Goal: Task Accomplishment & Management: Use online tool/utility

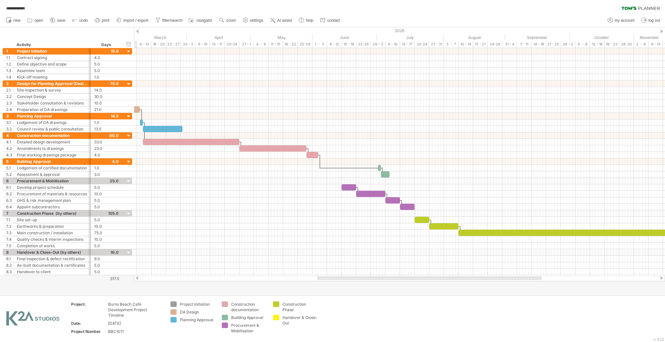
drag, startPoint x: 294, startPoint y: 276, endPoint x: 401, endPoint y: 276, distance: 107.1
click at [401, 276] on div at bounding box center [429, 278] width 224 height 4
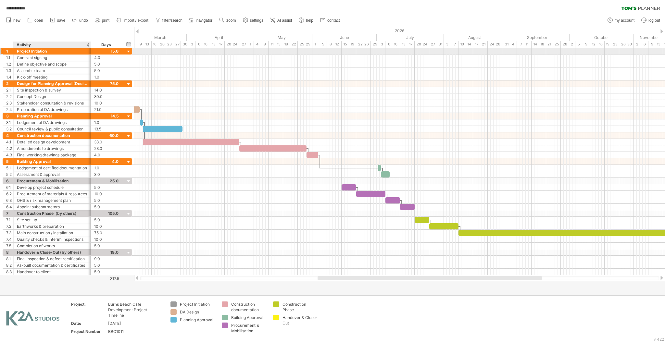
click at [77, 51] on div "Project Initiation" at bounding box center [52, 51] width 70 height 6
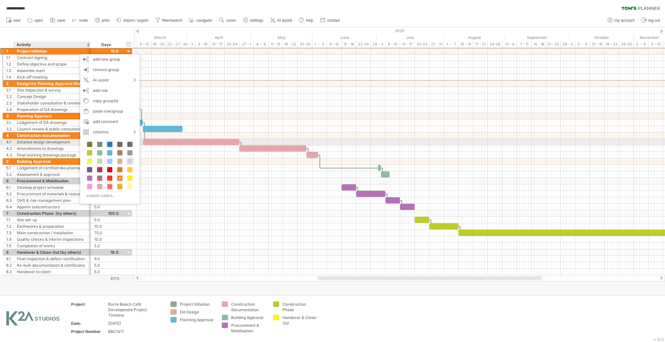
click at [111, 145] on span at bounding box center [109, 144] width 5 height 5
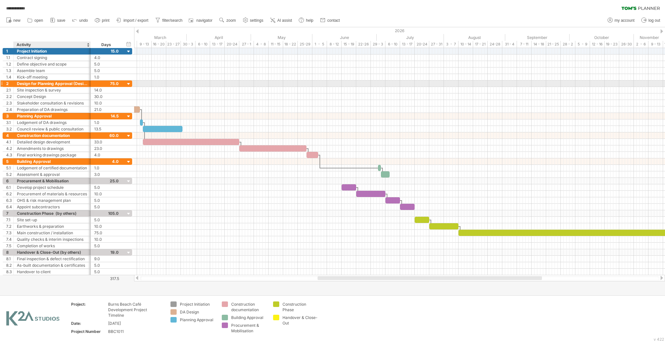
click at [84, 81] on div "Design for Planning Approval (Design development)" at bounding box center [52, 83] width 70 height 6
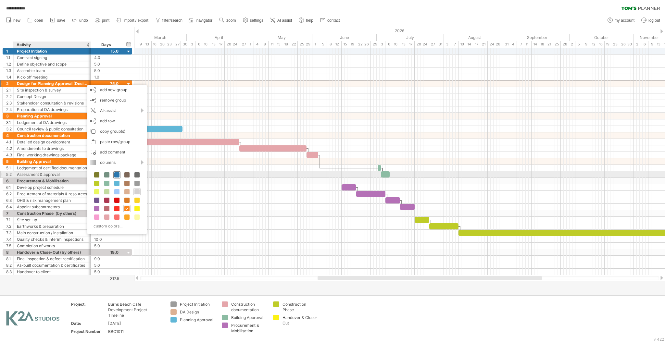
click at [115, 175] on span at bounding box center [116, 174] width 5 height 5
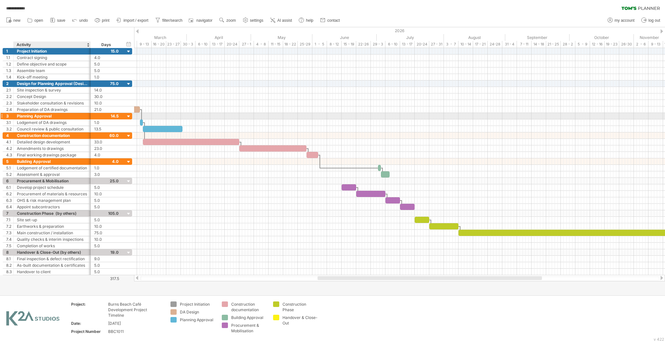
click at [84, 116] on div "Planning Approval" at bounding box center [52, 116] width 70 height 6
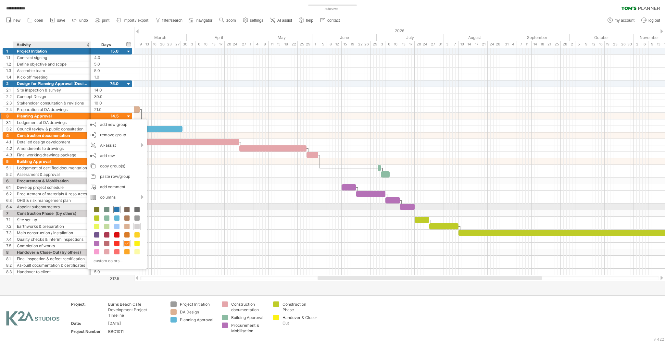
click at [118, 209] on span at bounding box center [116, 209] width 5 height 5
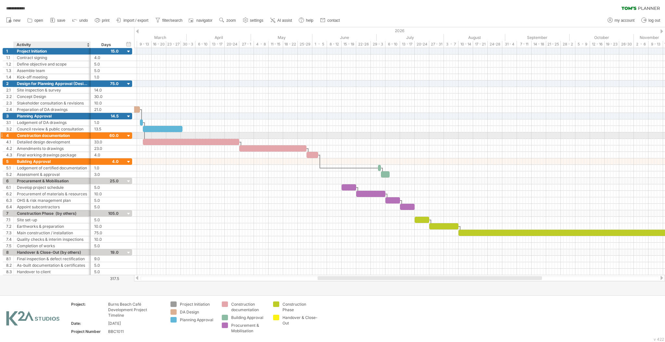
click at [87, 136] on div "Construction documentation" at bounding box center [52, 135] width 70 height 6
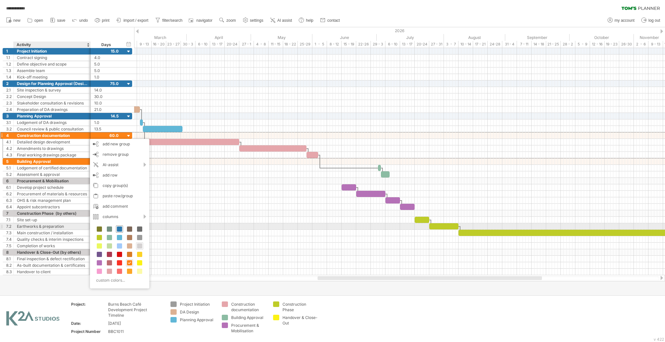
click at [119, 226] on span at bounding box center [119, 228] width 5 height 5
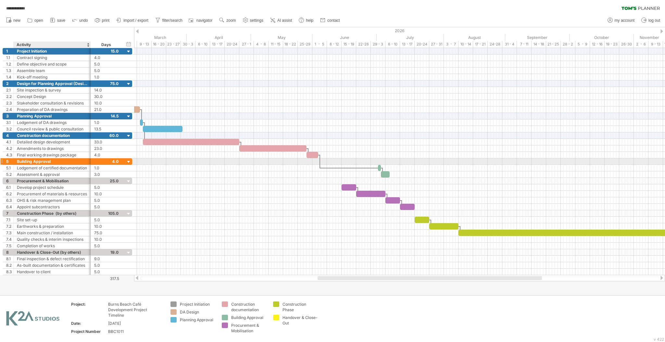
click at [74, 162] on div "Building Approval" at bounding box center [52, 161] width 70 height 6
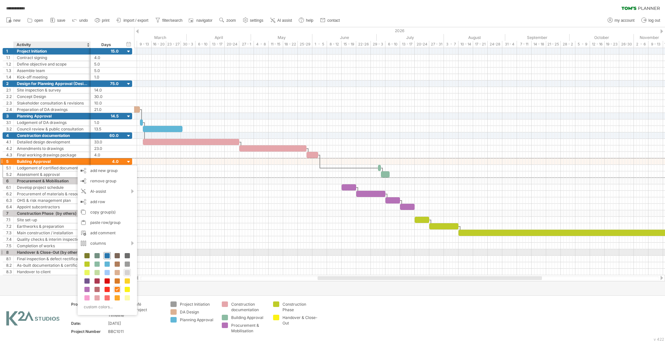
click at [106, 255] on span at bounding box center [106, 255] width 5 height 5
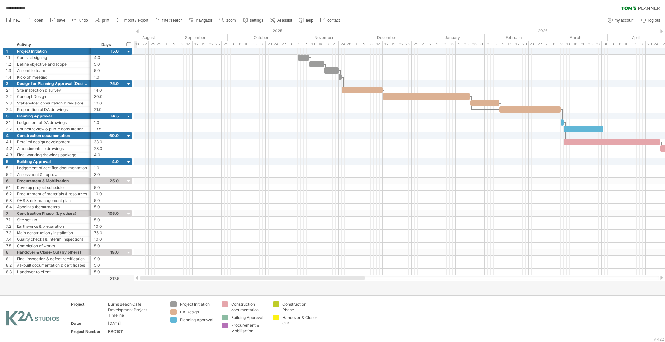
drag, startPoint x: 377, startPoint y: 279, endPoint x: 179, endPoint y: 264, distance: 198.8
click at [178, 288] on div "**********" at bounding box center [332, 171] width 665 height 342
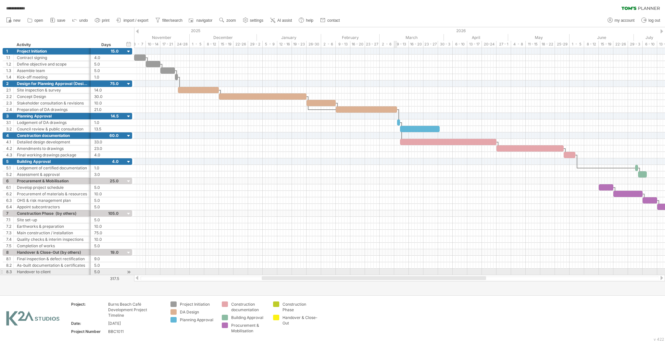
drag, startPoint x: 335, startPoint y: 278, endPoint x: 396, endPoint y: 273, distance: 60.9
click at [396, 273] on div "**********" at bounding box center [332, 171] width 665 height 342
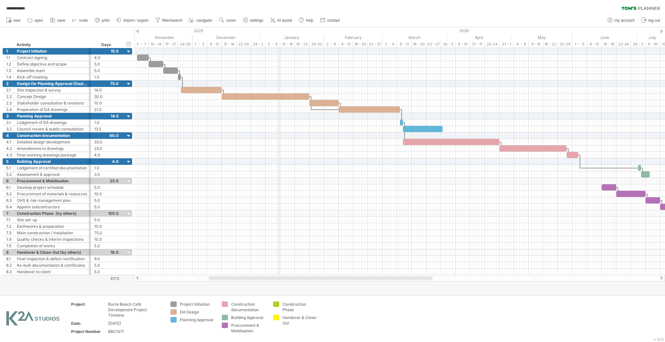
drag, startPoint x: 274, startPoint y: 28, endPoint x: 277, endPoint y: 47, distance: 18.8
drag, startPoint x: 312, startPoint y: 277, endPoint x: 328, endPoint y: 274, distance: 16.9
click at [328, 274] on div "**********" at bounding box center [332, 171] width 665 height 342
click at [328, 274] on div at bounding box center [399, 272] width 531 height 6
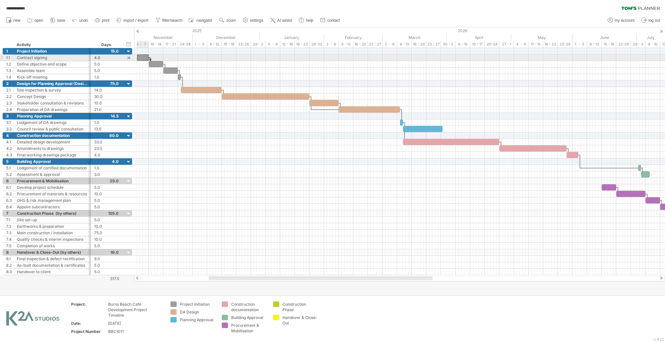
click at [144, 55] on div at bounding box center [143, 58] width 12 height 6
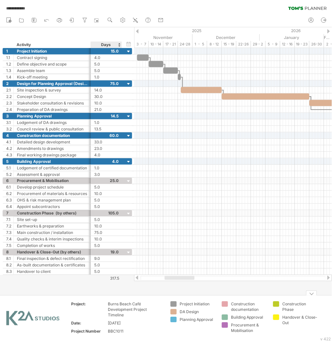
click at [116, 323] on div "[DATE]" at bounding box center [135, 324] width 55 height 6
click at [133, 322] on input "**********" at bounding box center [134, 324] width 53 height 6
drag, startPoint x: 128, startPoint y: 322, endPoint x: 105, endPoint y: 323, distance: 23.4
click at [105, 323] on tr "**********" at bounding box center [117, 324] width 92 height 7
click at [112, 322] on input "**********" at bounding box center [134, 324] width 53 height 6
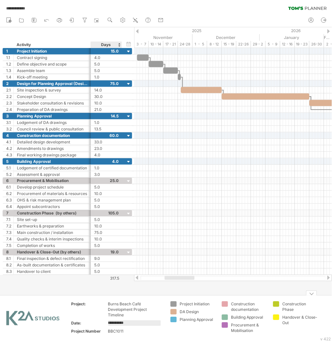
click at [116, 322] on input "**********" at bounding box center [134, 324] width 53 height 6
type input "**********"
click at [148, 327] on td "**********" at bounding box center [135, 324] width 55 height 7
click at [157, 314] on div "Burns Beach Café Development Project Timeline" at bounding box center [135, 309] width 55 height 17
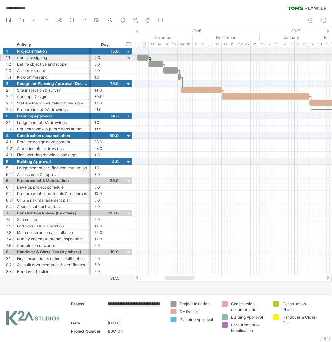
click at [144, 55] on div at bounding box center [143, 58] width 12 height 6
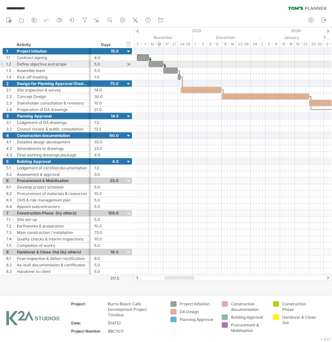
click at [158, 65] on div at bounding box center [156, 64] width 15 height 6
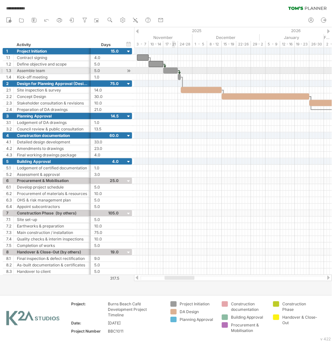
click at [174, 72] on div at bounding box center [170, 70] width 15 height 6
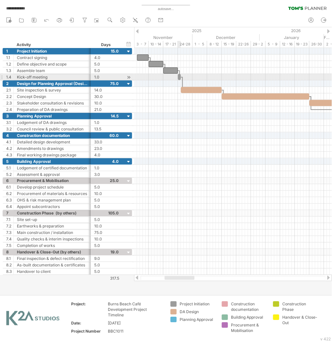
click at [179, 78] on span at bounding box center [178, 77] width 3 height 6
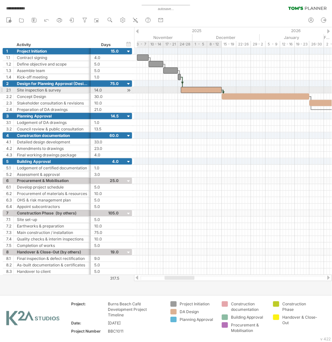
click at [193, 91] on div at bounding box center [201, 90] width 41 height 6
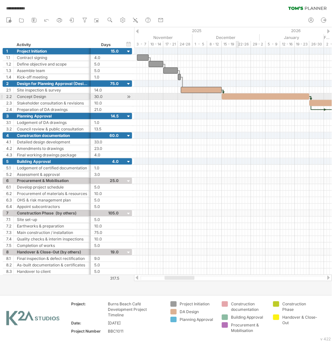
click at [240, 96] on div at bounding box center [266, 96] width 88 height 6
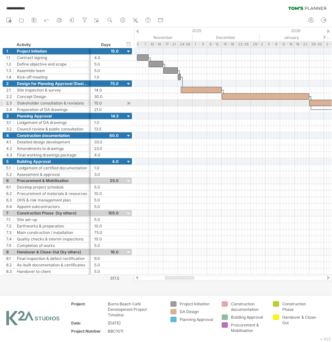
click at [314, 106] on div at bounding box center [323, 103] width 29 height 6
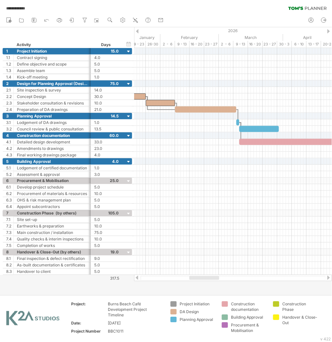
drag, startPoint x: 188, startPoint y: 279, endPoint x: 213, endPoint y: 280, distance: 24.7
click at [213, 280] on div at bounding box center [204, 278] width 30 height 4
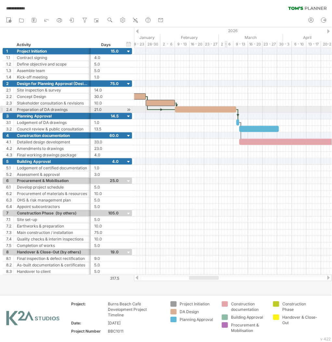
click at [227, 109] on div at bounding box center [205, 109] width 61 height 6
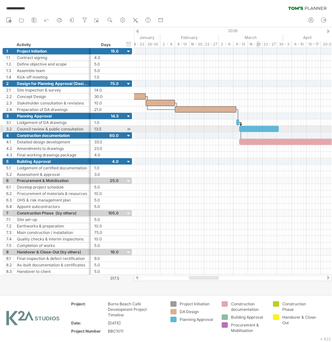
click at [258, 128] on div at bounding box center [259, 129] width 40 height 6
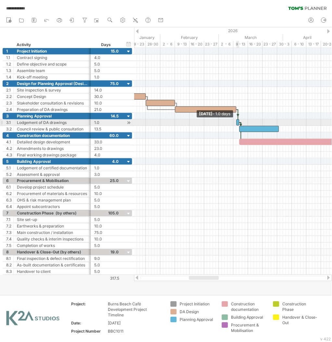
click at [237, 122] on span at bounding box center [236, 122] width 3 height 6
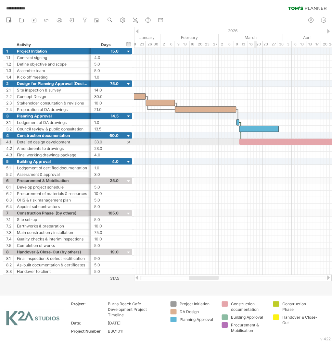
click at [255, 144] on div at bounding box center [287, 142] width 96 height 6
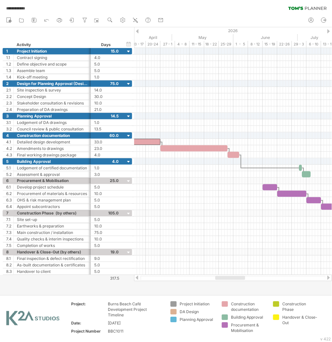
drag, startPoint x: 203, startPoint y: 277, endPoint x: 230, endPoint y: 250, distance: 38.6
click at [230, 277] on div at bounding box center [230, 278] width 30 height 4
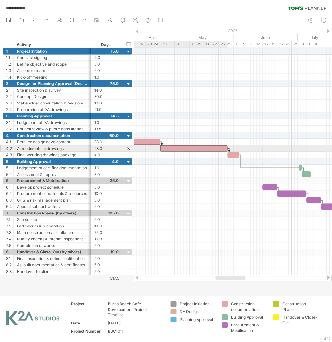
click at [217, 151] on div at bounding box center [193, 148] width 67 height 6
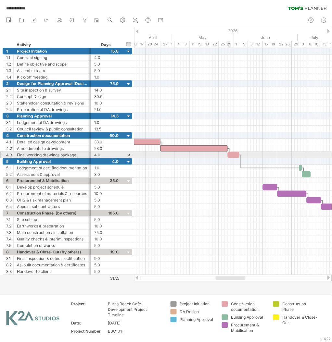
click at [230, 156] on div at bounding box center [233, 155] width 12 height 6
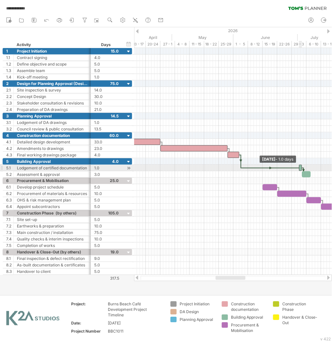
click at [300, 169] on span at bounding box center [299, 168] width 3 height 6
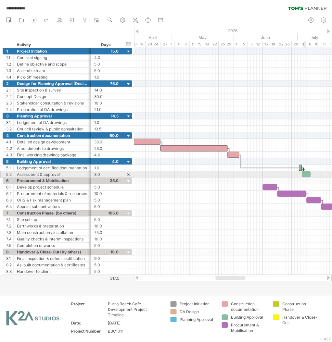
click at [304, 176] on div at bounding box center [306, 174] width 9 height 6
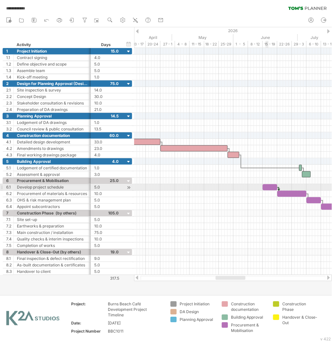
click at [269, 189] on div at bounding box center [269, 187] width 15 height 6
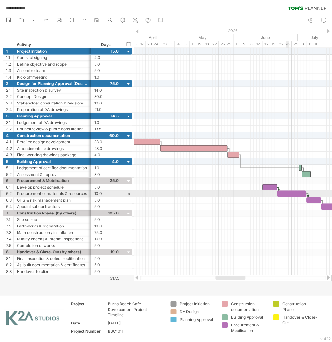
click at [287, 192] on div at bounding box center [291, 194] width 29 height 6
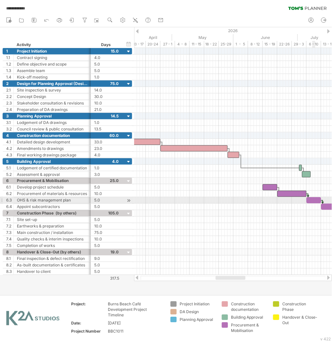
click at [313, 201] on div at bounding box center [313, 200] width 15 height 6
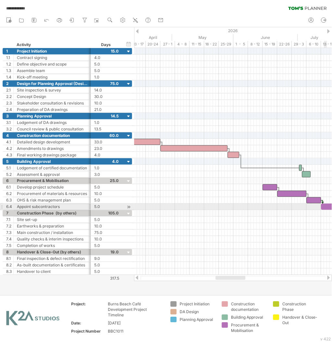
click at [326, 207] on div at bounding box center [328, 207] width 15 height 6
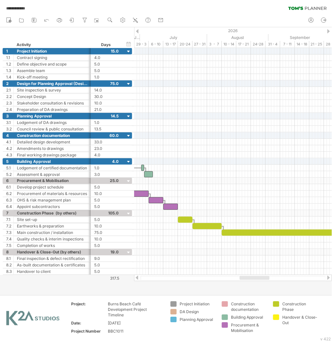
drag, startPoint x: 225, startPoint y: 278, endPoint x: 249, endPoint y: 280, distance: 24.4
click at [249, 280] on div at bounding box center [233, 278] width 198 height 6
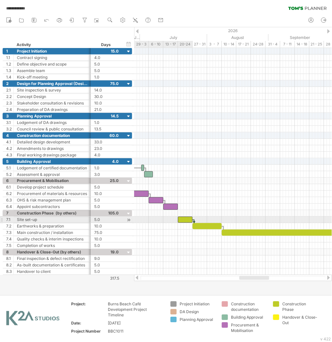
click at [187, 221] on div at bounding box center [185, 220] width 15 height 6
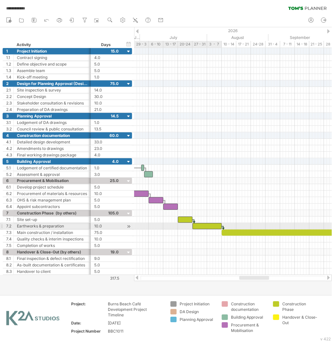
click at [206, 229] on div at bounding box center [206, 226] width 29 height 6
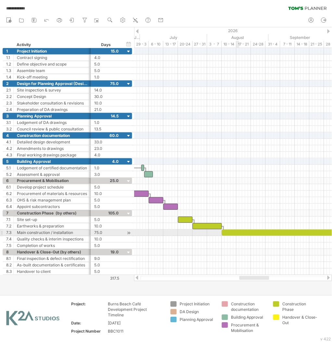
click at [239, 235] on div at bounding box center [331, 233] width 219 height 6
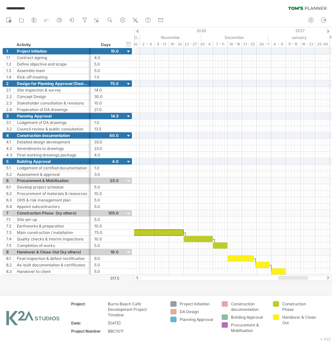
drag, startPoint x: 257, startPoint y: 279, endPoint x: 299, endPoint y: 282, distance: 41.6
click at [299, 282] on div "**********" at bounding box center [166, 171] width 332 height 342
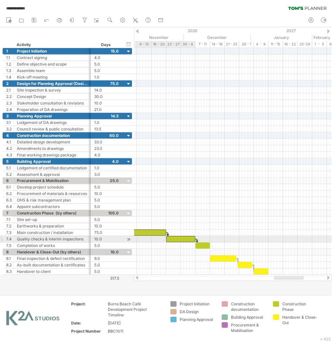
click at [186, 239] on div at bounding box center [180, 239] width 29 height 6
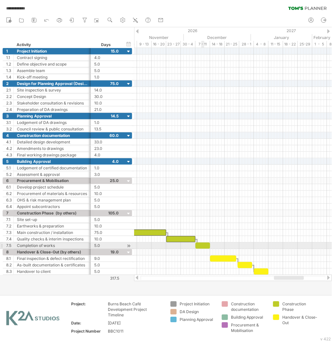
click at [204, 246] on div at bounding box center [202, 246] width 15 height 6
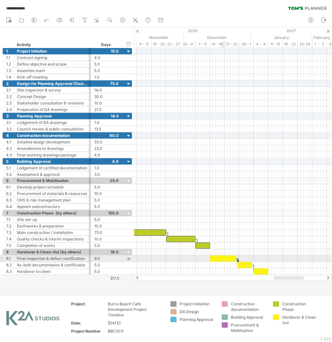
click at [223, 262] on div at bounding box center [223, 259] width 26 height 6
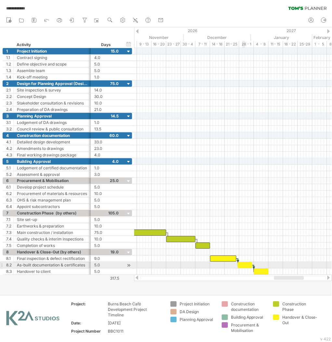
click at [244, 267] on div at bounding box center [245, 265] width 15 height 6
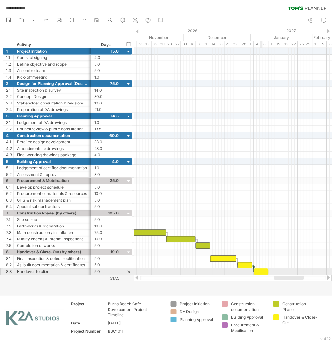
click at [261, 273] on div at bounding box center [261, 272] width 15 height 6
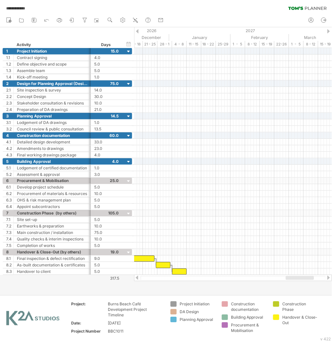
drag, startPoint x: 294, startPoint y: 279, endPoint x: 306, endPoint y: 279, distance: 11.4
click at [306, 279] on div at bounding box center [300, 278] width 28 height 4
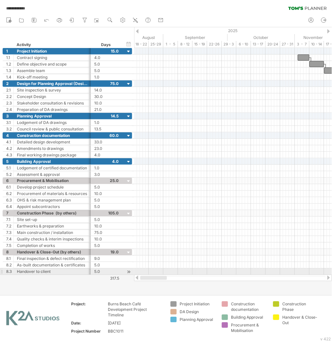
drag, startPoint x: 299, startPoint y: 277, endPoint x: 162, endPoint y: 275, distance: 137.0
click at [162, 275] on div at bounding box center [233, 278] width 198 height 6
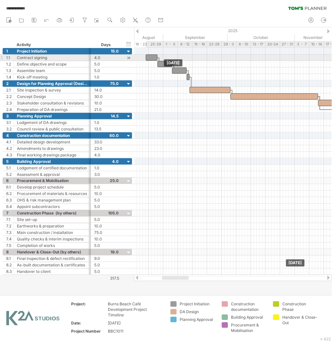
drag, startPoint x: 302, startPoint y: 58, endPoint x: 149, endPoint y: 59, distance: 152.5
click at [149, 59] on div at bounding box center [152, 58] width 12 height 6
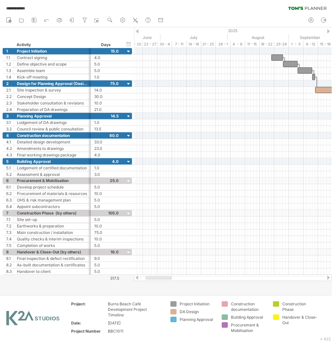
drag, startPoint x: 177, startPoint y: 279, endPoint x: 161, endPoint y: 278, distance: 16.6
click at [161, 278] on div at bounding box center [158, 278] width 27 height 4
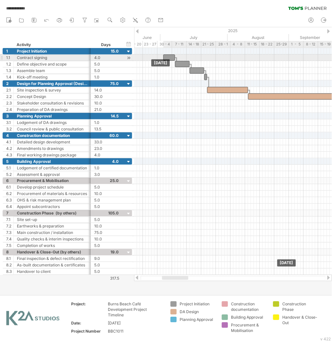
drag, startPoint x: 274, startPoint y: 57, endPoint x: 166, endPoint y: 55, distance: 107.4
click at [166, 55] on div at bounding box center [169, 58] width 12 height 6
click at [167, 57] on div at bounding box center [168, 58] width 12 height 6
click at [168, 59] on div "[DATE] [DATE]" at bounding box center [233, 161] width 198 height 227
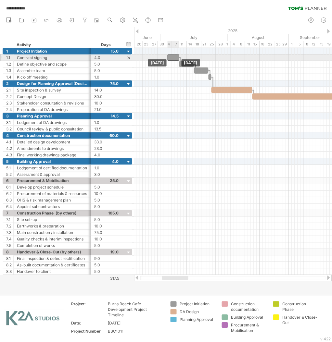
drag, startPoint x: 166, startPoint y: 57, endPoint x: 172, endPoint y: 59, distance: 5.8
click at [172, 59] on div at bounding box center [173, 58] width 12 height 6
click at [172, 58] on div at bounding box center [173, 58] width 12 height 6
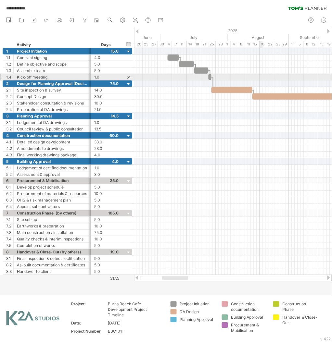
click at [261, 71] on div at bounding box center [233, 70] width 198 height 6
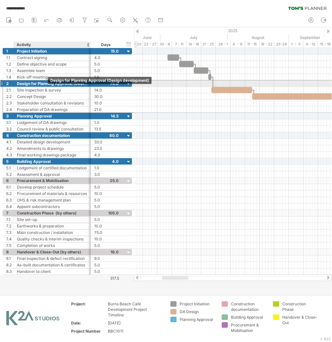
click at [47, 83] on div "Design for Planning Approval (Design development)" at bounding box center [52, 83] width 70 height 6
click at [71, 83] on input "**********" at bounding box center [52, 83] width 70 height 6
click at [73, 84] on input "**********" at bounding box center [52, 83] width 70 height 6
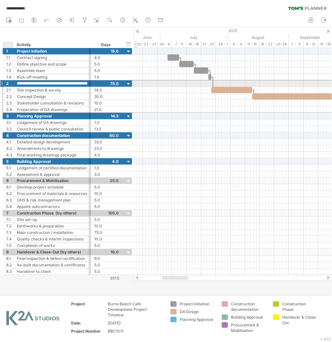
drag, startPoint x: 74, startPoint y: 84, endPoint x: 10, endPoint y: 82, distance: 63.3
click at [10, 82] on div "**********" at bounding box center [67, 83] width 129 height 7
click at [80, 82] on input "**********" at bounding box center [52, 83] width 70 height 6
type input "**********"
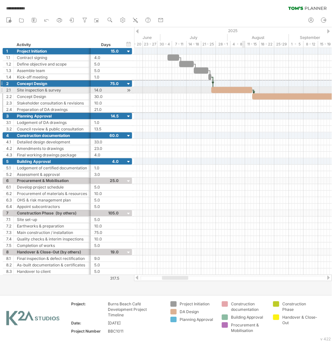
click at [243, 91] on div at bounding box center [231, 90] width 41 height 6
click at [224, 89] on div at bounding box center [231, 90] width 41 height 6
click at [248, 92] on div at bounding box center [231, 90] width 41 height 6
drag, startPoint x: 250, startPoint y: 90, endPoint x: 237, endPoint y: 89, distance: 13.3
click at [238, 89] on span at bounding box center [239, 90] width 3 height 6
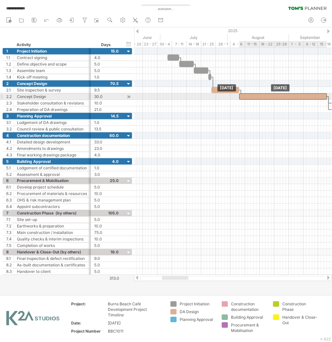
drag, startPoint x: 278, startPoint y: 97, endPoint x: 265, endPoint y: 98, distance: 12.7
click at [265, 98] on div at bounding box center [283, 96] width 88 height 6
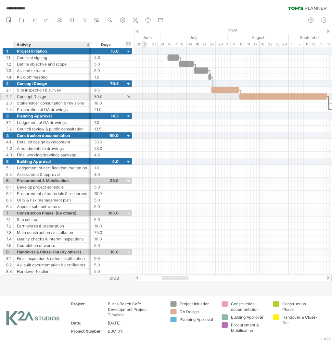
click at [54, 97] on div "Concept Design" at bounding box center [52, 96] width 70 height 6
click at [294, 97] on div at bounding box center [283, 96] width 88 height 6
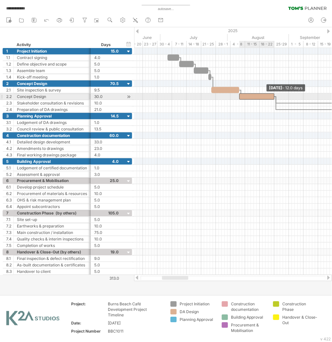
drag, startPoint x: 327, startPoint y: 97, endPoint x: 275, endPoint y: 98, distance: 52.6
click at [275, 98] on span at bounding box center [274, 96] width 3 height 6
click at [20, 96] on div "Concept Design" at bounding box center [52, 96] width 70 height 6
click at [18, 96] on input "**********" at bounding box center [52, 96] width 70 height 6
click at [50, 97] on input "**********" at bounding box center [52, 96] width 70 height 6
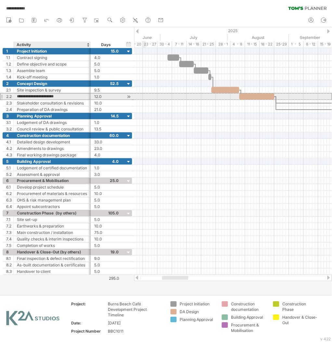
type input "**********"
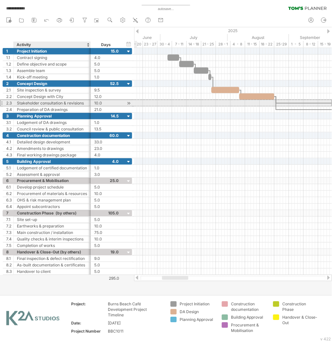
click at [91, 103] on div "10.0 10.0" at bounding box center [106, 103] width 31 height 6
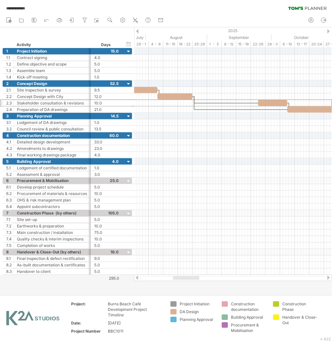
drag, startPoint x: 172, startPoint y: 277, endPoint x: 183, endPoint y: 278, distance: 11.1
click at [183, 278] on div at bounding box center [186, 278] width 26 height 4
click at [269, 106] on div at bounding box center [233, 109] width 198 height 6
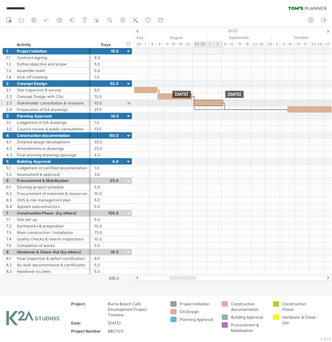
drag, startPoint x: 273, startPoint y: 102, endPoint x: 209, endPoint y: 104, distance: 64.6
click at [209, 104] on div at bounding box center [208, 103] width 29 height 6
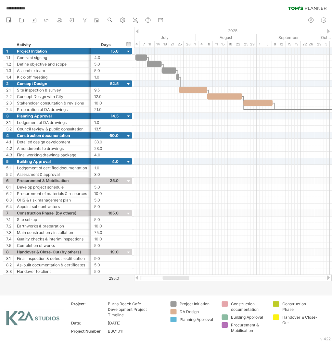
drag, startPoint x: 181, startPoint y: 278, endPoint x: 173, endPoint y: 278, distance: 7.5
click at [173, 278] on div at bounding box center [176, 278] width 27 height 4
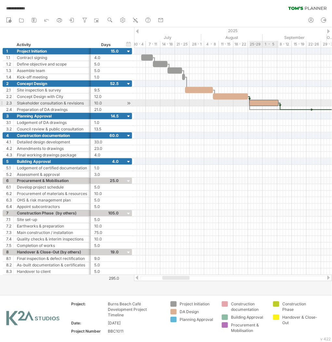
click at [271, 104] on div at bounding box center [263, 103] width 29 height 6
click at [276, 103] on span at bounding box center [277, 103] width 3 height 6
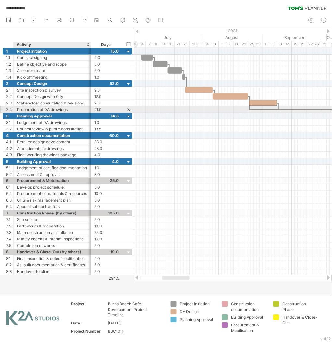
click at [66, 110] on div "Preparation of DA drawings" at bounding box center [52, 109] width 70 height 6
click at [78, 112] on input "**********" at bounding box center [52, 109] width 70 height 6
drag, startPoint x: 72, startPoint y: 109, endPoint x: 15, endPoint y: 109, distance: 57.1
click at [15, 109] on div "**********" at bounding box center [52, 109] width 77 height 6
click at [62, 108] on div "Preparation of DA drawings" at bounding box center [52, 109] width 70 height 6
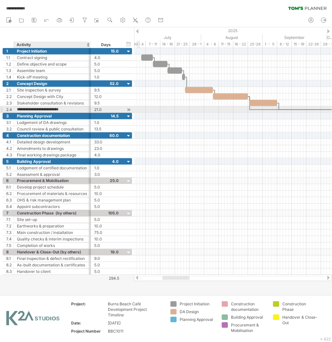
click at [70, 109] on input "**********" at bounding box center [52, 109] width 70 height 6
drag, startPoint x: 71, startPoint y: 110, endPoint x: 16, endPoint y: 109, distance: 55.5
click at [16, 109] on div "**********" at bounding box center [52, 109] width 77 height 6
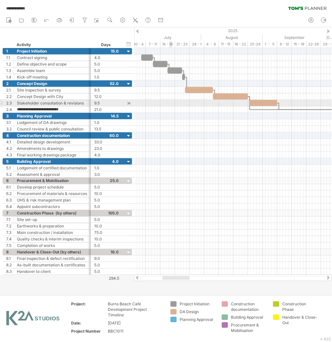
paste input "**********"
type input "**********"
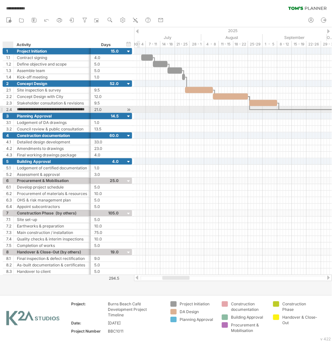
click at [17, 109] on input "**********" at bounding box center [52, 109] width 70 height 6
click at [18, 109] on input "**********" at bounding box center [52, 109] width 70 height 6
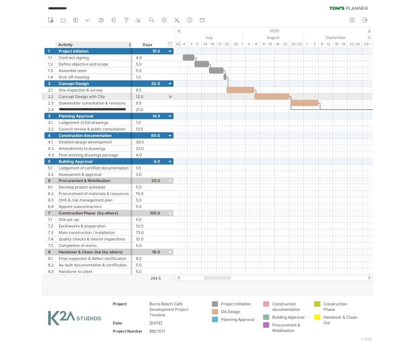
scroll to position [0, 0]
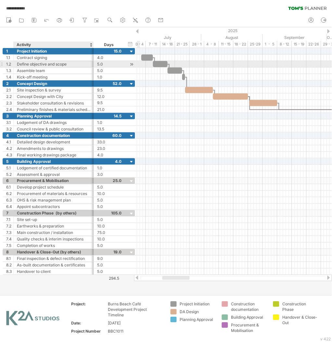
drag, startPoint x: 90, startPoint y: 62, endPoint x: 94, endPoint y: 63, distance: 4.6
click at [94, 63] on div at bounding box center [92, 64] width 3 height 6
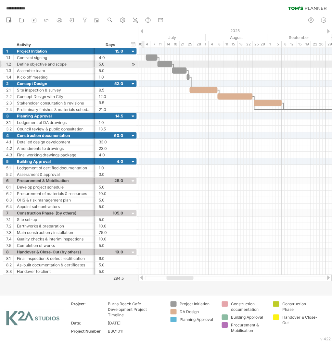
click at [94, 63] on div at bounding box center [94, 64] width 3 height 6
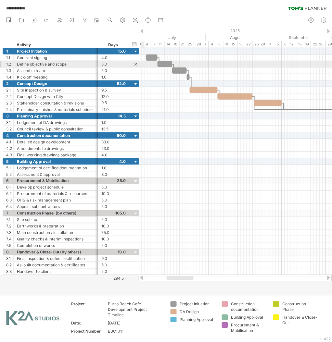
click at [97, 63] on div at bounding box center [96, 64] width 3 height 6
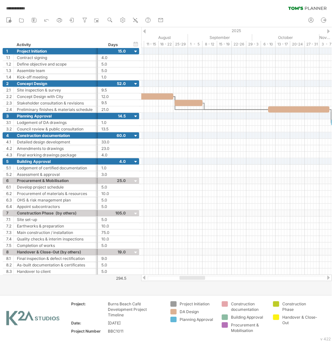
drag, startPoint x: 182, startPoint y: 278, endPoint x: 192, endPoint y: 279, distance: 10.7
click at [192, 279] on div at bounding box center [192, 278] width 26 height 4
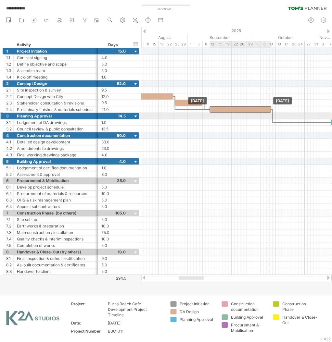
drag, startPoint x: 281, startPoint y: 111, endPoint x: 223, endPoint y: 114, distance: 58.2
click at [223, 114] on div "[DATE] [DATE]" at bounding box center [236, 161] width 190 height 227
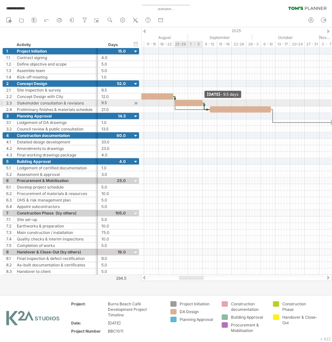
click at [203, 105] on span at bounding box center [202, 103] width 3 height 6
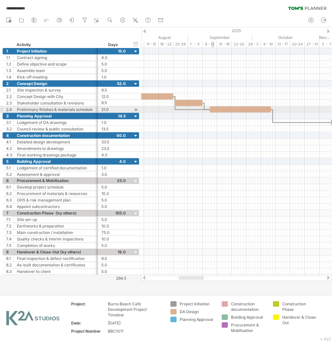
click at [213, 111] on div at bounding box center [240, 109] width 61 height 6
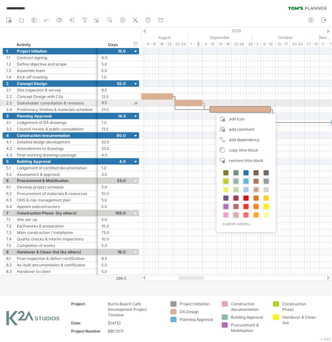
click at [195, 103] on div at bounding box center [189, 103] width 28 height 6
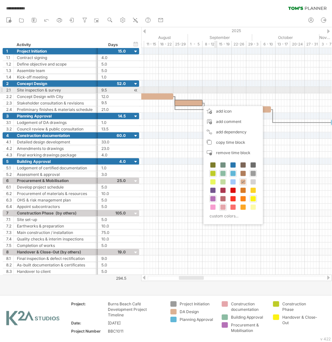
click at [216, 87] on div at bounding box center [236, 90] width 190 height 6
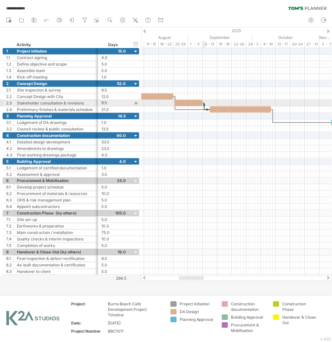
click at [204, 103] on div at bounding box center [204, 106] width 2 height 7
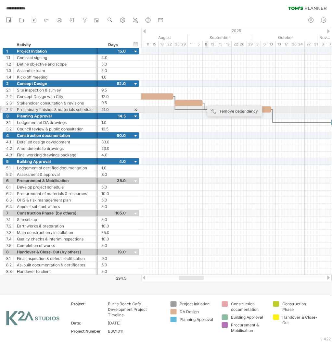
click at [214, 111] on div "remove dependency" at bounding box center [234, 111] width 55 height 10
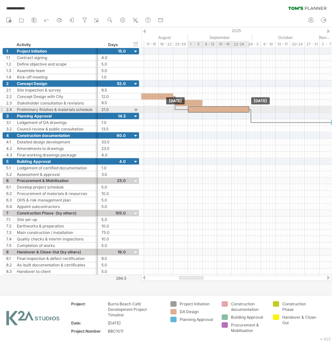
drag, startPoint x: 224, startPoint y: 108, endPoint x: 202, endPoint y: 109, distance: 21.7
click at [202, 109] on div at bounding box center [218, 109] width 61 height 6
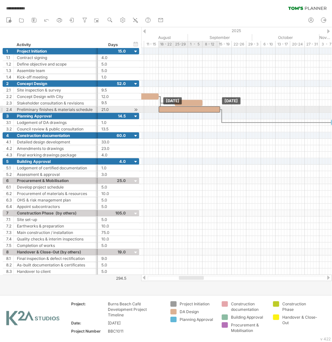
drag, startPoint x: 209, startPoint y: 109, endPoint x: 179, endPoint y: 109, distance: 29.5
click at [179, 109] on div at bounding box center [189, 109] width 61 height 6
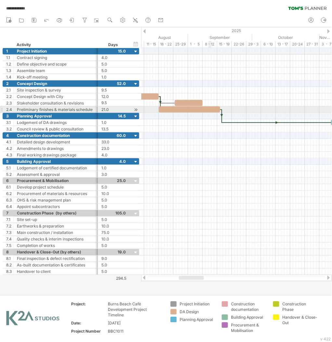
click at [209, 112] on div at bounding box center [189, 109] width 61 height 6
click at [207, 110] on div at bounding box center [189, 109] width 61 height 6
drag, startPoint x: 219, startPoint y: 109, endPoint x: 201, endPoint y: 109, distance: 18.2
click at [201, 109] on span at bounding box center [202, 109] width 3 height 6
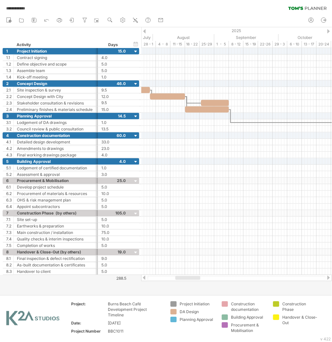
drag, startPoint x: 195, startPoint y: 278, endPoint x: 191, endPoint y: 279, distance: 3.7
click at [191, 279] on div at bounding box center [187, 278] width 25 height 4
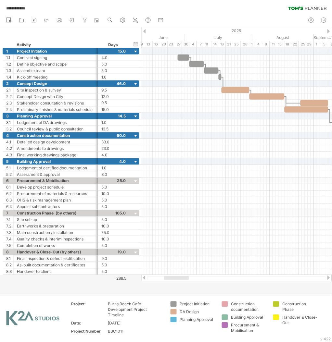
drag, startPoint x: 193, startPoint y: 279, endPoint x: 180, endPoint y: 278, distance: 13.0
click at [180, 278] on div at bounding box center [176, 278] width 25 height 4
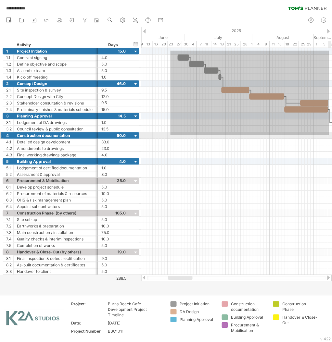
drag, startPoint x: 170, startPoint y: 51, endPoint x: 329, endPoint y: 135, distance: 179.6
click at [329, 135] on div at bounding box center [236, 161] width 190 height 227
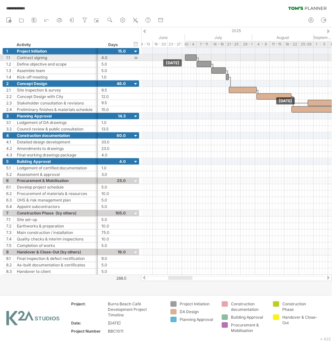
drag, startPoint x: 185, startPoint y: 56, endPoint x: 193, endPoint y: 57, distance: 7.9
click at [193, 57] on div at bounding box center [191, 58] width 12 height 6
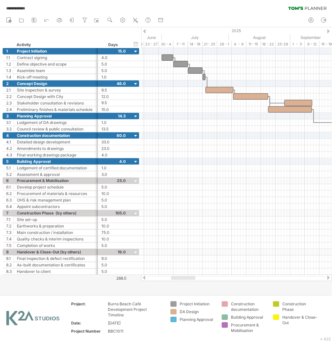
click at [186, 276] on div at bounding box center [183, 278] width 24 height 4
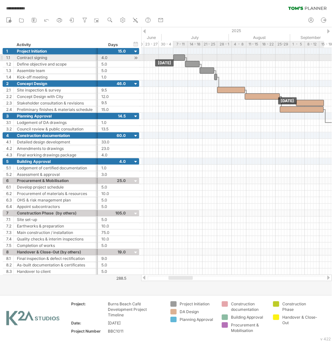
drag, startPoint x: 167, startPoint y: 60, endPoint x: 178, endPoint y: 61, distance: 11.4
click at [178, 61] on div "[DATE] [DATE]" at bounding box center [236, 161] width 190 height 227
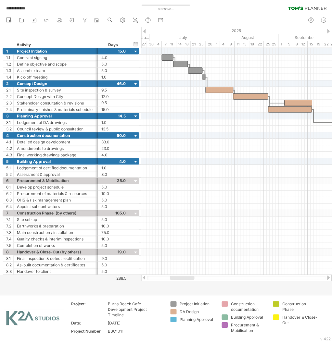
click at [190, 278] on div at bounding box center [182, 278] width 24 height 4
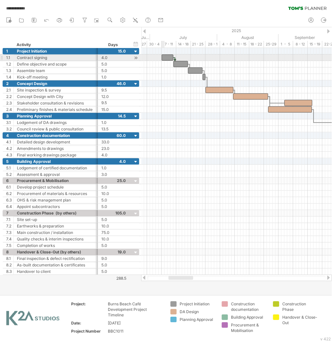
click at [164, 55] on div at bounding box center [168, 58] width 12 height 6
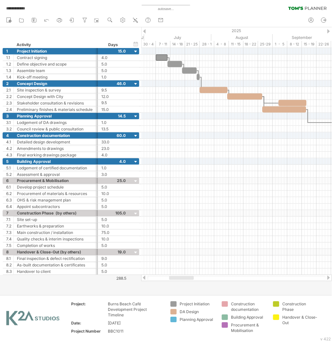
click at [191, 279] on div at bounding box center [181, 278] width 25 height 4
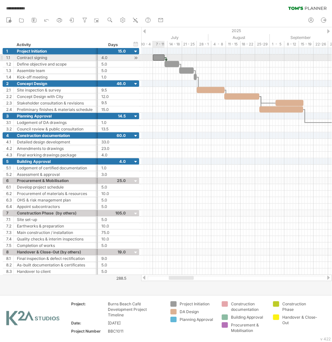
click at [155, 57] on div at bounding box center [159, 58] width 12 height 6
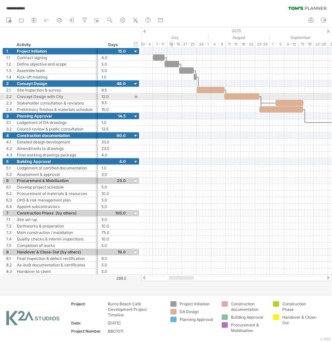
click at [172, 98] on div at bounding box center [236, 96] width 190 height 6
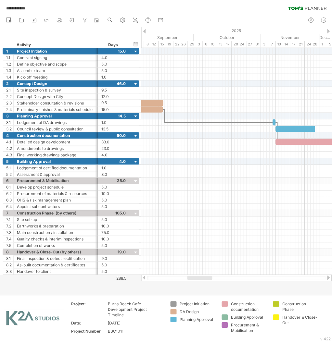
drag, startPoint x: 181, startPoint y: 278, endPoint x: 199, endPoint y: 279, distance: 18.2
click at [199, 279] on div at bounding box center [199, 278] width 25 height 4
drag, startPoint x: 210, startPoint y: 54, endPoint x: 209, endPoint y: 49, distance: 5.4
click at [210, 55] on div at bounding box center [236, 58] width 190 height 6
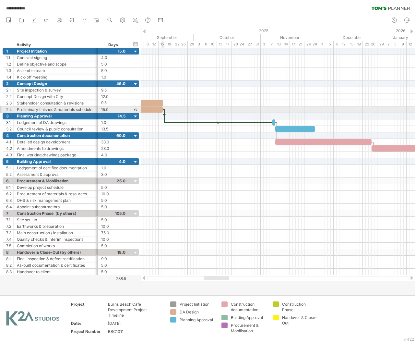
click at [164, 108] on span at bounding box center [163, 109] width 3 height 6
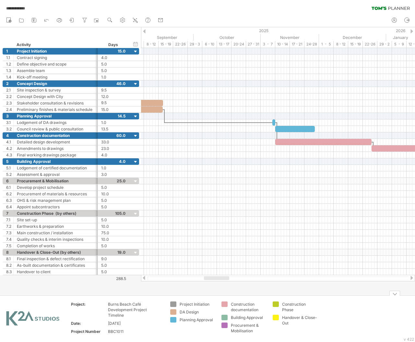
click at [315, 311] on div "Construction Phase" at bounding box center [299, 306] width 35 height 11
click at [371, 311] on td at bounding box center [346, 319] width 51 height 36
click at [354, 312] on div "add icon" at bounding box center [353, 312] width 39 height 10
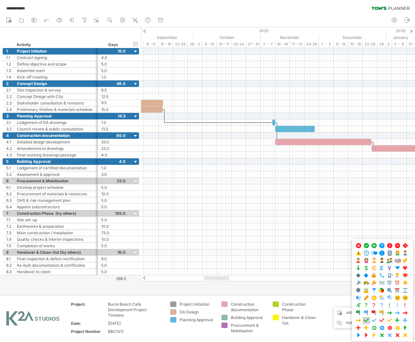
click at [366, 320] on span at bounding box center [366, 320] width 6 height 6
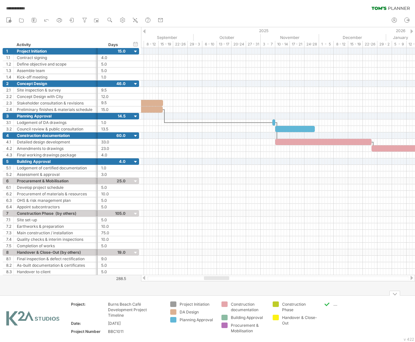
click at [334, 304] on div "...." at bounding box center [351, 304] width 35 height 6
type input "**********"
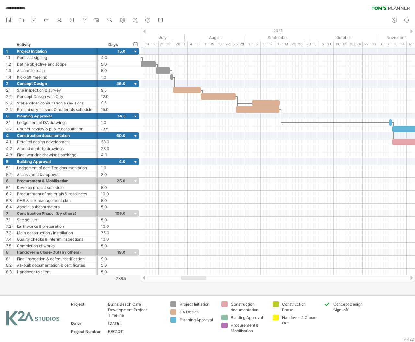
drag, startPoint x: 226, startPoint y: 278, endPoint x: 203, endPoint y: 277, distance: 23.1
click at [203, 277] on div at bounding box center [193, 278] width 25 height 4
drag, startPoint x: 326, startPoint y: 304, endPoint x: 280, endPoint y: 109, distance: 200.2
click at [280, 109] on div "**********" at bounding box center [207, 171] width 415 height 342
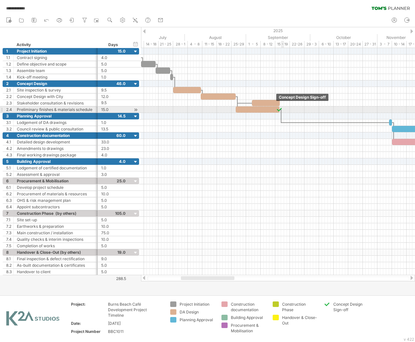
click at [282, 108] on div at bounding box center [279, 109] width 6 height 6
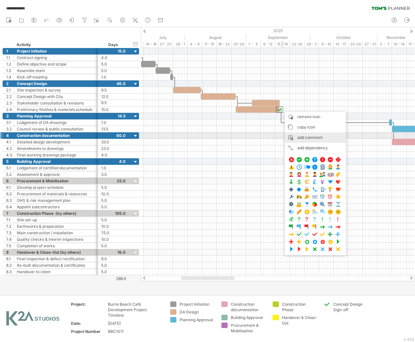
click at [316, 139] on div "add comment" at bounding box center [315, 137] width 61 height 10
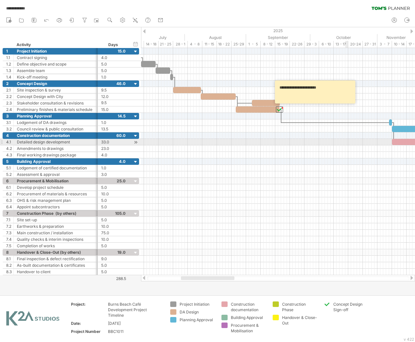
type textarea "**********"
click at [348, 140] on div at bounding box center [278, 142] width 274 height 6
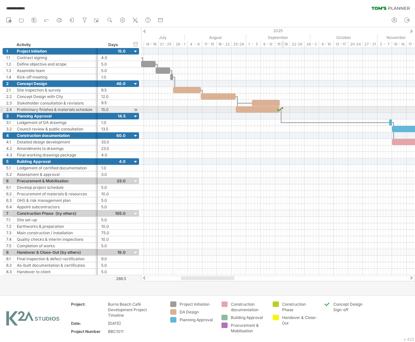
click at [282, 108] on div at bounding box center [282, 108] width 3 height 3
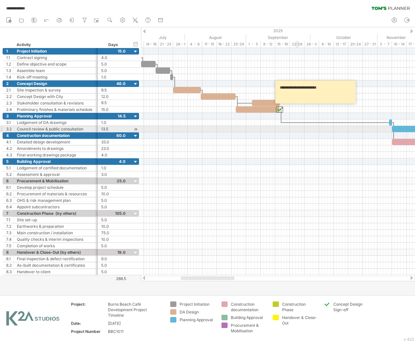
click at [297, 128] on div at bounding box center [278, 129] width 274 height 6
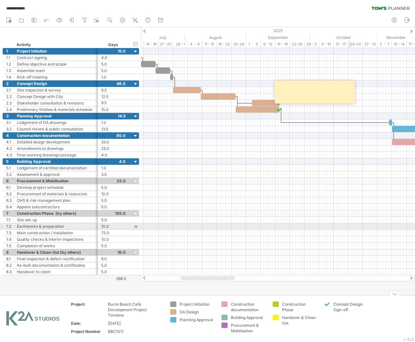
click at [351, 229] on div at bounding box center [278, 226] width 274 height 6
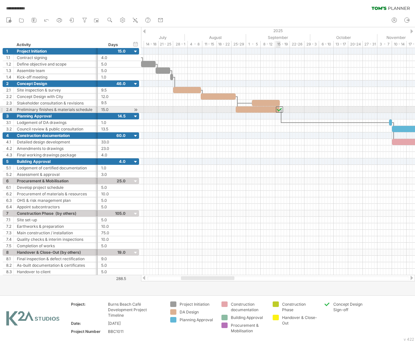
click at [280, 110] on div at bounding box center [279, 109] width 7 height 6
click at [326, 304] on div "**********" at bounding box center [207, 171] width 415 height 342
click at [326, 312] on div "Concept Design Sign-off" at bounding box center [346, 306] width 45 height 11
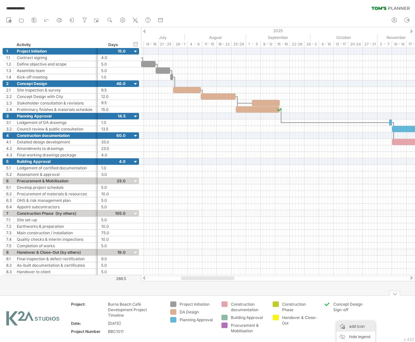
click at [354, 328] on div "add icon" at bounding box center [356, 326] width 39 height 10
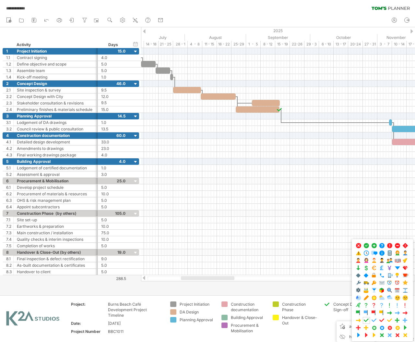
click at [326, 314] on td "Concept Design Sign-off" at bounding box center [346, 319] width 51 height 36
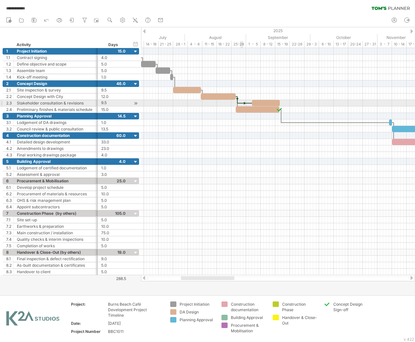
click at [242, 102] on div at bounding box center [245, 103] width 14 height 2
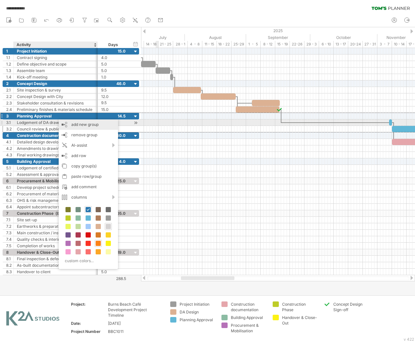
click at [79, 124] on div "add new group" at bounding box center [88, 124] width 59 height 10
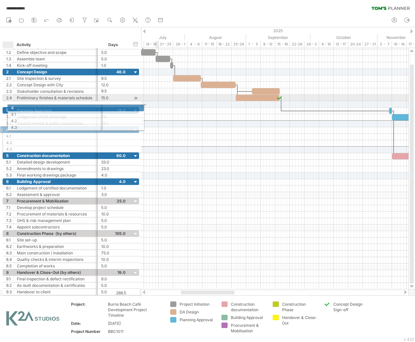
drag, startPoint x: 3, startPoint y: 126, endPoint x: 7, endPoint y: 107, distance: 19.8
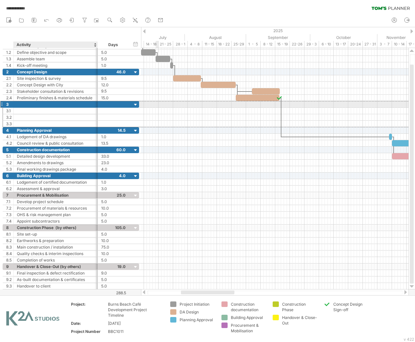
click at [42, 104] on div at bounding box center [56, 104] width 78 height 6
type input "**********"
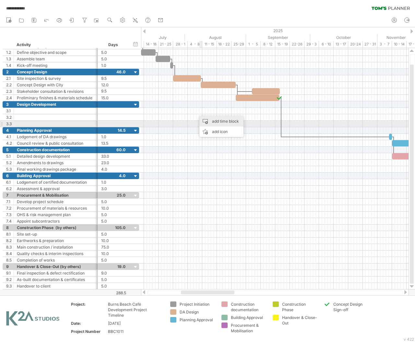
click at [214, 121] on div "add time block" at bounding box center [222, 121] width 44 height 10
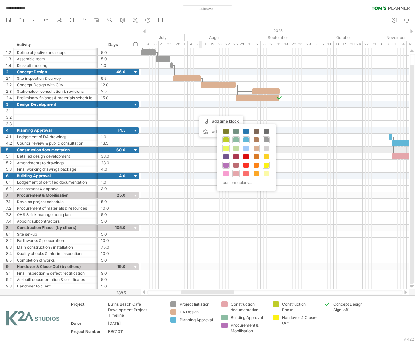
click at [226, 150] on span at bounding box center [226, 148] width 5 height 5
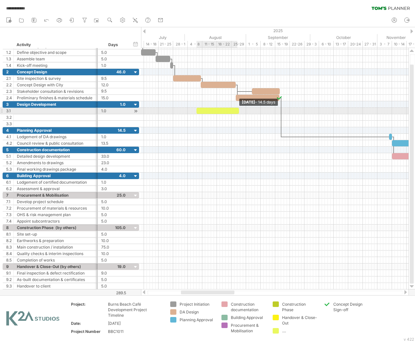
drag, startPoint x: 199, startPoint y: 110, endPoint x: 238, endPoint y: 110, distance: 39.3
click at [238, 110] on span at bounding box center [239, 111] width 3 height 6
drag, startPoint x: 211, startPoint y: 110, endPoint x: 216, endPoint y: 111, distance: 6.0
click at [216, 111] on div at bounding box center [223, 111] width 43 height 6
click at [61, 109] on div at bounding box center [56, 111] width 78 height 6
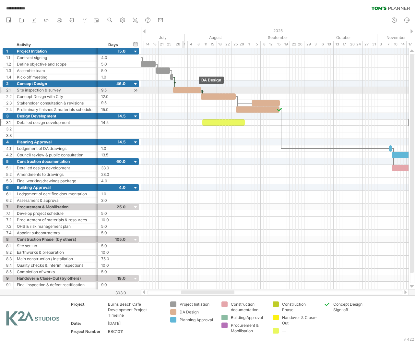
click at [184, 89] on div at bounding box center [187, 90] width 28 height 6
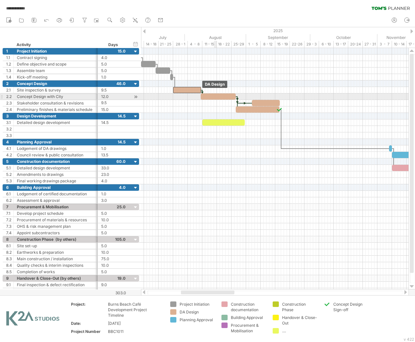
click at [214, 98] on div at bounding box center [218, 96] width 35 height 6
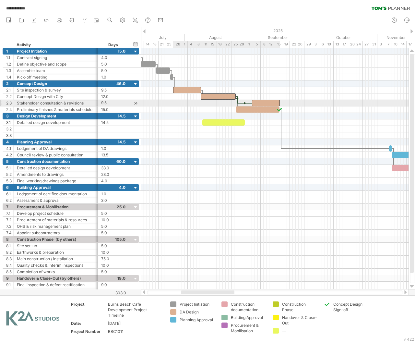
click at [264, 104] on div at bounding box center [266, 103] width 28 height 6
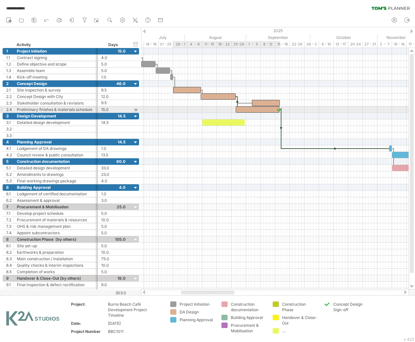
click at [260, 112] on div at bounding box center [258, 109] width 44 height 6
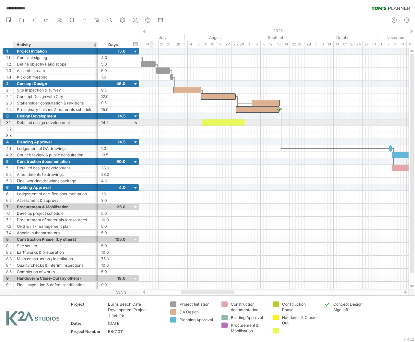
click at [73, 123] on div "Detailed design development" at bounding box center [56, 122] width 78 height 6
drag, startPoint x: 72, startPoint y: 123, endPoint x: 47, endPoint y: 123, distance: 24.3
click at [47, 123] on input "**********" at bounding box center [56, 122] width 78 height 6
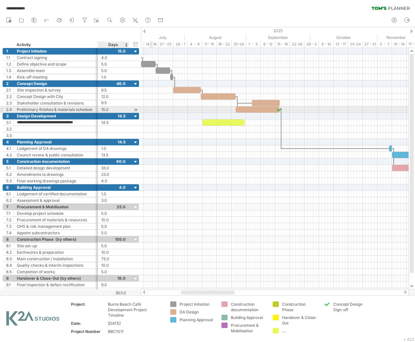
type input "**********"
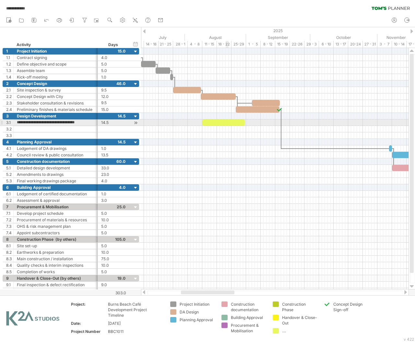
click at [227, 121] on div at bounding box center [223, 122] width 43 height 6
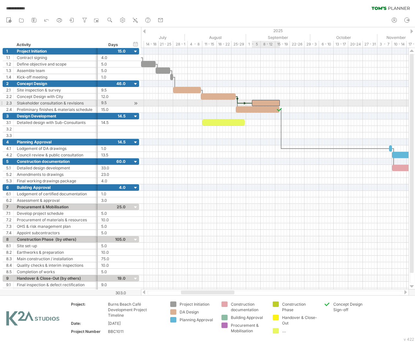
click at [271, 103] on div at bounding box center [266, 103] width 28 height 6
drag, startPoint x: 279, startPoint y: 103, endPoint x: 274, endPoint y: 103, distance: 5.5
click at [274, 103] on span at bounding box center [274, 103] width 3 height 6
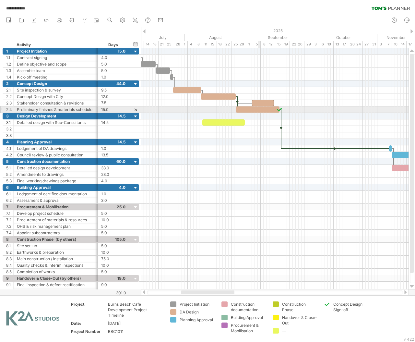
click at [261, 111] on div at bounding box center [258, 109] width 44 height 6
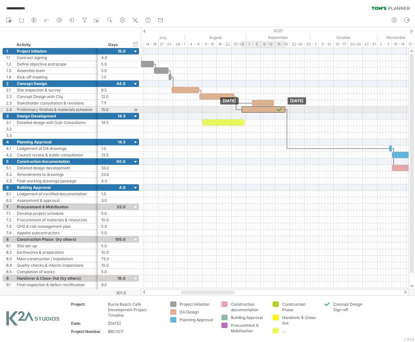
drag, startPoint x: 272, startPoint y: 109, endPoint x: 278, endPoint y: 111, distance: 6.2
drag, startPoint x: 286, startPoint y: 109, endPoint x: 274, endPoint y: 108, distance: 12.0
click at [274, 108] on span at bounding box center [274, 109] width 3 height 6
click at [266, 107] on div at bounding box center [259, 109] width 32 height 6
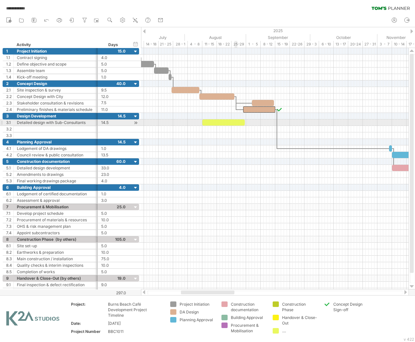
click at [235, 124] on div at bounding box center [223, 122] width 43 height 6
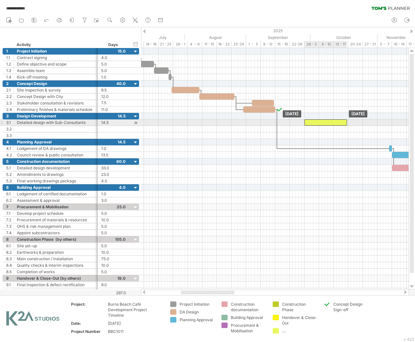
drag, startPoint x: 213, startPoint y: 123, endPoint x: 314, endPoint y: 124, distance: 101.2
click at [314, 124] on div at bounding box center [326, 122] width 43 height 6
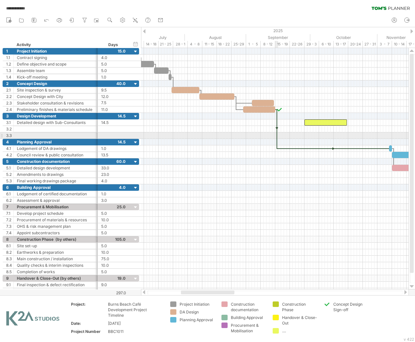
click at [276, 137] on div at bounding box center [277, 129] width 2 height 40
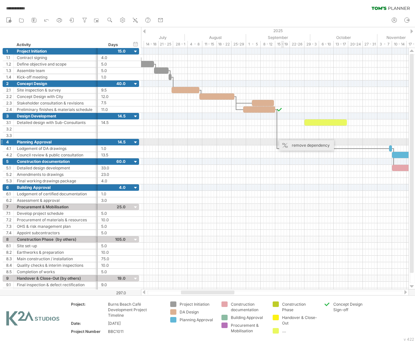
click at [289, 144] on div "remove dependency" at bounding box center [306, 145] width 55 height 10
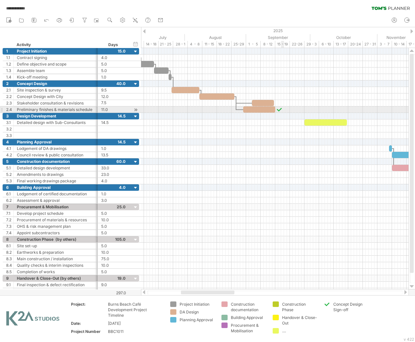
click at [281, 110] on div at bounding box center [279, 109] width 6 height 6
click at [277, 109] on div at bounding box center [276, 109] width 7 height 6
click at [279, 110] on div at bounding box center [278, 109] width 7 height 6
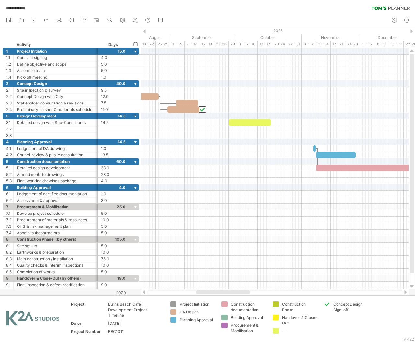
drag, startPoint x: 217, startPoint y: 290, endPoint x: 232, endPoint y: 292, distance: 15.1
click at [232, 292] on div at bounding box center [223, 292] width 53 height 4
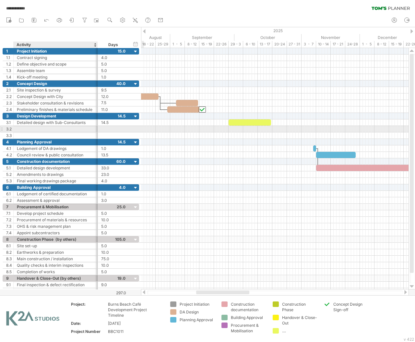
click at [78, 129] on div at bounding box center [56, 129] width 78 height 6
click at [48, 128] on div at bounding box center [56, 129] width 78 height 6
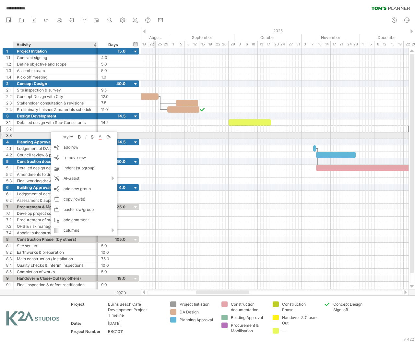
click at [42, 126] on div at bounding box center [56, 129] width 78 height 6
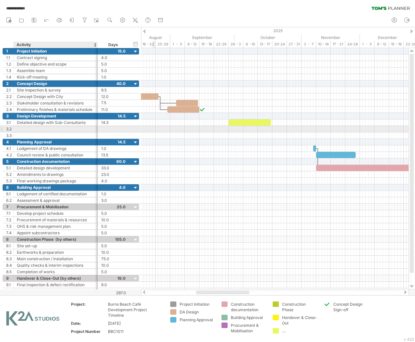
paste input "**********"
click at [19, 128] on input "**********" at bounding box center [56, 129] width 78 height 6
click at [21, 129] on input "**********" at bounding box center [56, 129] width 78 height 6
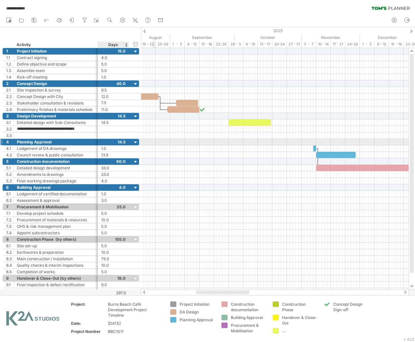
type input "**********"
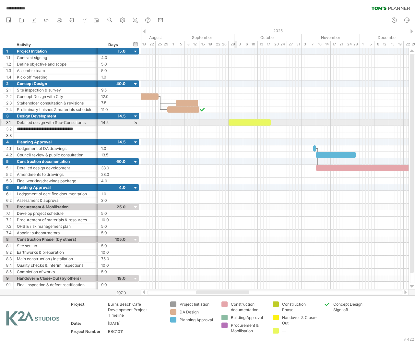
click at [238, 123] on div at bounding box center [250, 122] width 43 height 6
paste div
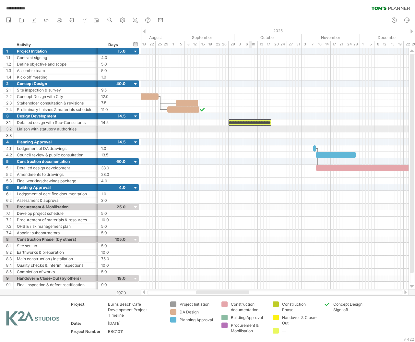
scroll to position [0, 19]
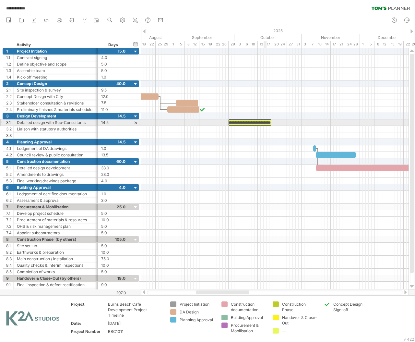
click at [267, 122] on div "**********" at bounding box center [250, 122] width 43 height 6
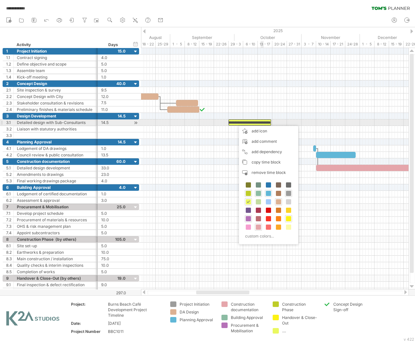
click at [261, 123] on div "**********" at bounding box center [250, 122] width 43 height 6
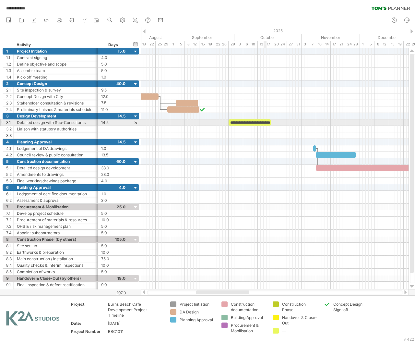
scroll to position [0, 0]
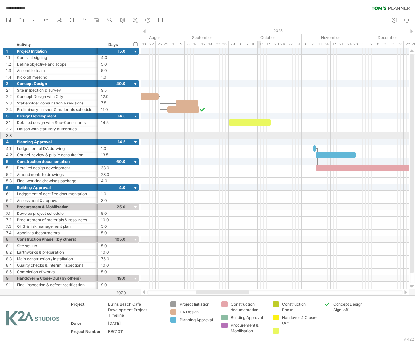
click at [261, 137] on div at bounding box center [275, 135] width 268 height 6
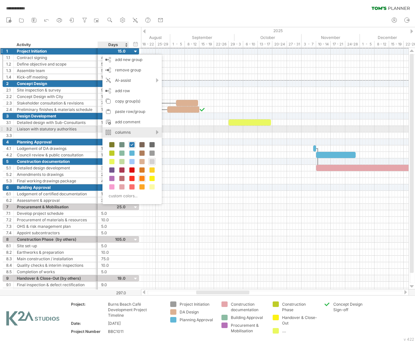
click at [156, 132] on div "columns" at bounding box center [132, 132] width 59 height 10
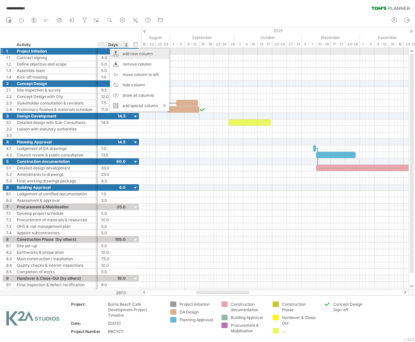
click at [123, 52] on div "add new column" at bounding box center [139, 54] width 59 height 10
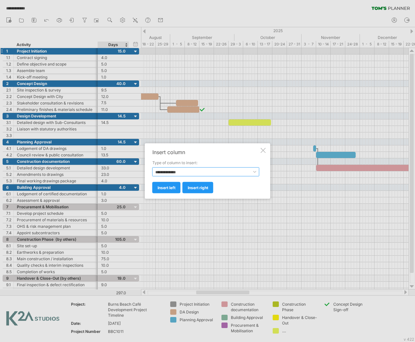
click at [197, 173] on select "**********" at bounding box center [206, 171] width 107 height 9
select select "*********"
click at [153, 167] on select "**********" at bounding box center [206, 171] width 107 height 9
click at [174, 188] on span "insert left" at bounding box center [167, 187] width 18 height 5
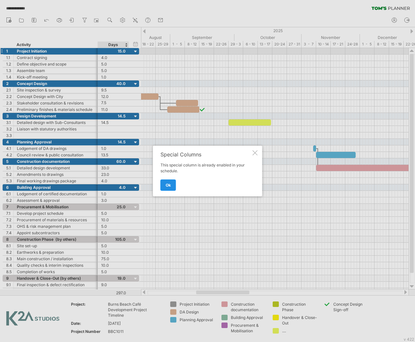
click at [168, 185] on span "ok" at bounding box center [168, 185] width 5 height 5
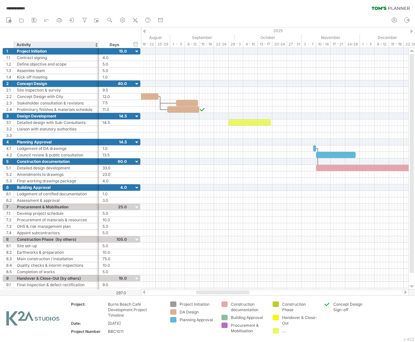
click at [98, 46] on div at bounding box center [99, 45] width 2 height 6
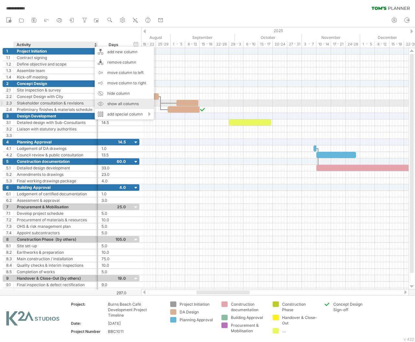
click at [101, 104] on div "show all columns" at bounding box center [124, 104] width 59 height 10
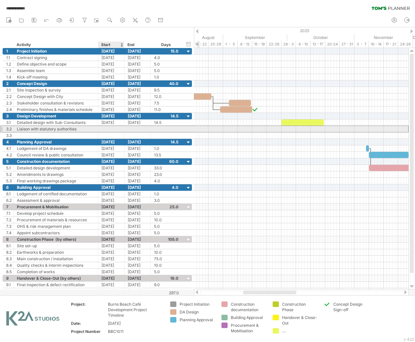
click at [111, 130] on div at bounding box center [111, 129] width 26 height 6
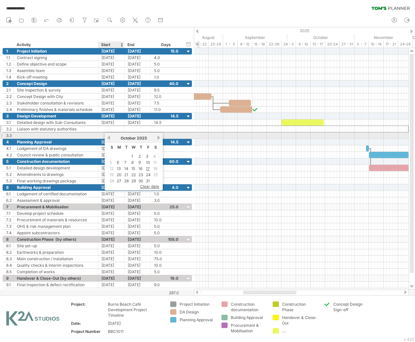
click at [109, 138] on link "previous" at bounding box center [108, 137] width 5 height 5
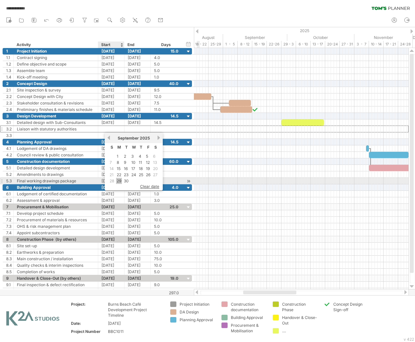
click at [118, 178] on link "29" at bounding box center [119, 181] width 6 height 6
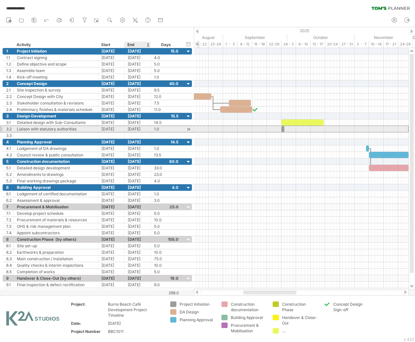
click at [144, 130] on div "[DATE]" at bounding box center [138, 129] width 26 height 6
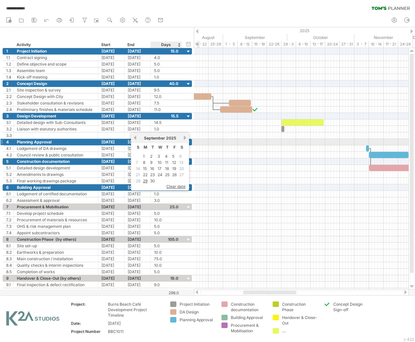
click at [183, 139] on link "next" at bounding box center [185, 137] width 5 height 5
click at [137, 138] on link "previous" at bounding box center [135, 137] width 5 height 5
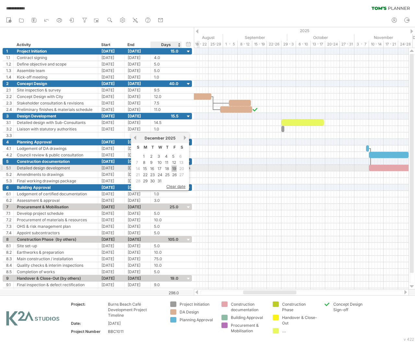
click at [172, 167] on link "19" at bounding box center [174, 168] width 5 height 6
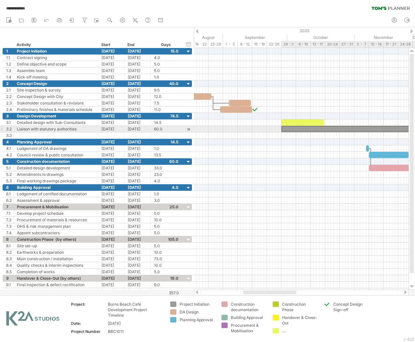
click at [295, 128] on div at bounding box center [369, 129] width 175 height 6
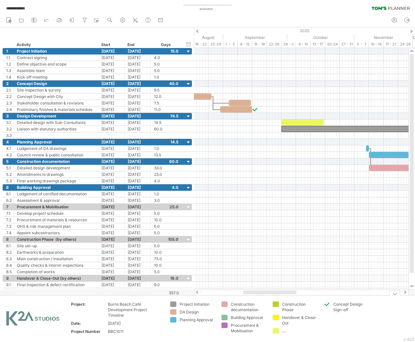
click at [277, 330] on div "**********" at bounding box center [207, 171] width 415 height 342
click at [275, 330] on div "**********" at bounding box center [207, 171] width 415 height 342
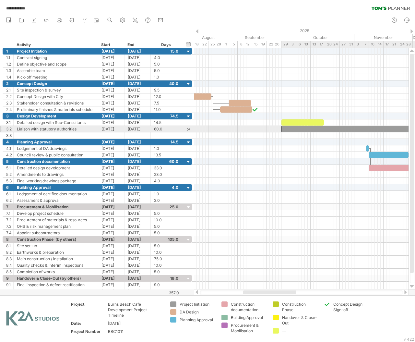
click at [321, 131] on div at bounding box center [369, 129] width 175 height 6
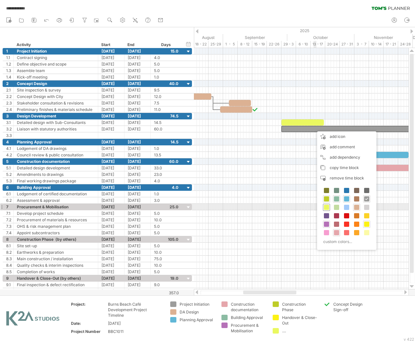
click at [326, 209] on span at bounding box center [326, 207] width 5 height 5
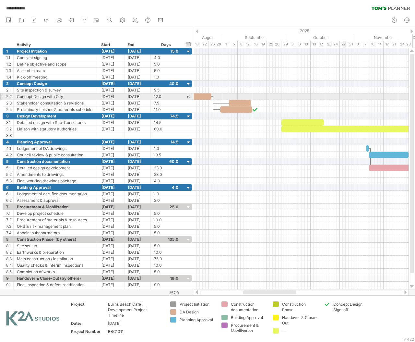
click at [343, 99] on div at bounding box center [301, 96] width 215 height 6
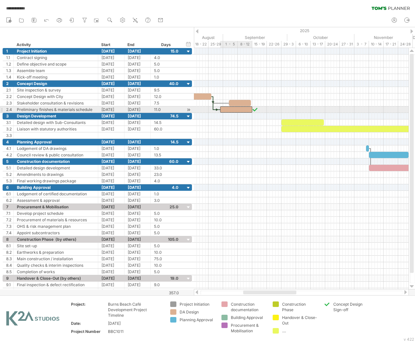
click at [246, 108] on div at bounding box center [236, 109] width 32 height 6
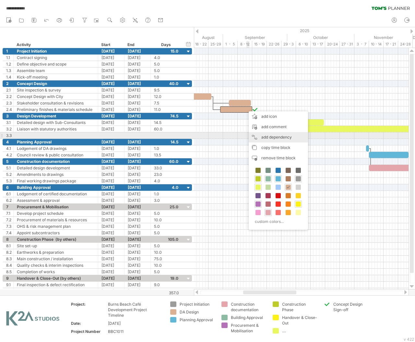
click at [273, 138] on div "add dependency You can use dependencies when you require tasks to be done in a …" at bounding box center [278, 137] width 59 height 10
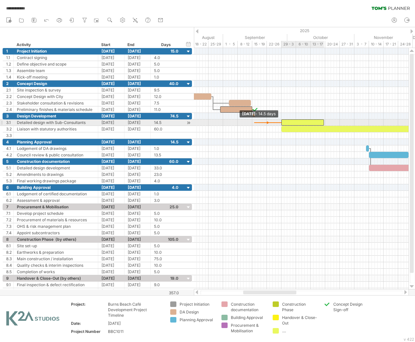
click at [282, 123] on span at bounding box center [281, 122] width 3 height 6
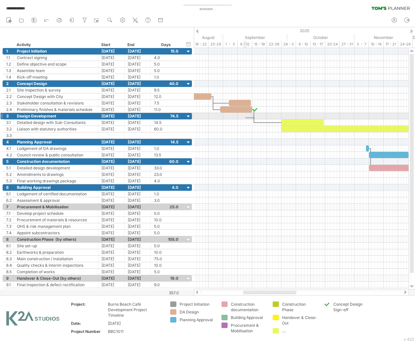
drag, startPoint x: 254, startPoint y: 117, endPoint x: 246, endPoint y: 118, distance: 8.9
click at [246, 118] on div "[DATE] [DATE] - 14.5 days" at bounding box center [301, 168] width 215 height 241
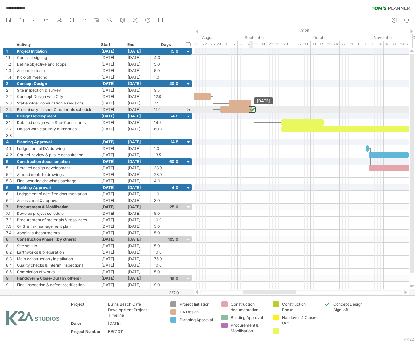
click at [254, 108] on div at bounding box center [252, 109] width 7 height 6
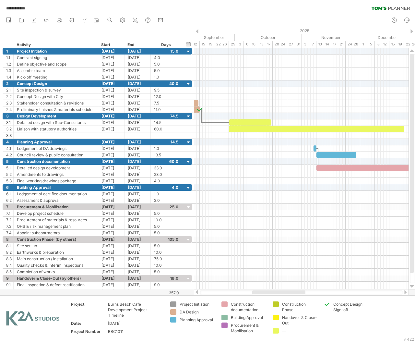
drag, startPoint x: 286, startPoint y: 291, endPoint x: 295, endPoint y: 293, distance: 9.2
click at [295, 293] on div at bounding box center [278, 292] width 53 height 4
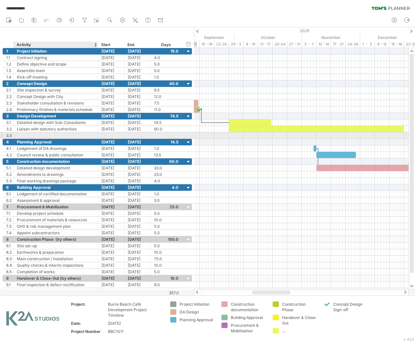
click at [74, 136] on div at bounding box center [56, 135] width 78 height 6
click at [70, 135] on div at bounding box center [56, 135] width 78 height 6
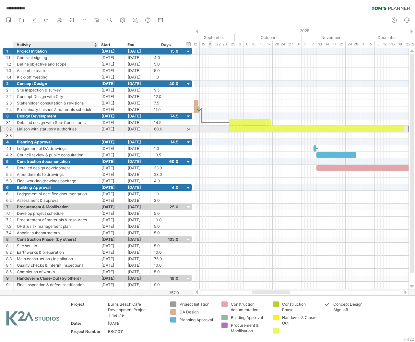
click at [51, 132] on div "Liaison with statutory authorities" at bounding box center [56, 129] width 78 height 6
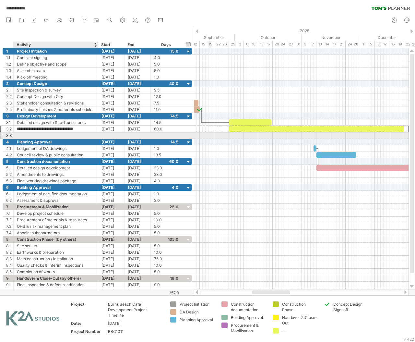
click at [53, 134] on div at bounding box center [56, 135] width 78 height 6
paste input "**********"
click at [21, 135] on input "**********" at bounding box center [56, 135] width 78 height 6
type input "**********"
click at [112, 136] on div at bounding box center [111, 135] width 26 height 6
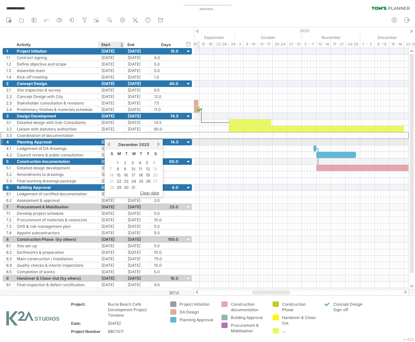
click at [110, 145] on link "previous" at bounding box center [108, 144] width 5 height 5
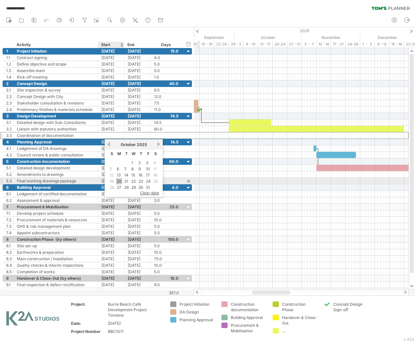
click at [120, 178] on link "20" at bounding box center [119, 181] width 6 height 6
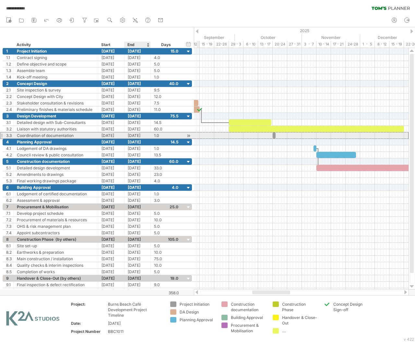
click at [144, 135] on div "[DATE]" at bounding box center [138, 135] width 26 height 6
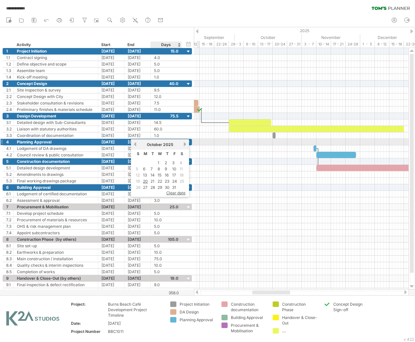
click at [186, 145] on link "next" at bounding box center [185, 144] width 5 height 5
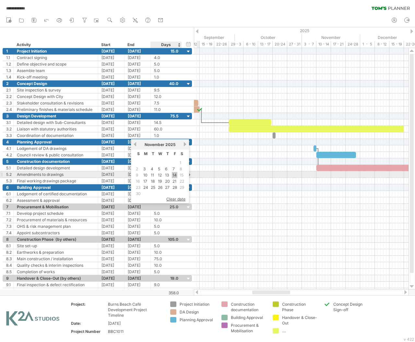
click at [174, 174] on link "14" at bounding box center [175, 175] width 6 height 6
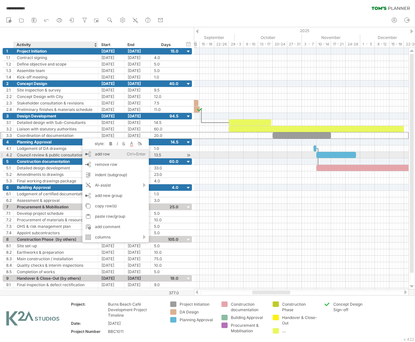
click at [105, 155] on div "add row Ctrl+Enter Cmd+Enter" at bounding box center [115, 154] width 67 height 10
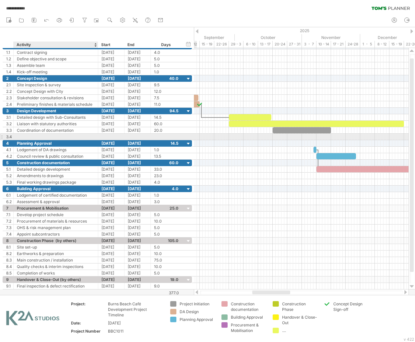
click at [43, 134] on div at bounding box center [56, 137] width 78 height 6
click at [82, 136] on div at bounding box center [56, 137] width 78 height 6
paste input "**********"
click at [20, 135] on input "**********" at bounding box center [56, 137] width 78 height 6
type input "**********"
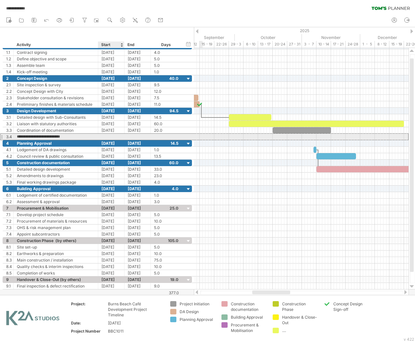
click at [107, 137] on div at bounding box center [111, 137] width 26 height 6
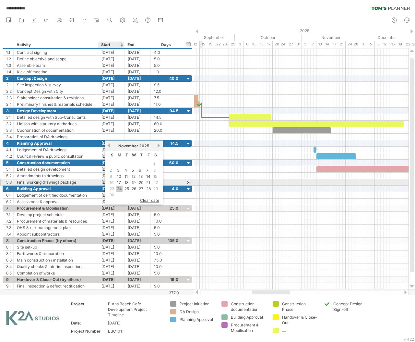
click at [119, 186] on link "24" at bounding box center [119, 189] width 6 height 6
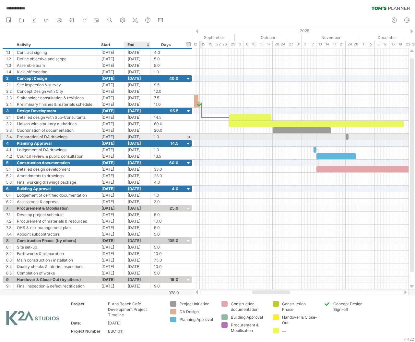
click at [143, 137] on div "[DATE]" at bounding box center [138, 137] width 26 height 6
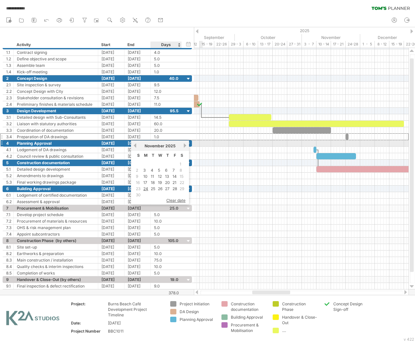
click at [183, 145] on link "next" at bounding box center [185, 145] width 5 height 5
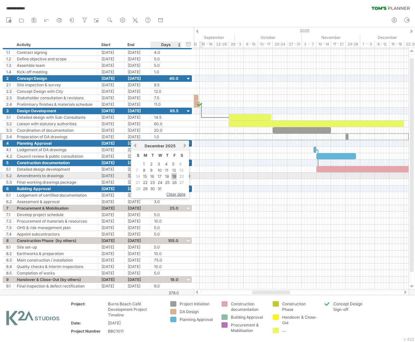
click at [174, 174] on link "19" at bounding box center [174, 176] width 5 height 6
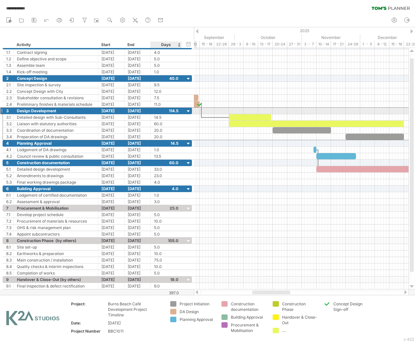
click at [174, 112] on div at bounding box center [166, 111] width 24 height 6
click at [188, 111] on div at bounding box center [189, 111] width 6 height 6
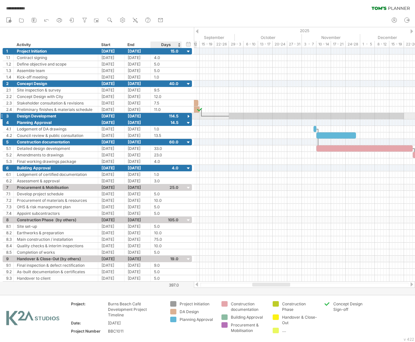
click at [189, 117] on div at bounding box center [189, 117] width 6 height 6
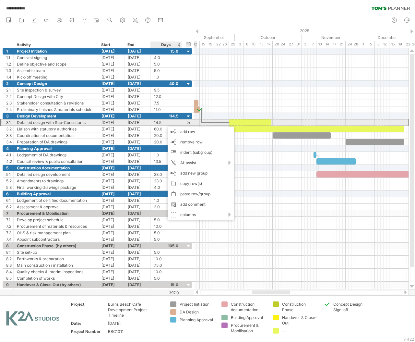
click at [158, 123] on div "14.5" at bounding box center [166, 122] width 24 height 6
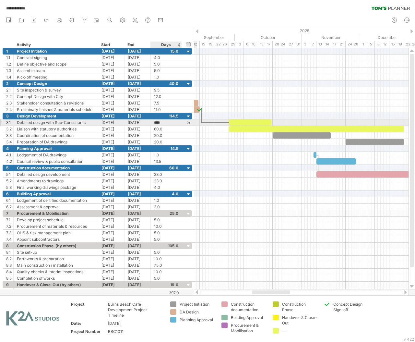
scroll to position [0, 0]
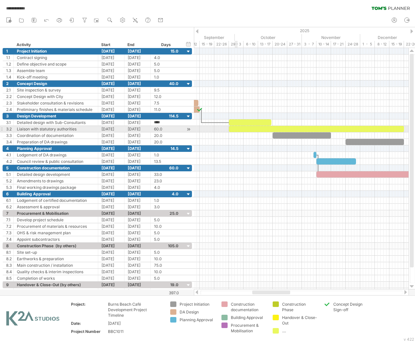
click at [236, 123] on div at bounding box center [250, 122] width 43 height 6
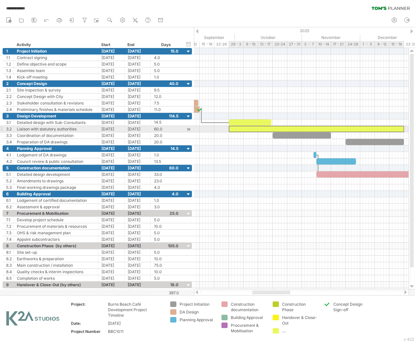
click at [316, 129] on div at bounding box center [316, 129] width 175 height 6
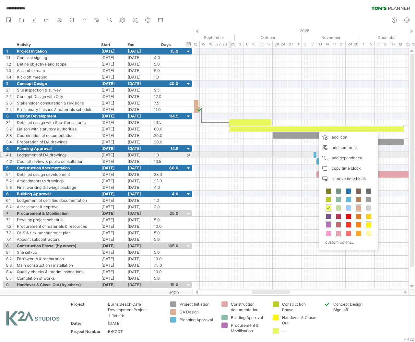
click at [231, 154] on div at bounding box center [301, 155] width 215 height 6
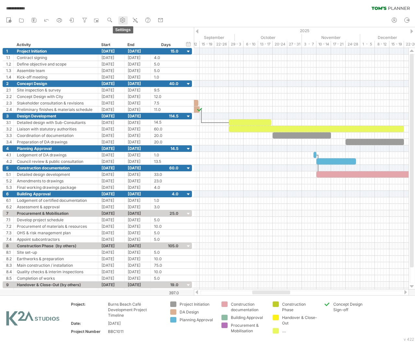
click at [126, 18] on use at bounding box center [122, 20] width 6 height 6
select select "*"
select select "**"
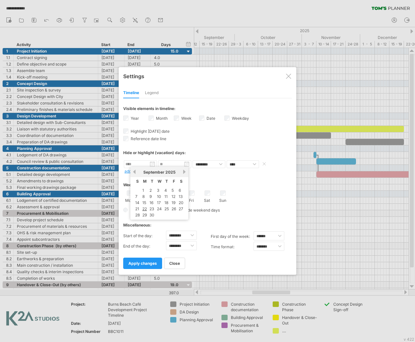
click at [140, 163] on input "text" at bounding box center [140, 164] width 33 height 8
click at [144, 212] on link "29" at bounding box center [145, 215] width 6 height 6
type input "********"
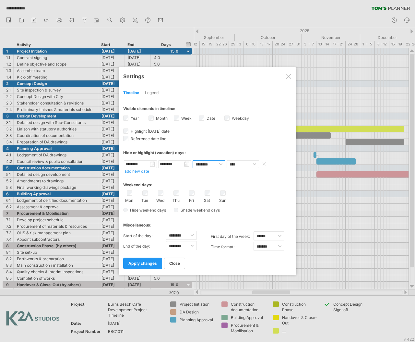
click at [214, 165] on select "******** ********" at bounding box center [209, 164] width 33 height 8
click at [214, 162] on select "******** ********" at bounding box center [209, 164] width 33 height 8
click at [246, 164] on select "**** *****" at bounding box center [243, 164] width 32 height 8
click at [140, 173] on link "add new date" at bounding box center [137, 171] width 25 height 5
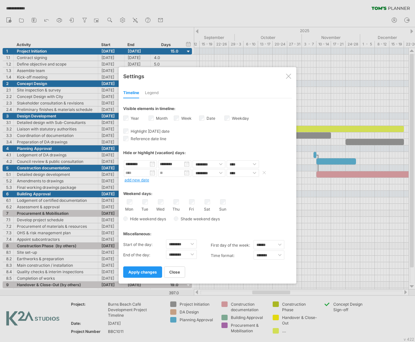
click at [151, 173] on input "text" at bounding box center [140, 173] width 33 height 8
click at [182, 179] on link "next" at bounding box center [184, 180] width 5 height 5
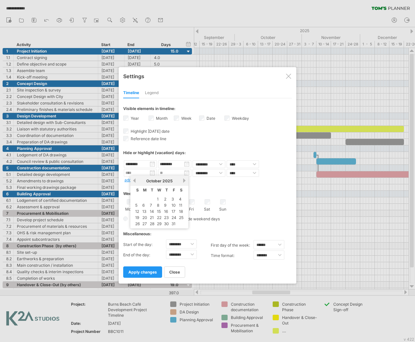
click at [182, 179] on link "next" at bounding box center [184, 180] width 5 height 5
click at [159, 214] on link "24" at bounding box center [159, 217] width 6 height 6
type input "********"
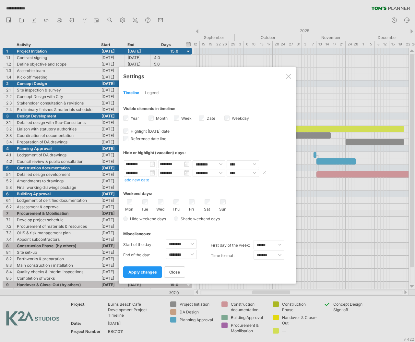
click at [187, 174] on input "********" at bounding box center [174, 173] width 33 height 8
click at [209, 215] on link "26" at bounding box center [208, 217] width 6 height 6
type input "********"
click at [143, 181] on link "add new date" at bounding box center [137, 179] width 25 height 5
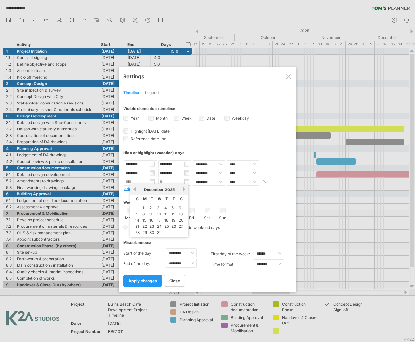
click at [135, 183] on input "text" at bounding box center [140, 182] width 33 height 8
click at [182, 190] on link "next" at bounding box center [184, 189] width 5 height 5
click at [164, 206] on link "1" at bounding box center [165, 208] width 3 height 6
type input "********"
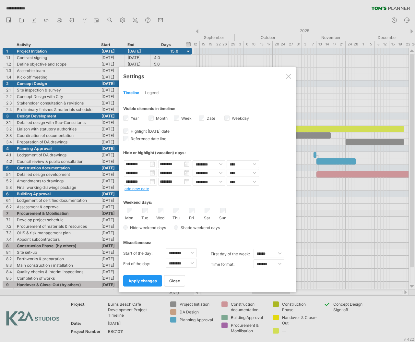
click at [139, 188] on link "add new date" at bounding box center [137, 188] width 25 height 5
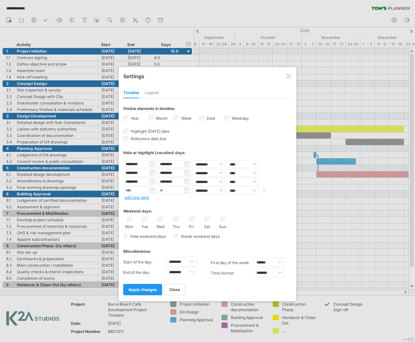
click at [151, 191] on input "text" at bounding box center [140, 191] width 33 height 8
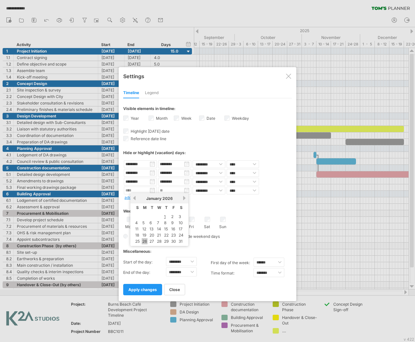
click at [145, 238] on link "26" at bounding box center [145, 241] width 6 height 6
type input "********"
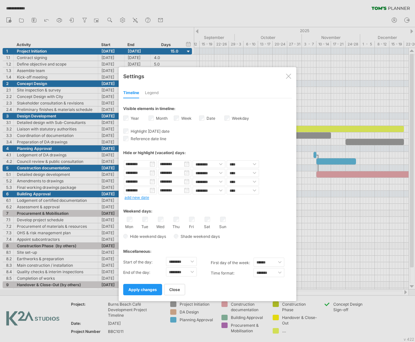
click at [144, 198] on link "add new date" at bounding box center [137, 197] width 25 height 5
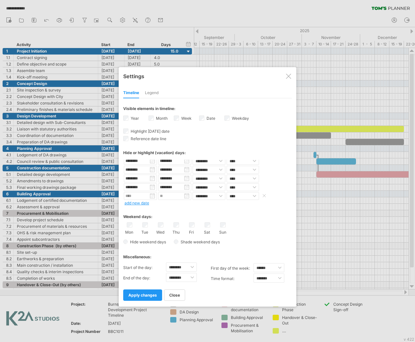
click at [144, 196] on input "text" at bounding box center [140, 196] width 33 height 8
click at [183, 205] on link "next" at bounding box center [184, 203] width 5 height 5
click at [142, 222] on link "2" at bounding box center [144, 222] width 4 height 6
type input "********"
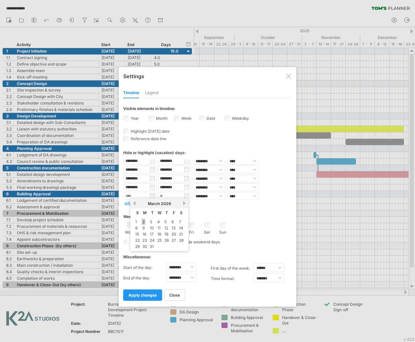
type input "********"
click at [147, 204] on link "add new date" at bounding box center [137, 203] width 25 height 5
click at [142, 195] on input "text" at bounding box center [140, 196] width 33 height 8
click at [151, 223] on link "3" at bounding box center [151, 222] width 4 height 6
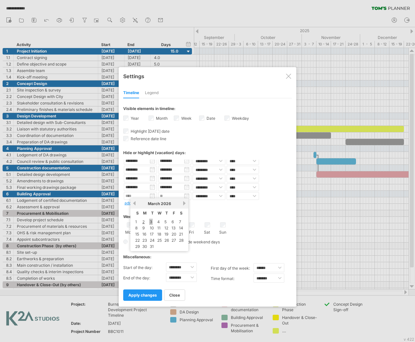
type input "********"
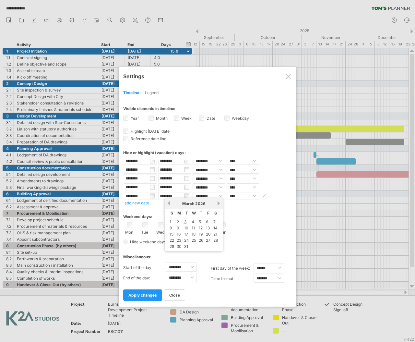
click at [186, 197] on input "********" at bounding box center [174, 196] width 33 height 8
click at [207, 221] on link "6" at bounding box center [207, 222] width 4 height 6
type input "********"
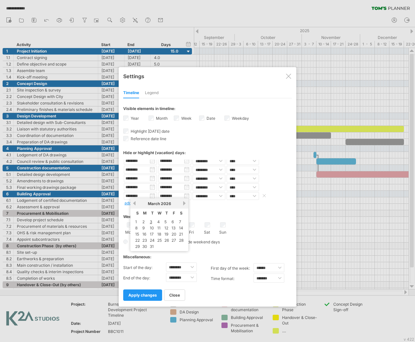
click at [145, 195] on input "********" at bounding box center [140, 196] width 33 height 8
click at [183, 201] on link "next" at bounding box center [184, 203] width 5 height 5
click at [171, 220] on link "3" at bounding box center [173, 222] width 4 height 6
type input "********"
click at [186, 197] on input "********" at bounding box center [174, 196] width 33 height 8
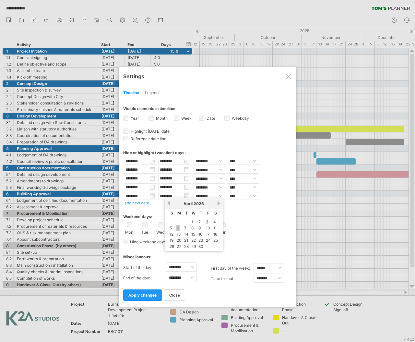
click at [178, 225] on link "6" at bounding box center [178, 228] width 4 height 6
type input "********"
click at [142, 201] on link "add new date" at bounding box center [137, 203] width 25 height 5
click at [142, 198] on input "text" at bounding box center [140, 196] width 33 height 8
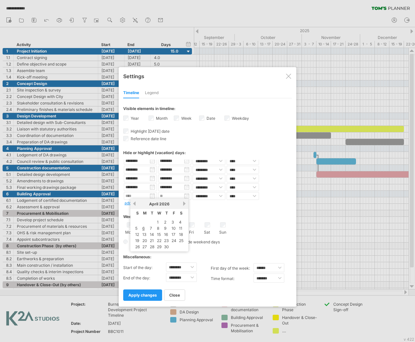
click at [184, 203] on link "next" at bounding box center [184, 203] width 5 height 5
click at [144, 244] on link "25" at bounding box center [145, 247] width 6 height 6
type input "********"
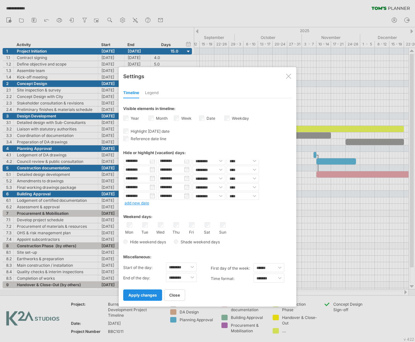
click at [146, 296] on span "apply changes" at bounding box center [142, 295] width 29 height 5
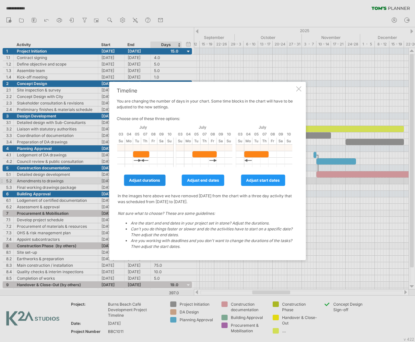
click at [153, 179] on span "adjust durations" at bounding box center [144, 180] width 31 height 5
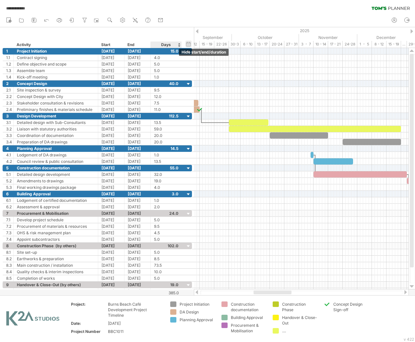
click at [189, 43] on div "hide start/end/duration show start/end/duration" at bounding box center [189, 44] width 6 height 7
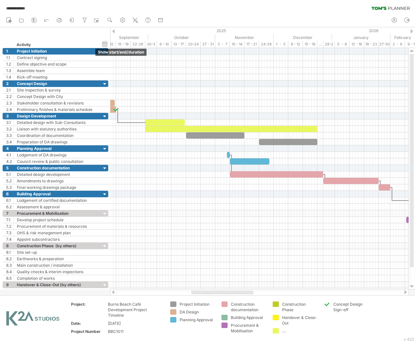
click at [103, 43] on div "hide start/end/duration show start/end/duration" at bounding box center [105, 44] width 6 height 7
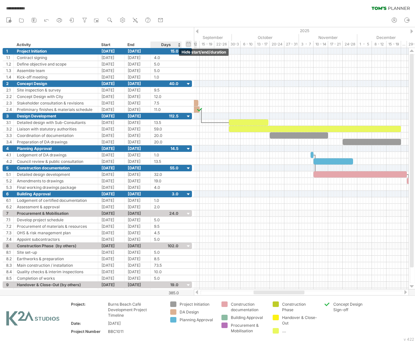
click at [188, 45] on div "hide start/end/duration show start/end/duration" at bounding box center [189, 44] width 6 height 7
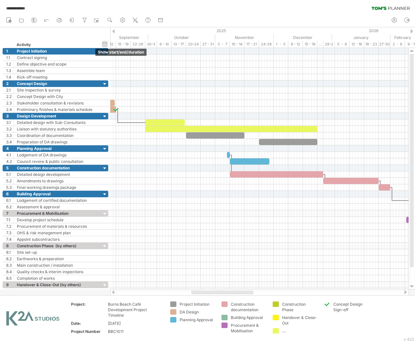
click at [104, 43] on div "hide start/end/duration show start/end/duration" at bounding box center [105, 44] width 6 height 7
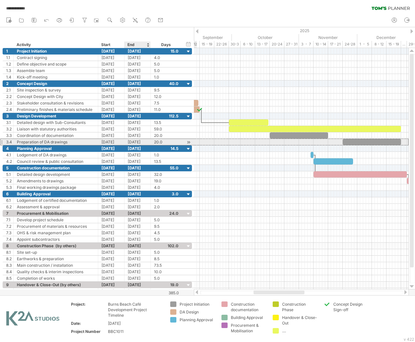
click at [137, 141] on div "[DATE]" at bounding box center [138, 142] width 26 height 6
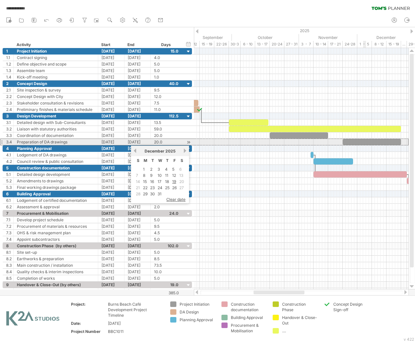
click at [366, 140] on div at bounding box center [372, 142] width 58 height 6
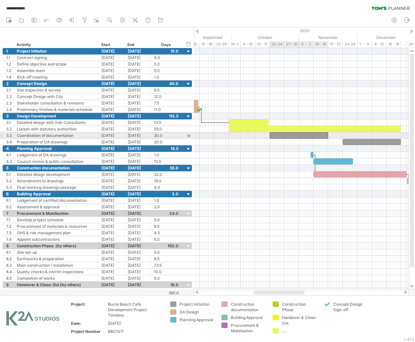
click at [322, 133] on div at bounding box center [299, 135] width 58 height 6
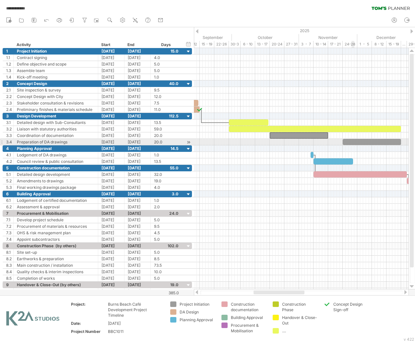
click at [352, 145] on div at bounding box center [372, 142] width 58 height 6
drag, startPoint x: 342, startPoint y: 141, endPoint x: 328, endPoint y: 141, distance: 14.0
click at [328, 141] on span at bounding box center [328, 142] width 3 height 6
drag, startPoint x: 329, startPoint y: 142, endPoint x: 344, endPoint y: 143, distance: 14.6
click at [344, 143] on span at bounding box center [343, 142] width 3 height 6
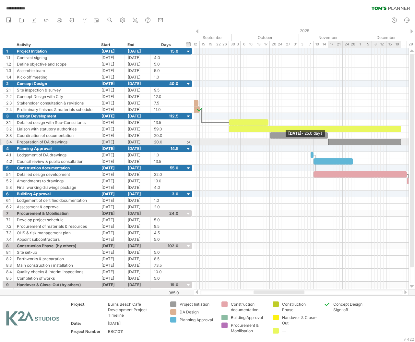
drag, startPoint x: 344, startPoint y: 143, endPoint x: 329, endPoint y: 143, distance: 14.3
click at [329, 143] on span at bounding box center [328, 142] width 3 height 6
drag, startPoint x: 328, startPoint y: 143, endPoint x: 364, endPoint y: 143, distance: 35.7
click at [364, 143] on span at bounding box center [363, 142] width 3 height 6
drag, startPoint x: 364, startPoint y: 143, endPoint x: 343, endPoint y: 144, distance: 21.1
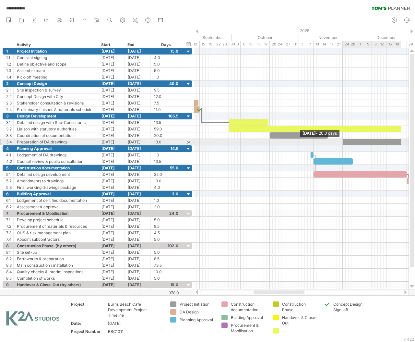
click at [343, 144] on span at bounding box center [343, 142] width 3 height 6
drag, startPoint x: 343, startPoint y: 144, endPoint x: 329, endPoint y: 143, distance: 14.3
click at [329, 143] on span at bounding box center [328, 142] width 3 height 6
drag, startPoint x: 329, startPoint y: 142, endPoint x: 341, endPoint y: 143, distance: 12.7
click at [341, 143] on span at bounding box center [341, 142] width 3 height 6
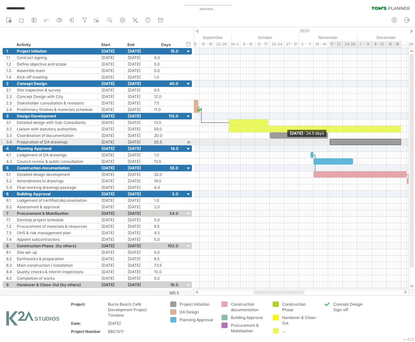
drag, startPoint x: 340, startPoint y: 141, endPoint x: 328, endPoint y: 141, distance: 12.3
click at [328, 141] on div "[DATE] [DATE] - 24.5 days" at bounding box center [301, 168] width 215 height 241
drag, startPoint x: 328, startPoint y: 141, endPoint x: 340, endPoint y: 142, distance: 12.0
click at [340, 142] on div "[DATE] [DATE] - 24.5 days" at bounding box center [301, 168] width 215 height 241
drag, startPoint x: 331, startPoint y: 142, endPoint x: 337, endPoint y: 142, distance: 6.8
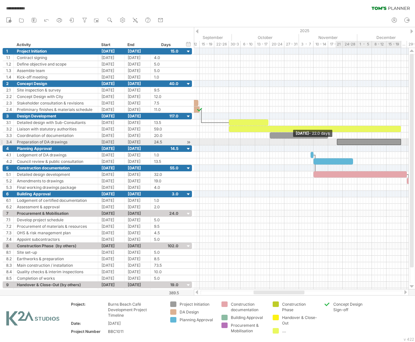
click at [337, 142] on span at bounding box center [337, 142] width 3 height 6
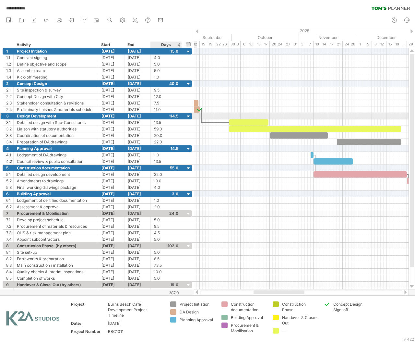
click at [180, 116] on div at bounding box center [180, 116] width 3 height 6
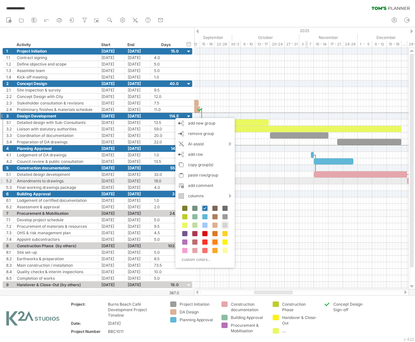
click at [308, 180] on div at bounding box center [301, 181] width 214 height 6
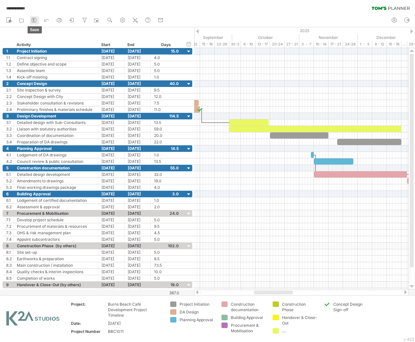
click at [34, 19] on icon at bounding box center [34, 20] width 6 height 6
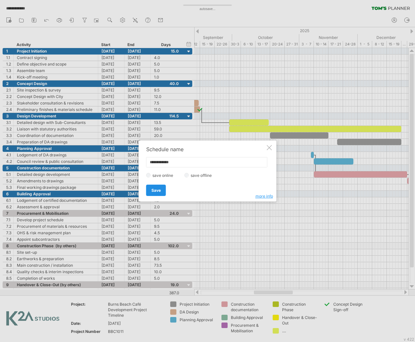
click at [160, 189] on span "Save" at bounding box center [156, 190] width 9 height 5
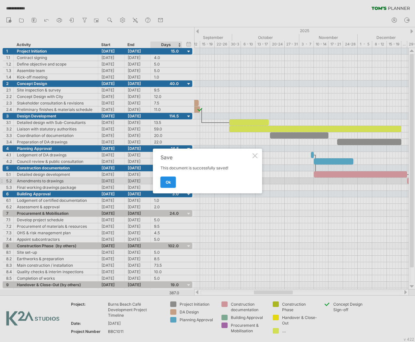
click at [172, 182] on link "ok" at bounding box center [169, 182] width 16 height 11
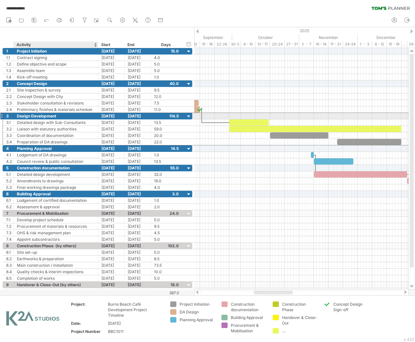
click at [101, 116] on div "[DATE]" at bounding box center [111, 116] width 26 height 6
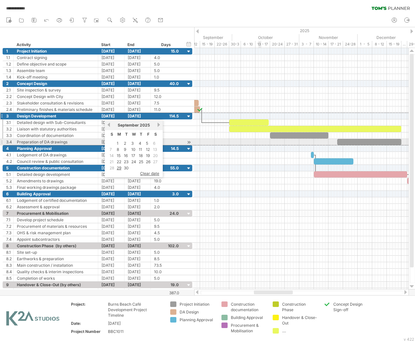
click at [261, 142] on div at bounding box center [301, 142] width 214 height 6
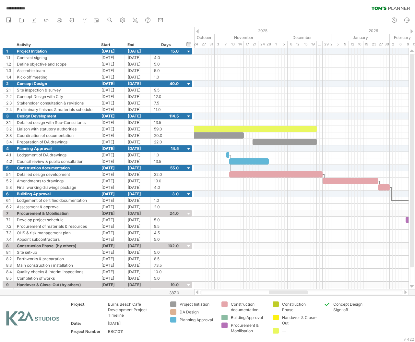
drag, startPoint x: 262, startPoint y: 292, endPoint x: 277, endPoint y: 293, distance: 15.0
click at [277, 293] on div at bounding box center [288, 292] width 39 height 4
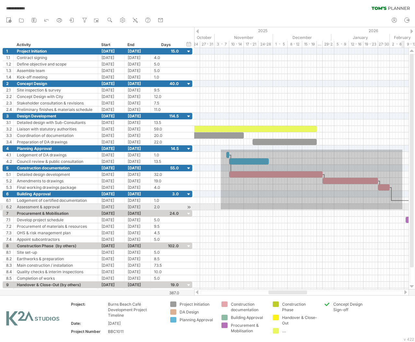
drag, startPoint x: 221, startPoint y: 150, endPoint x: 403, endPoint y: 209, distance: 191.3
click at [403, 209] on div at bounding box center [301, 171] width 214 height 247
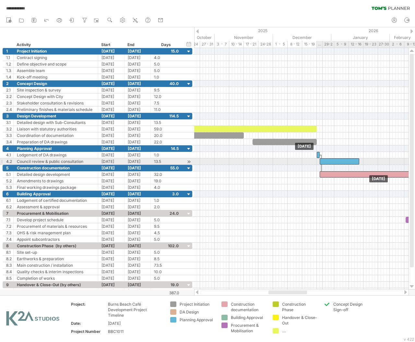
drag, startPoint x: 243, startPoint y: 163, endPoint x: 333, endPoint y: 163, distance: 90.2
click at [333, 163] on div at bounding box center [340, 161] width 40 height 6
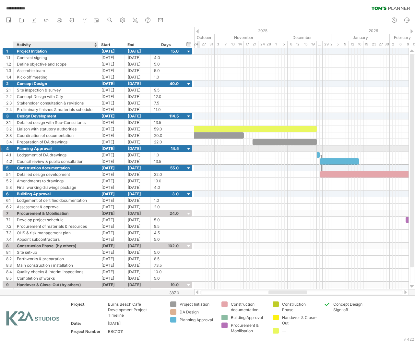
click at [57, 148] on div "Planning Approval" at bounding box center [56, 148] width 78 height 6
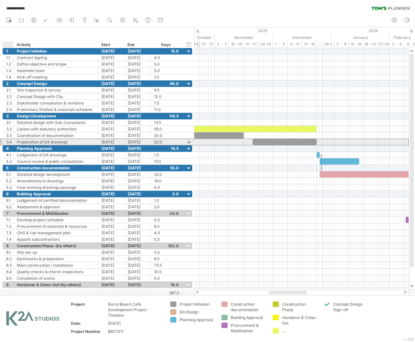
click at [80, 143] on div "Preparation of DA drawings" at bounding box center [56, 142] width 78 height 6
click at [276, 144] on div at bounding box center [285, 142] width 64 height 6
drag, startPoint x: 252, startPoint y: 140, endPoint x: 243, endPoint y: 141, distance: 8.9
click at [243, 141] on span at bounding box center [244, 142] width 3 height 6
drag, startPoint x: 316, startPoint y: 141, endPoint x: 308, endPoint y: 142, distance: 8.1
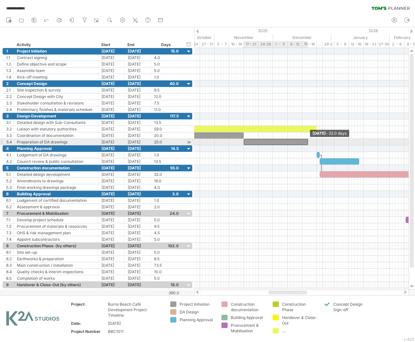
click at [308, 142] on span at bounding box center [308, 142] width 3 height 6
click at [310, 143] on span at bounding box center [311, 142] width 3 height 6
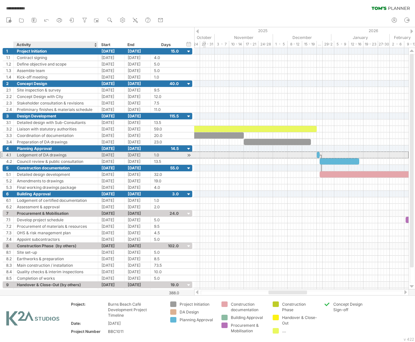
click at [38, 156] on div "Lodgement of DA drawings" at bounding box center [56, 155] width 78 height 6
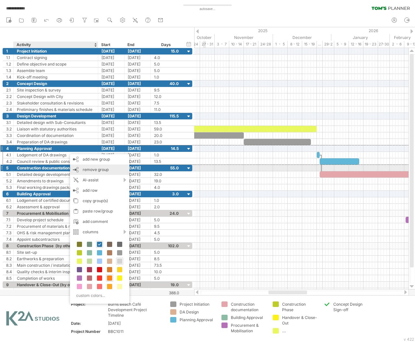
click at [87, 168] on span "remove group" at bounding box center [96, 169] width 26 height 5
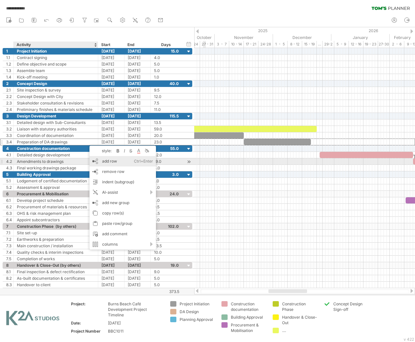
click at [115, 160] on div "add row Ctrl+Enter Cmd+Enter" at bounding box center [123, 161] width 67 height 10
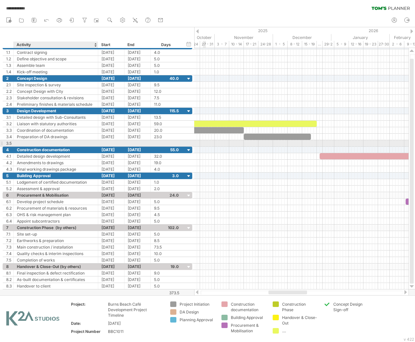
click at [71, 143] on div at bounding box center [56, 143] width 78 height 6
type input "*"
type input "**********"
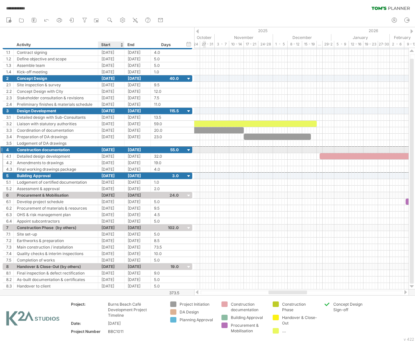
click at [116, 147] on div "[DATE]" at bounding box center [111, 150] width 26 height 6
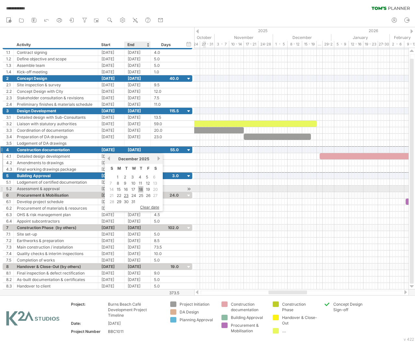
click at [139, 189] on link "18" at bounding box center [140, 189] width 5 height 6
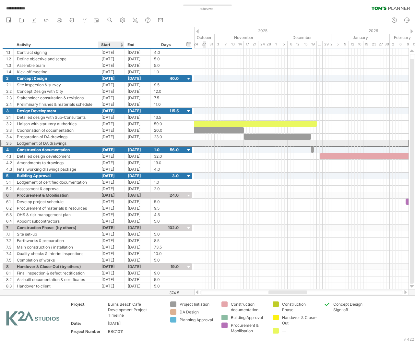
click at [115, 141] on div at bounding box center [111, 143] width 26 height 6
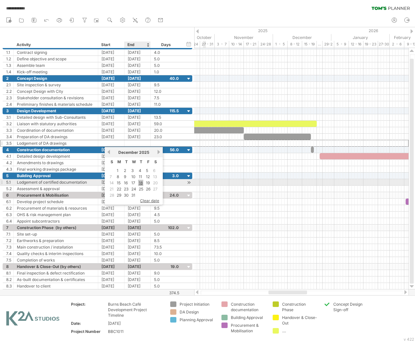
click at [140, 181] on link "18" at bounding box center [140, 183] width 5 height 6
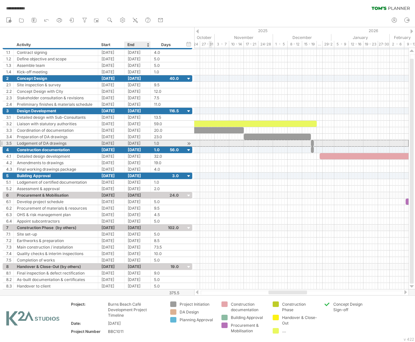
click at [142, 143] on div "[DATE]" at bounding box center [138, 143] width 26 height 6
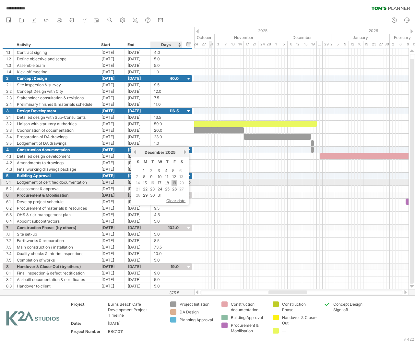
click at [173, 182] on link "19" at bounding box center [174, 183] width 5 height 6
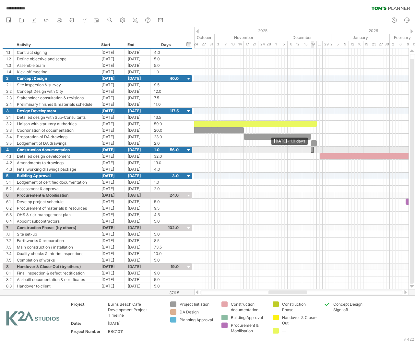
click at [312, 151] on span at bounding box center [311, 150] width 3 height 6
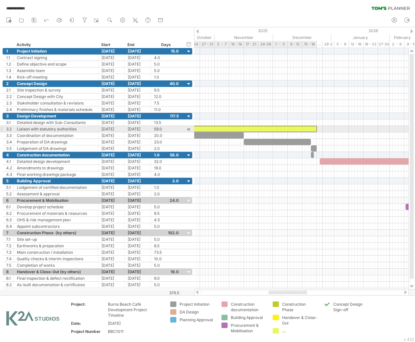
click at [310, 130] on div at bounding box center [231, 129] width 172 height 6
drag, startPoint x: 316, startPoint y: 129, endPoint x: 310, endPoint y: 129, distance: 5.8
click at [310, 129] on span at bounding box center [311, 129] width 3 height 6
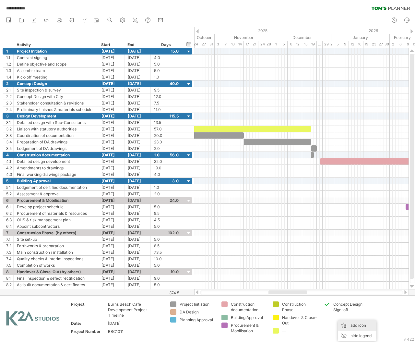
click at [361, 325] on div "add icon" at bounding box center [357, 325] width 39 height 10
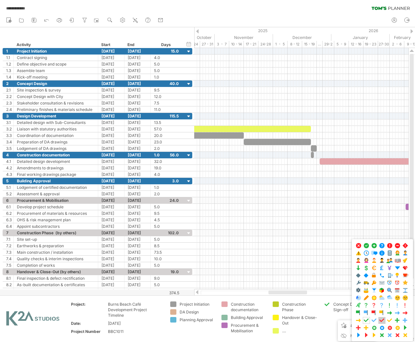
click at [382, 322] on span at bounding box center [382, 320] width 6 height 6
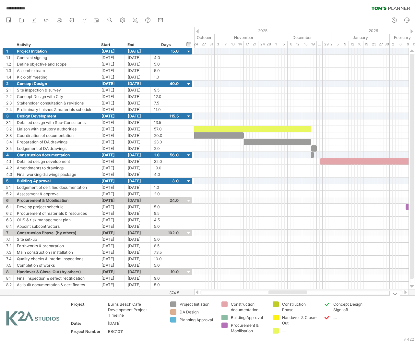
click at [336, 316] on div "...." at bounding box center [351, 318] width 35 height 6
type input "*"
type input "**********"
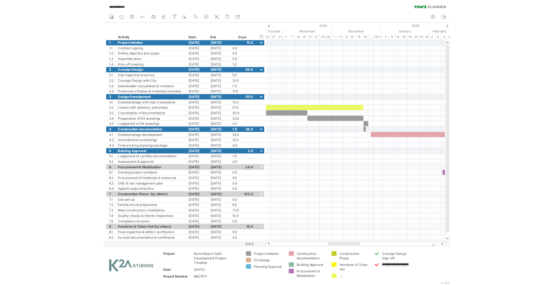
scroll to position [0, 22]
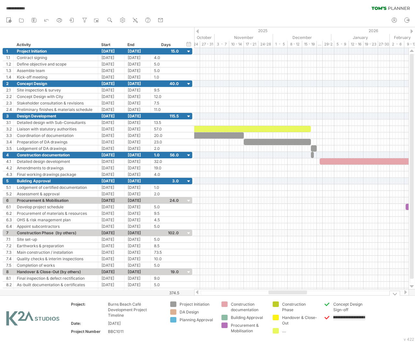
click at [348, 328] on td "**********" at bounding box center [346, 319] width 51 height 36
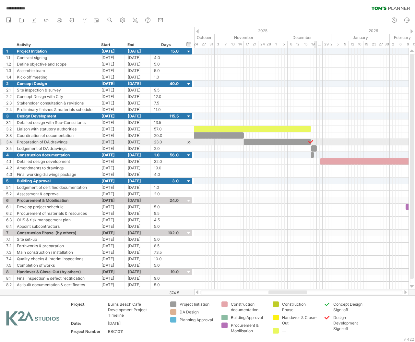
drag, startPoint x: 326, startPoint y: 318, endPoint x: 311, endPoint y: 141, distance: 177.8
click at [311, 141] on div "**********" at bounding box center [207, 171] width 415 height 342
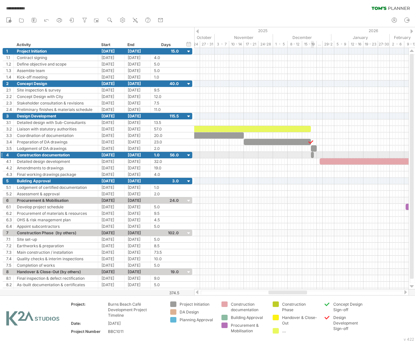
click at [312, 157] on span at bounding box center [311, 155] width 3 height 6
click at [314, 155] on span at bounding box center [314, 155] width 3 height 6
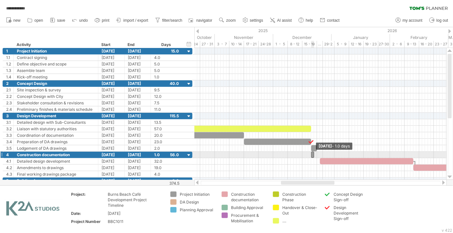
click at [313, 153] on span at bounding box center [314, 155] width 3 height 6
click at [312, 153] on span at bounding box center [311, 155] width 3 height 6
click at [314, 154] on span at bounding box center [314, 155] width 3 height 6
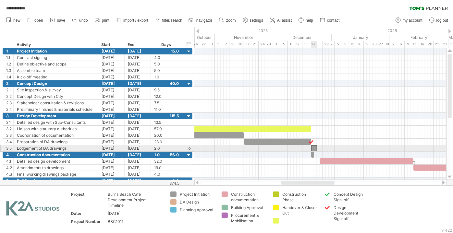
click at [315, 146] on div at bounding box center [314, 148] width 6 height 6
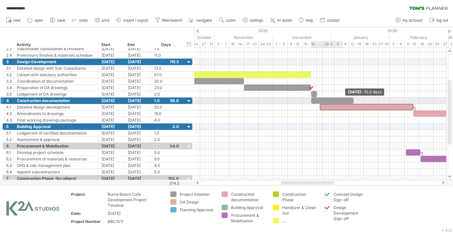
drag, startPoint x: 313, startPoint y: 102, endPoint x: 367, endPoint y: 101, distance: 54.2
click at [355, 101] on span at bounding box center [353, 101] width 3 height 6
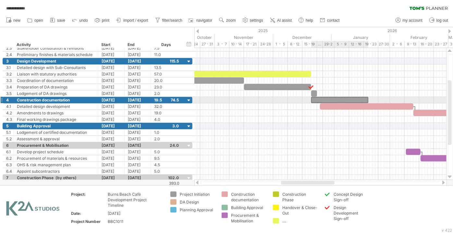
click at [346, 98] on div at bounding box center [339, 100] width 57 height 6
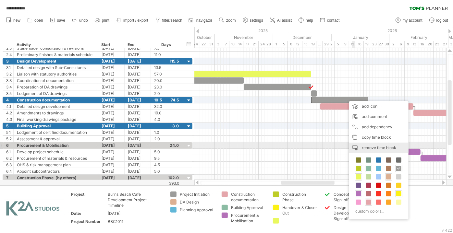
click at [381, 148] on span "remove time block" at bounding box center [379, 147] width 34 height 5
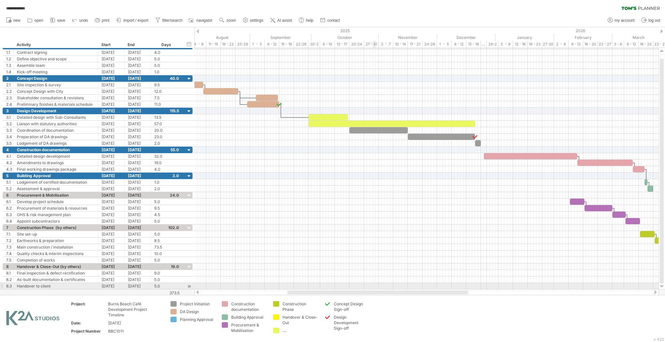
drag, startPoint x: 437, startPoint y: 293, endPoint x: 383, endPoint y: 285, distance: 55.1
click at [383, 285] on div "**********" at bounding box center [332, 171] width 665 height 342
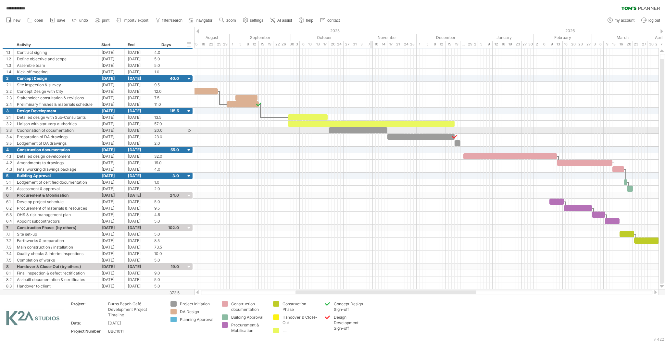
click at [371, 132] on div at bounding box center [358, 130] width 58 height 6
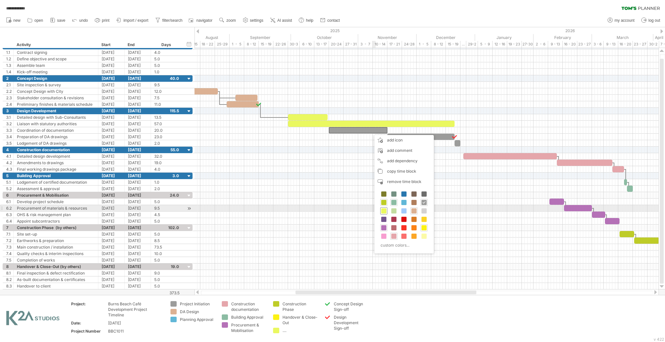
click at [380, 209] on div at bounding box center [383, 210] width 7 height 7
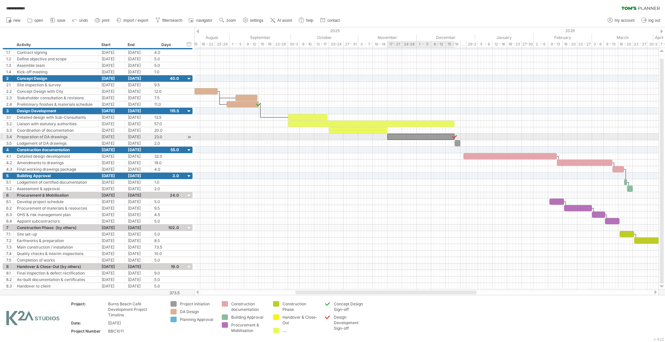
click at [405, 137] on div at bounding box center [420, 137] width 67 height 6
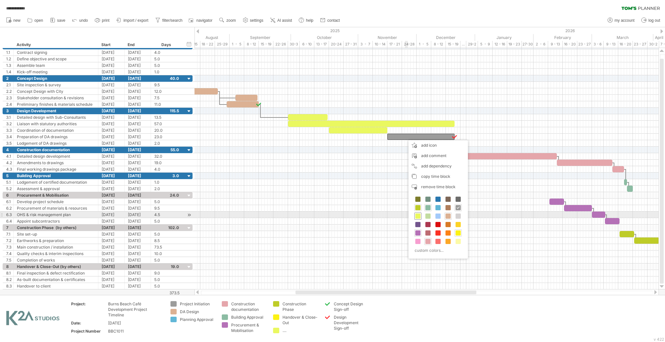
click at [418, 216] on span at bounding box center [417, 216] width 5 height 5
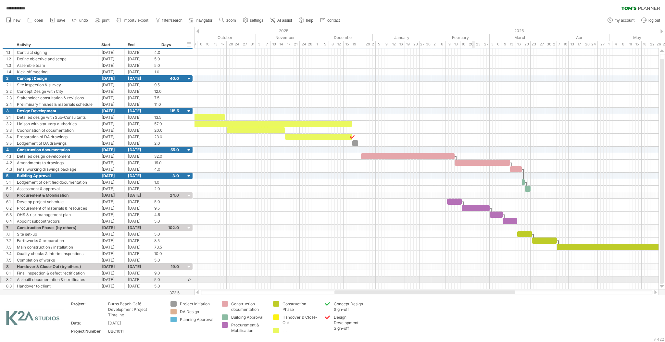
drag, startPoint x: 433, startPoint y: 291, endPoint x: 473, endPoint y: 280, distance: 40.7
click at [473, 280] on div "**********" at bounding box center [332, 171] width 665 height 342
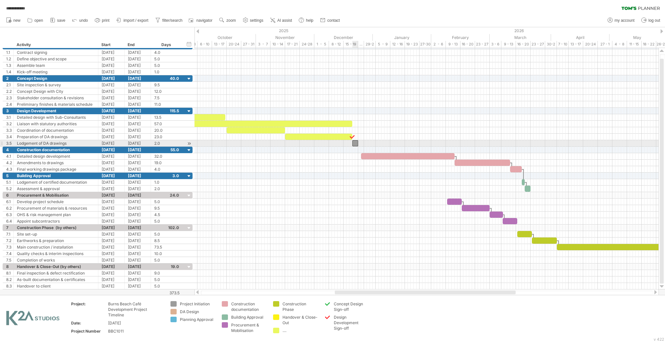
click at [354, 143] on div at bounding box center [355, 143] width 6 height 6
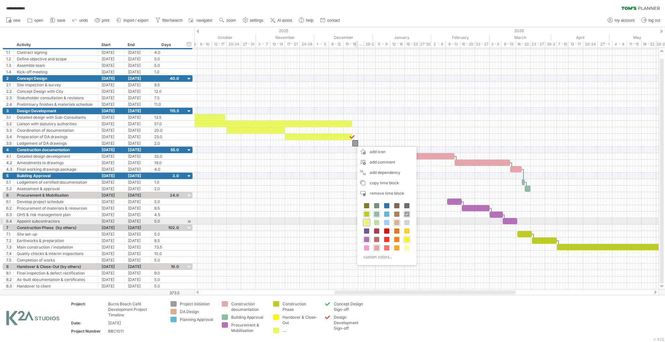
click at [364, 223] on span at bounding box center [366, 222] width 5 height 5
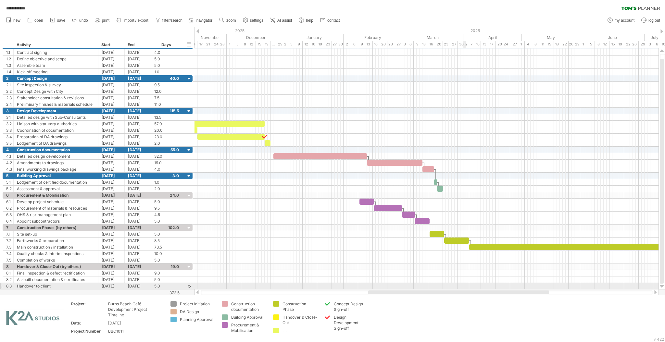
drag, startPoint x: 432, startPoint y: 293, endPoint x: 469, endPoint y: 288, distance: 36.6
click at [469, 288] on div "**********" at bounding box center [332, 171] width 665 height 342
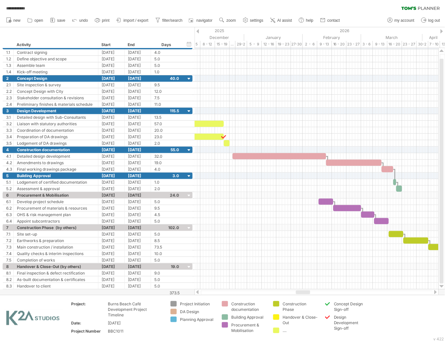
drag, startPoint x: 298, startPoint y: 293, endPoint x: 305, endPoint y: 291, distance: 6.9
click at [305, 291] on div at bounding box center [303, 292] width 14 height 4
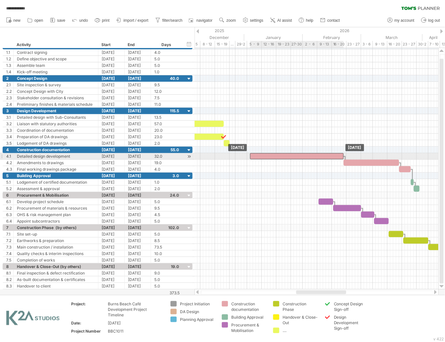
drag, startPoint x: 255, startPoint y: 157, endPoint x: 272, endPoint y: 157, distance: 17.2
click at [272, 157] on div at bounding box center [296, 156] width 93 height 6
click at [73, 157] on div "Detailed design development" at bounding box center [56, 156] width 78 height 6
drag, startPoint x: 74, startPoint y: 157, endPoint x: 33, endPoint y: 157, distance: 40.6
click at [33, 157] on input "**********" at bounding box center [56, 156] width 78 height 6
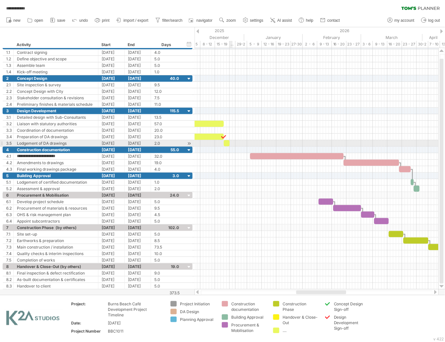
type input "**********"
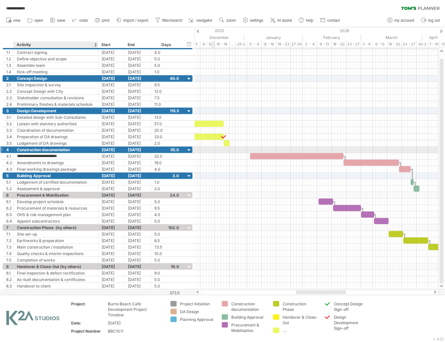
click at [82, 147] on div "Construction documentation" at bounding box center [56, 150] width 78 height 6
type input "**********"
click at [78, 111] on div "Design Development" at bounding box center [56, 111] width 78 height 6
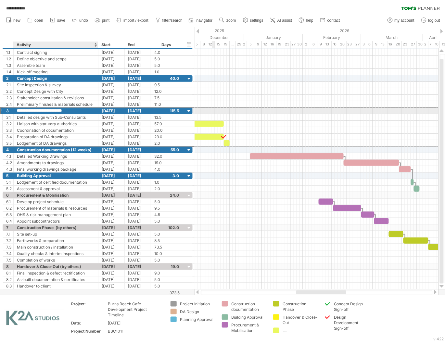
type input "**********"
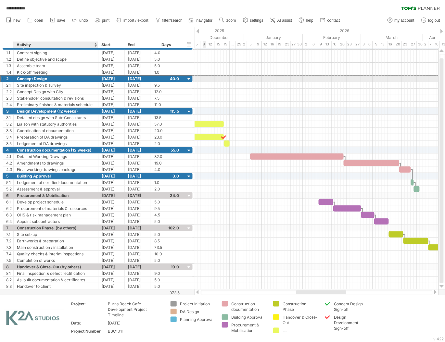
click at [78, 79] on div "Сoncept Design" at bounding box center [56, 79] width 78 height 6
type input "**********"
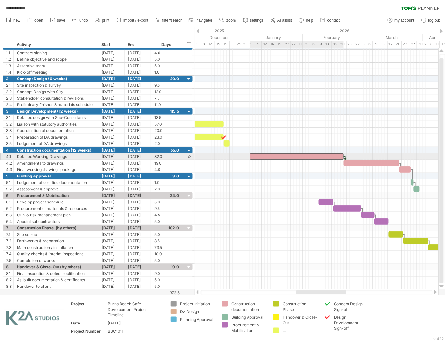
click at [302, 157] on div at bounding box center [296, 156] width 93 height 6
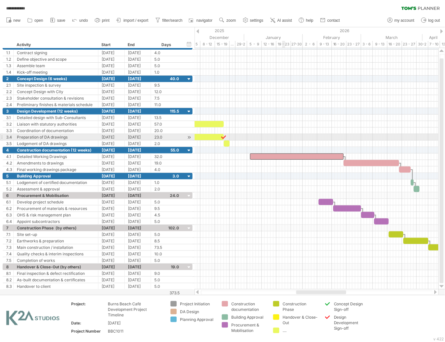
click at [283, 136] on div at bounding box center [316, 137] width 244 height 6
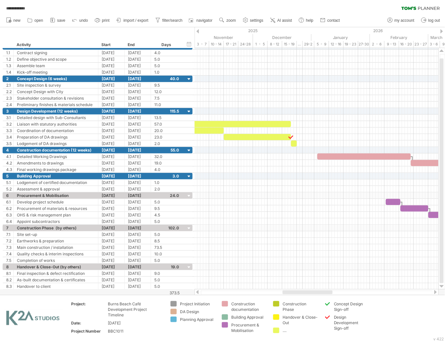
drag, startPoint x: 319, startPoint y: 293, endPoint x: 306, endPoint y: 292, distance: 12.3
click at [306, 292] on div at bounding box center [307, 292] width 50 height 4
click at [106, 138] on div "[DATE]" at bounding box center [111, 137] width 26 height 6
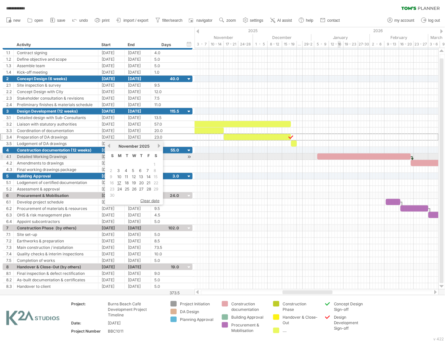
click at [339, 155] on div at bounding box center [363, 156] width 93 height 6
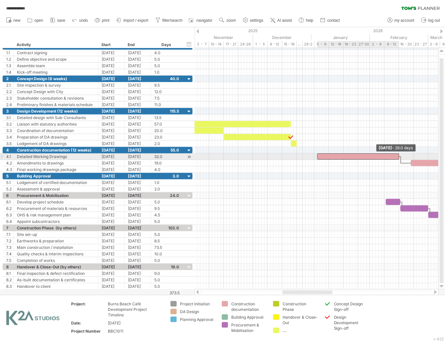
drag, startPoint x: 409, startPoint y: 157, endPoint x: 398, endPoint y: 156, distance: 11.4
click at [398, 156] on span at bounding box center [398, 156] width 3 height 6
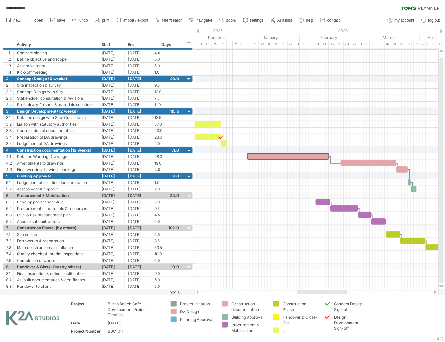
drag, startPoint x: 319, startPoint y: 292, endPoint x: 333, endPoint y: 293, distance: 14.0
click at [333, 293] on div at bounding box center [322, 292] width 50 height 4
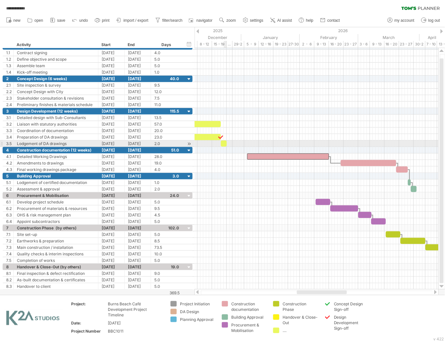
click at [224, 145] on div at bounding box center [224, 143] width 6 height 6
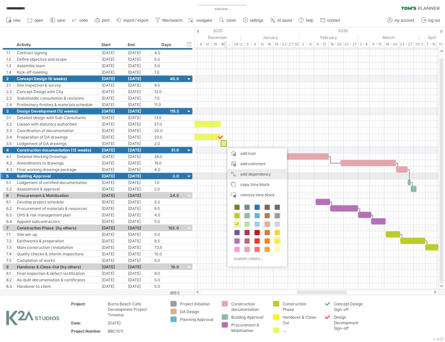
click at [265, 175] on div "add dependency You can use dependencies when you require tasks to be done in a …" at bounding box center [256, 174] width 59 height 10
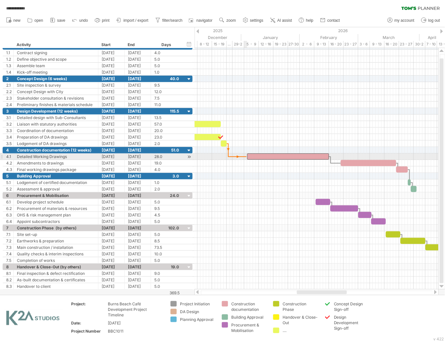
click at [246, 158] on span at bounding box center [247, 156] width 3 height 6
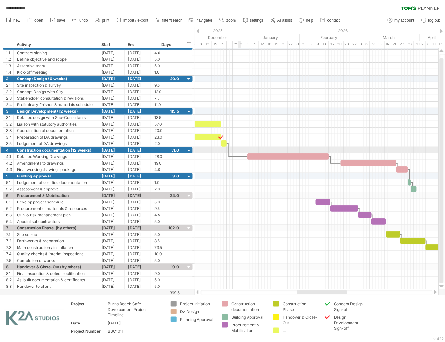
click at [238, 150] on div at bounding box center [316, 150] width 244 height 6
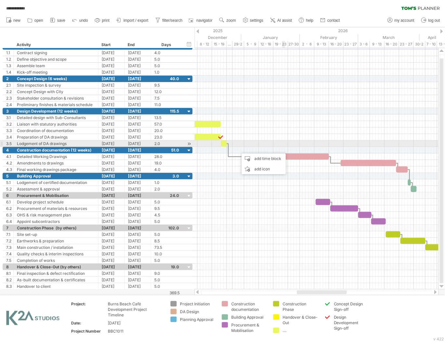
click at [286, 138] on div at bounding box center [316, 137] width 244 height 6
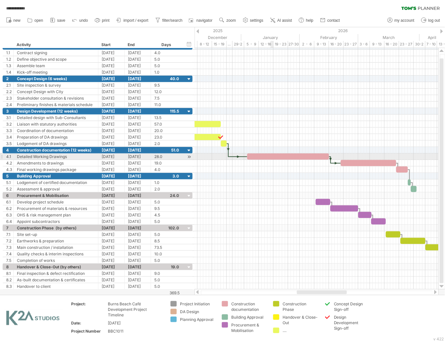
click at [272, 157] on div at bounding box center [288, 156] width 82 height 6
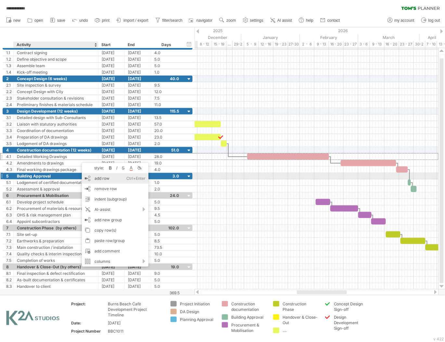
click at [98, 179] on div "add row Ctrl+Enter Cmd+Enter" at bounding box center [115, 178] width 67 height 10
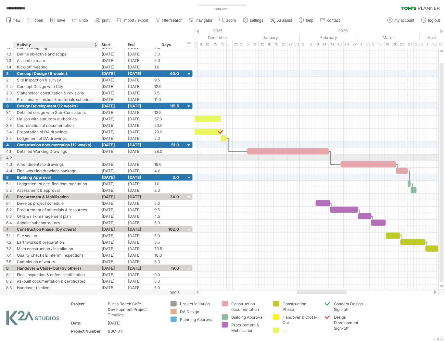
click at [37, 158] on div at bounding box center [56, 158] width 78 height 6
click at [30, 158] on div at bounding box center [56, 158] width 78 height 6
paste input "**********"
click at [21, 157] on input "**********" at bounding box center [56, 158] width 78 height 6
type input "**********"
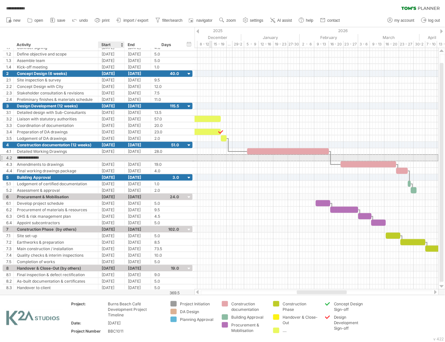
click at [106, 158] on div at bounding box center [111, 158] width 26 height 6
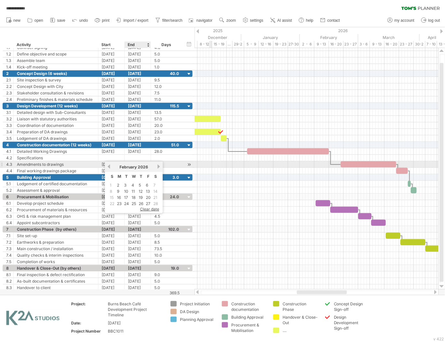
click at [154, 167] on div "[DATE]" at bounding box center [133, 167] width 45 height 5
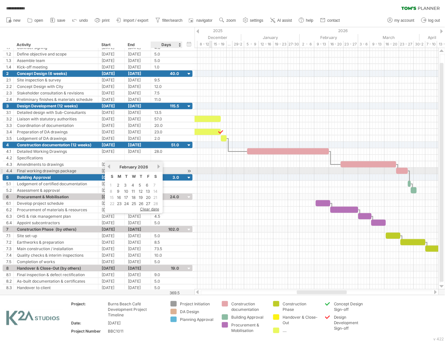
click at [157, 166] on link "next" at bounding box center [158, 166] width 5 height 5
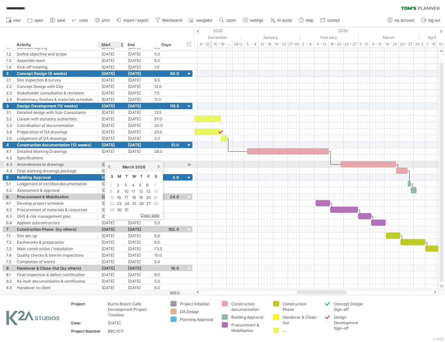
click at [109, 166] on link "previous" at bounding box center [108, 166] width 5 height 5
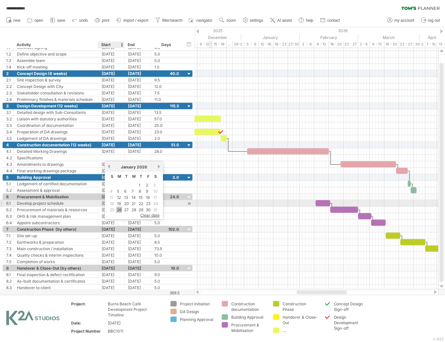
click at [121, 207] on link "26" at bounding box center [119, 210] width 6 height 6
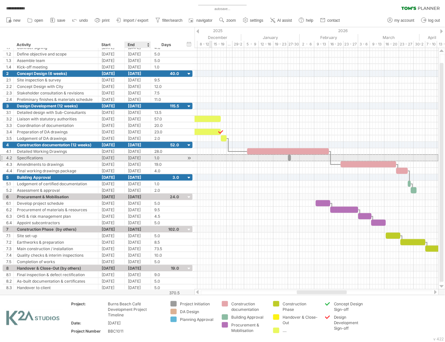
click at [144, 158] on div "[DATE]" at bounding box center [138, 158] width 26 height 6
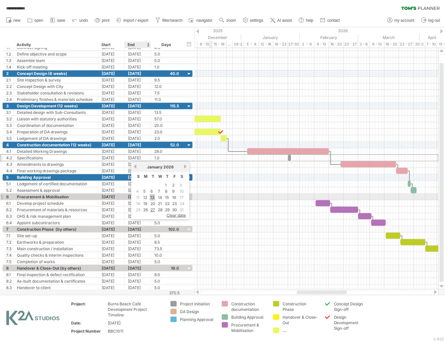
click at [152, 196] on link "13" at bounding box center [152, 197] width 5 height 6
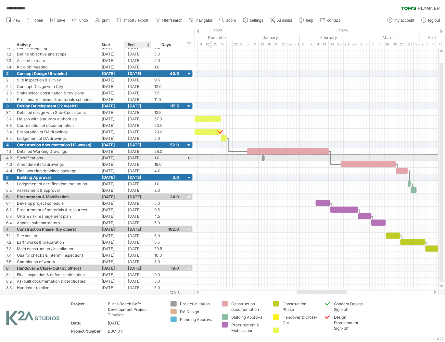
click at [140, 159] on div "[DATE]" at bounding box center [138, 158] width 26 height 6
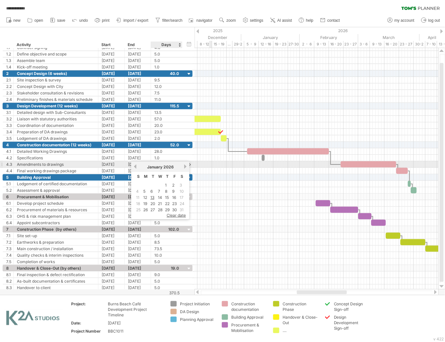
click at [184, 167] on link "next" at bounding box center [185, 166] width 5 height 5
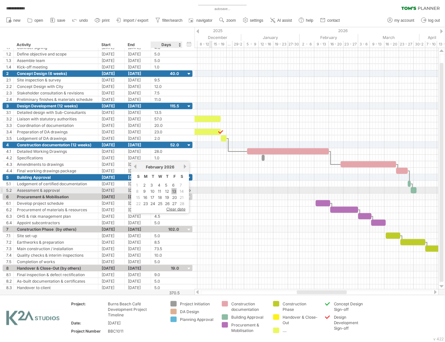
click at [174, 190] on link "13" at bounding box center [173, 191] width 5 height 6
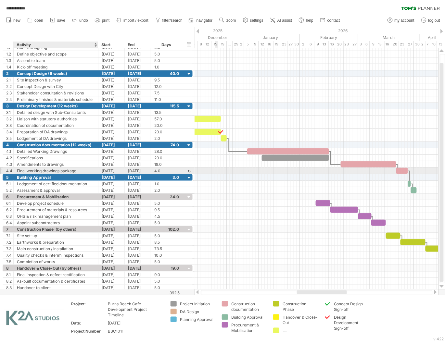
click at [45, 172] on div "Final working drawings package" at bounding box center [56, 171] width 78 height 6
click at [42, 172] on input "**********" at bounding box center [56, 171] width 78 height 6
click at [398, 172] on div at bounding box center [402, 171] width 12 height 6
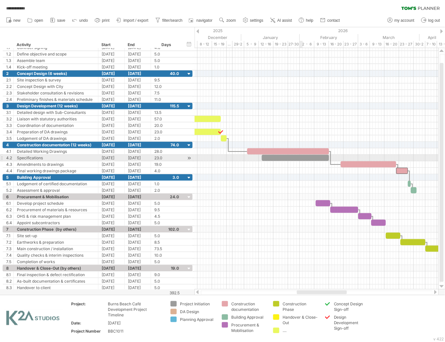
click at [301, 160] on div at bounding box center [295, 158] width 67 height 6
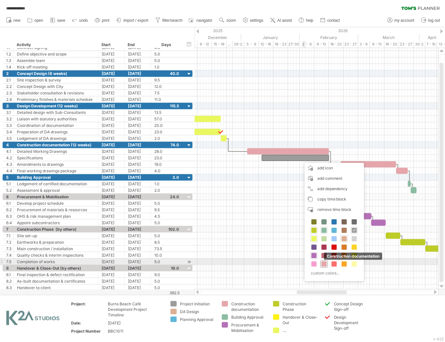
click at [326, 263] on span at bounding box center [323, 264] width 5 height 5
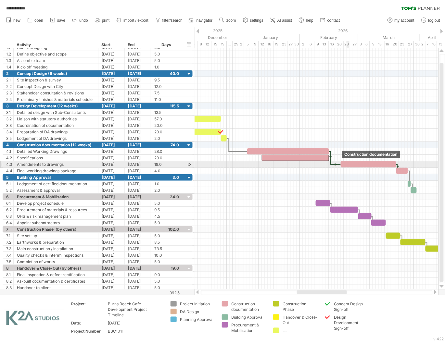
click at [348, 166] on div at bounding box center [367, 164] width 55 height 6
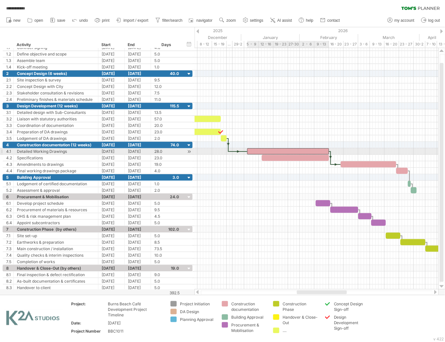
click at [289, 151] on div at bounding box center [288, 151] width 82 height 6
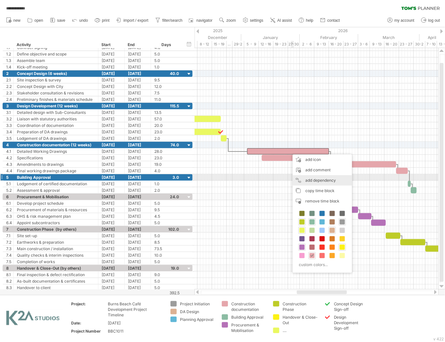
click at [309, 177] on div "add dependency You can use dependencies when you require tasks to be done in a …" at bounding box center [321, 180] width 59 height 10
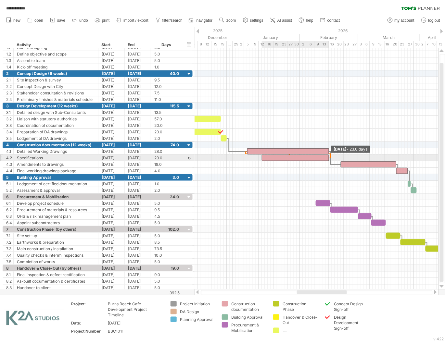
click at [327, 157] on span at bounding box center [328, 158] width 3 height 6
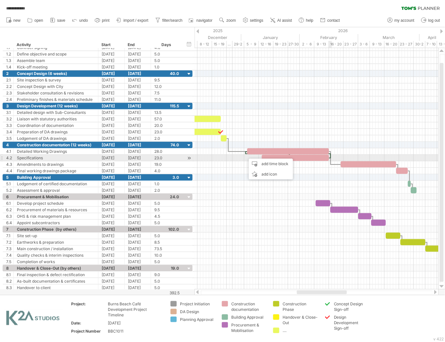
click at [330, 157] on div at bounding box center [330, 156] width 2 height 4
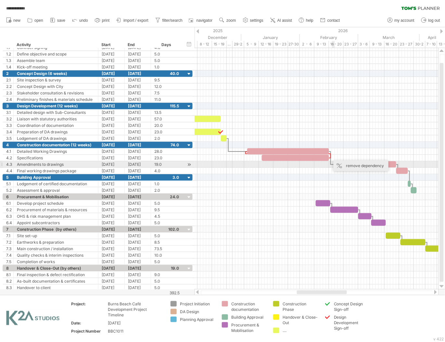
click at [343, 165] on div "remove dependency" at bounding box center [360, 166] width 55 height 10
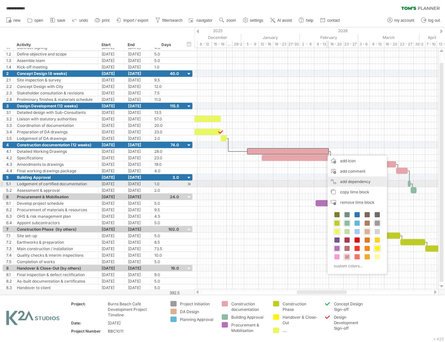
click at [348, 181] on div "add dependency You can use dependencies when you require tasks to be done in a …" at bounding box center [356, 182] width 59 height 10
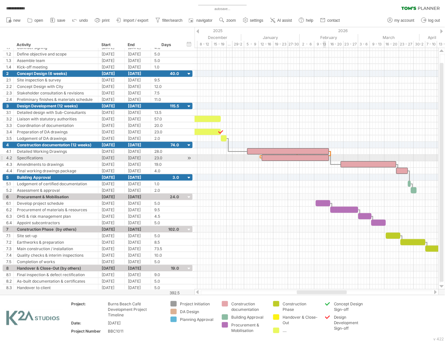
click at [324, 161] on div at bounding box center [295, 158] width 67 height 6
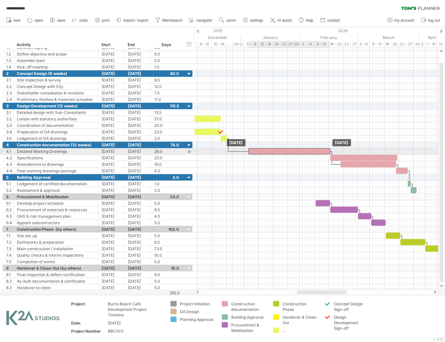
click at [318, 151] on div at bounding box center [289, 151] width 82 height 6
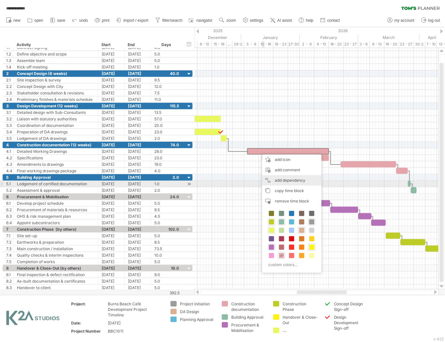
click at [290, 182] on div "add dependency You can use dependencies when you require tasks to be done in a …" at bounding box center [291, 180] width 59 height 10
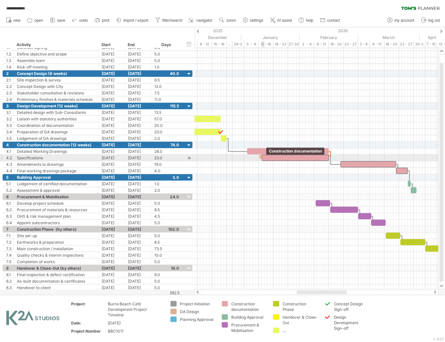
click at [264, 159] on div at bounding box center [295, 158] width 67 height 6
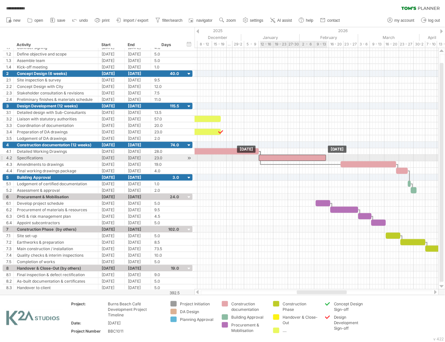
click at [302, 158] on div at bounding box center [292, 158] width 67 height 6
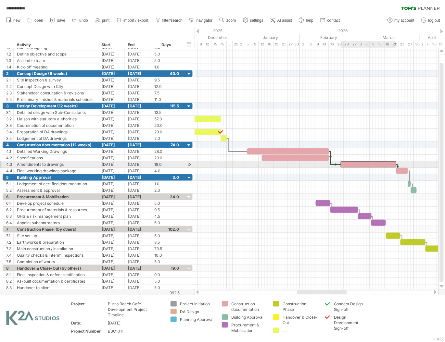
click at [358, 166] on div at bounding box center [367, 164] width 55 height 6
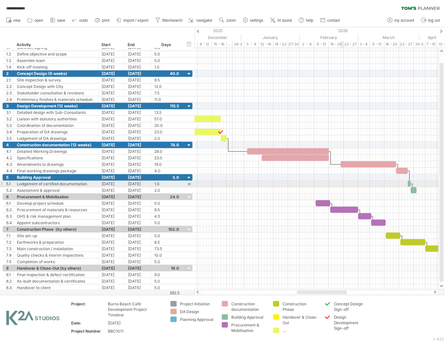
click at [342, 181] on div at bounding box center [316, 184] width 244 height 6
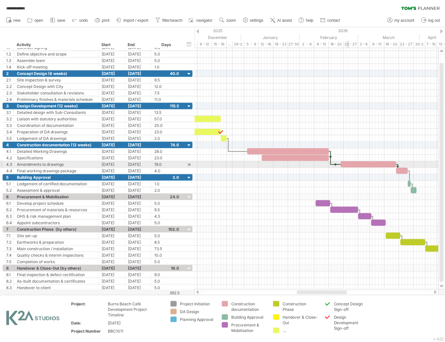
click at [346, 165] on div at bounding box center [367, 164] width 55 height 6
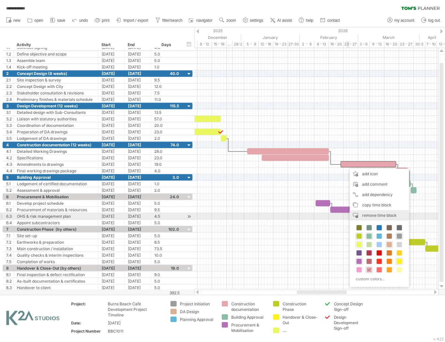
click at [371, 215] on span "remove time block" at bounding box center [379, 215] width 34 height 5
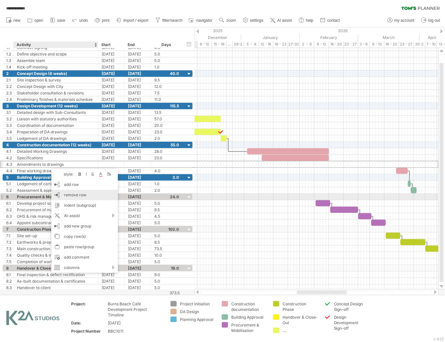
click at [79, 196] on span "remove row" at bounding box center [75, 194] width 22 height 5
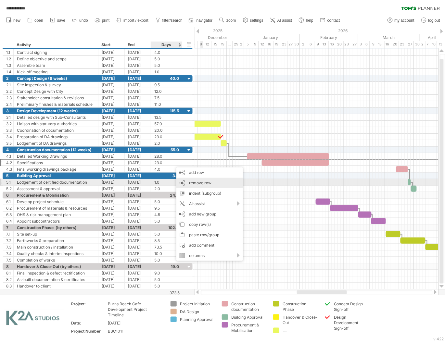
click at [190, 181] on span "remove row" at bounding box center [200, 182] width 22 height 5
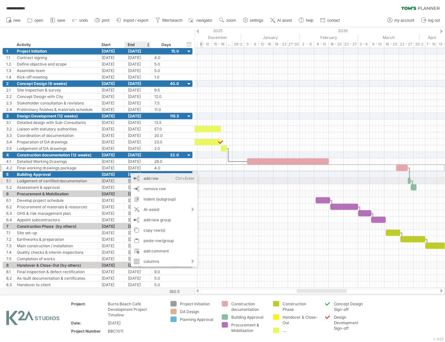
click at [144, 179] on div "add row Ctrl+Enter Cmd+Enter" at bounding box center [164, 178] width 67 height 10
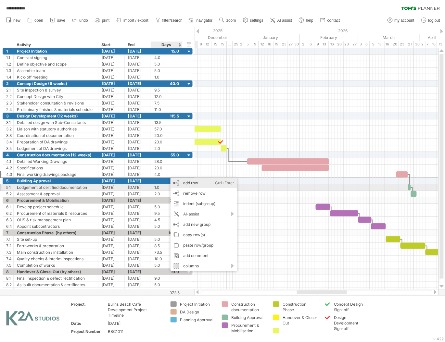
click at [191, 185] on div "add row Ctrl+Enter Cmd+Enter" at bounding box center [203, 183] width 67 height 10
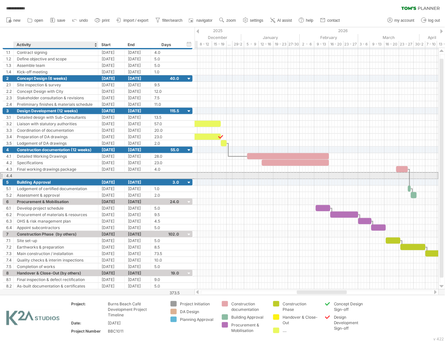
click at [56, 175] on div at bounding box center [56, 176] width 78 height 6
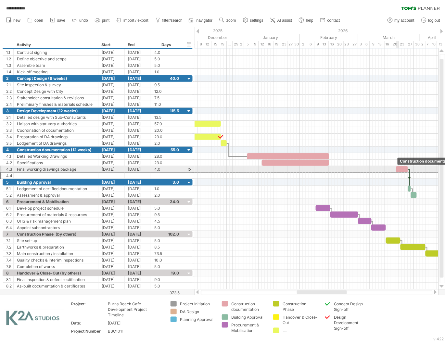
click at [398, 171] on div at bounding box center [402, 169] width 12 height 6
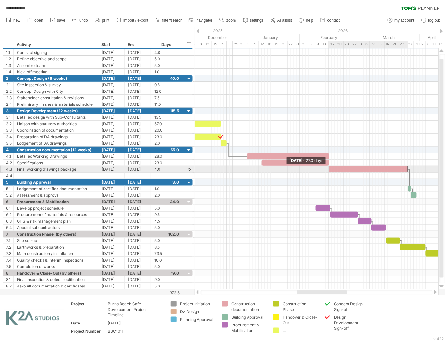
drag, startPoint x: 396, startPoint y: 169, endPoint x: 329, endPoint y: 168, distance: 67.2
click at [329, 168] on span at bounding box center [328, 169] width 3 height 6
drag, startPoint x: 408, startPoint y: 169, endPoint x: 383, endPoint y: 169, distance: 25.0
click at [383, 169] on span at bounding box center [383, 169] width 3 height 6
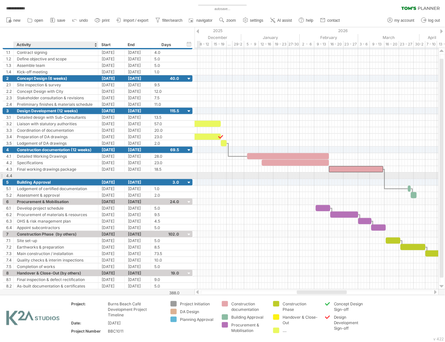
click at [87, 175] on div at bounding box center [56, 176] width 78 height 6
type input "*"
type input "**********"
click at [106, 177] on div at bounding box center [111, 176] width 26 height 6
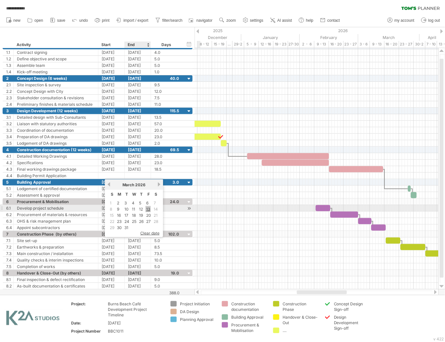
click at [148, 209] on link "13" at bounding box center [147, 209] width 5 height 6
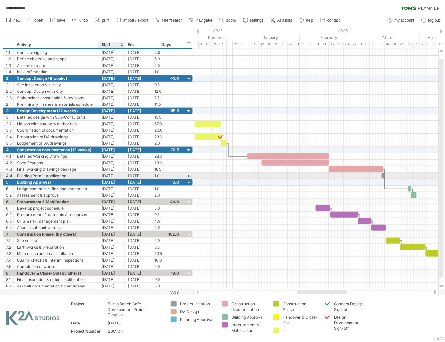
click at [106, 176] on div "[DATE]" at bounding box center [111, 176] width 26 height 6
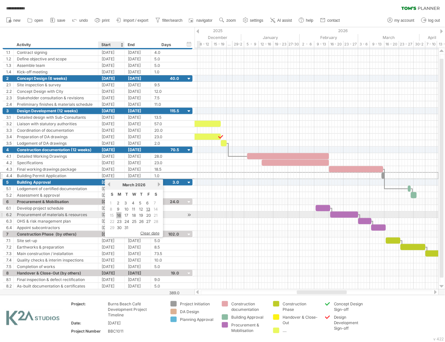
click at [120, 215] on link "16" at bounding box center [118, 215] width 5 height 6
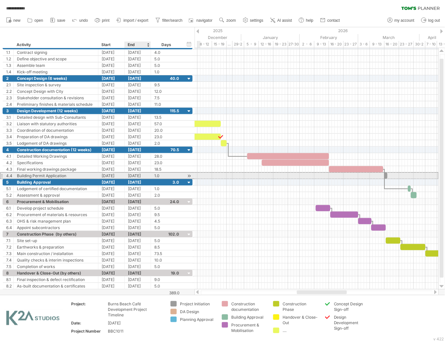
click at [144, 177] on div "[DATE]" at bounding box center [138, 176] width 26 height 6
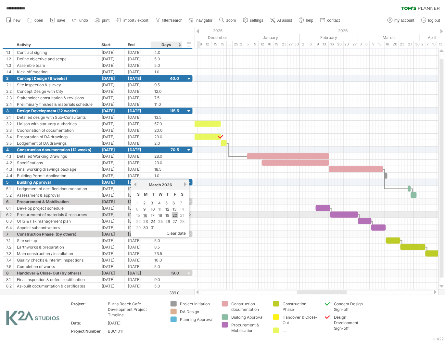
click at [173, 214] on link "20" at bounding box center [175, 215] width 6 height 6
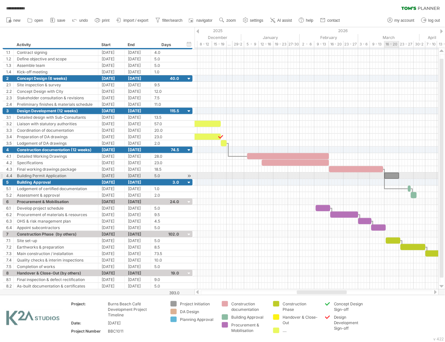
click at [393, 177] on div at bounding box center [391, 176] width 15 height 6
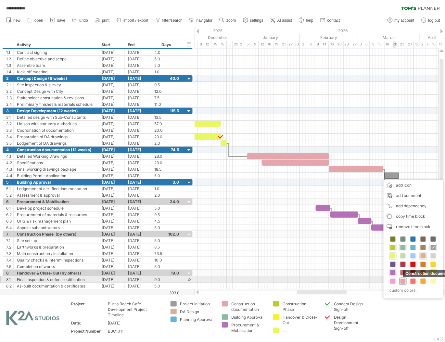
click at [403, 278] on div "Construction documentation" at bounding box center [402, 281] width 7 height 7
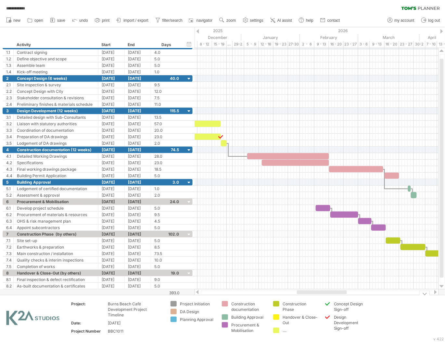
drag, startPoint x: 329, startPoint y: 296, endPoint x: 343, endPoint y: 296, distance: 14.6
click at [343, 296] on div "Project: Burns Beach Café Development Project Timeline Date: [DATE] Project Num…" at bounding box center [222, 319] width 445 height 48
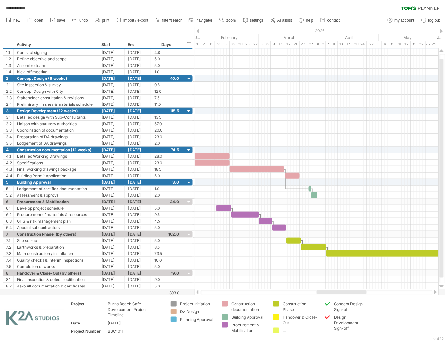
drag, startPoint x: 323, startPoint y: 294, endPoint x: 343, endPoint y: 294, distance: 19.8
click at [343, 294] on div at bounding box center [341, 292] width 50 height 4
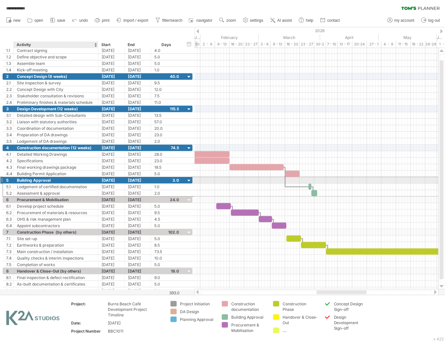
click at [24, 180] on div "Building Approval" at bounding box center [56, 180] width 78 height 6
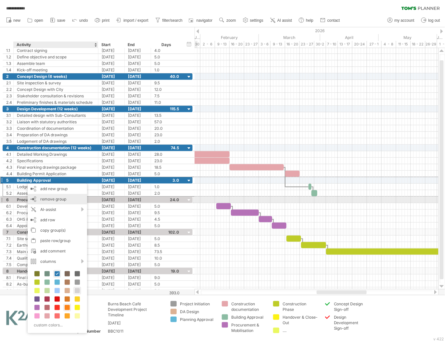
click at [51, 198] on span "remove group" at bounding box center [53, 199] width 26 height 5
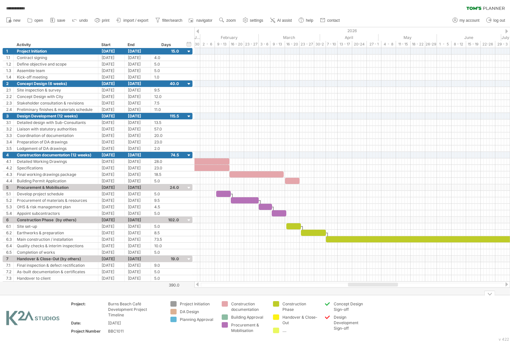
click at [384, 306] on div "add icon" at bounding box center [382, 305] width 45 height 10
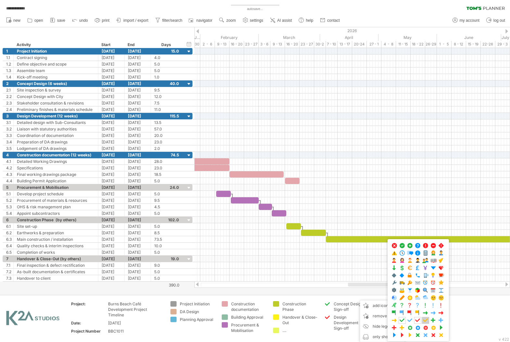
click at [428, 322] on span at bounding box center [425, 320] width 6 height 6
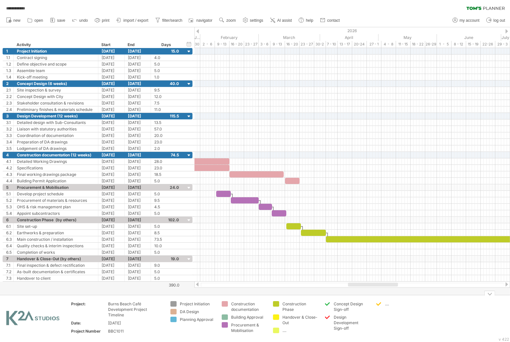
click at [378, 305] on div "**********" at bounding box center [255, 171] width 510 height 342
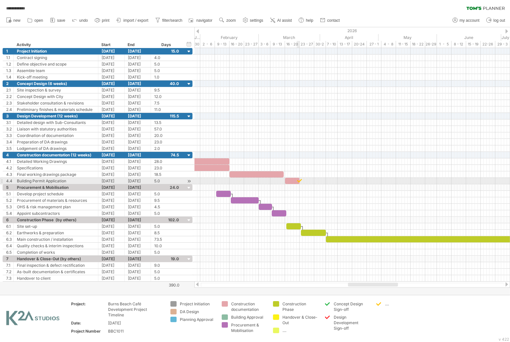
drag, startPoint x: 381, startPoint y: 304, endPoint x: 299, endPoint y: 181, distance: 148.1
click at [299, 181] on div "**********" at bounding box center [255, 171] width 510 height 342
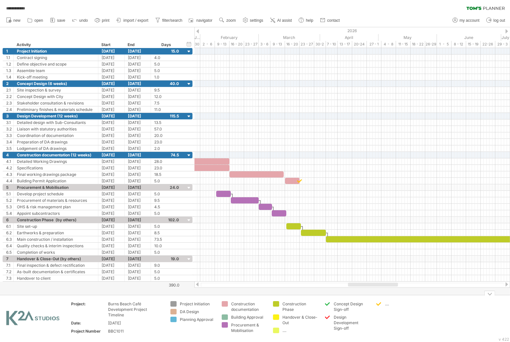
click at [383, 304] on div "...." at bounding box center [397, 304] width 45 height 6
click at [388, 304] on div "...." at bounding box center [402, 304] width 35 height 6
type input "**********"
click at [414, 321] on td "**********" at bounding box center [397, 319] width 51 height 36
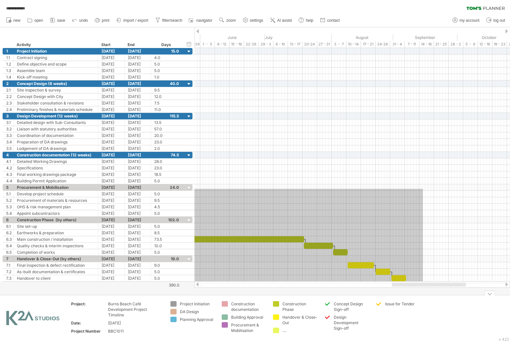
drag, startPoint x: 212, startPoint y: 189, endPoint x: 421, endPoint y: 289, distance: 231.6
click at [421, 289] on div "**********" at bounding box center [255, 171] width 510 height 342
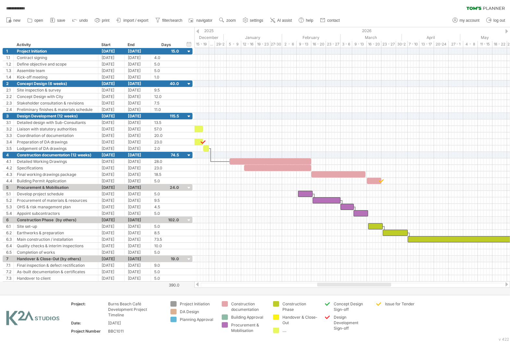
drag, startPoint x: 421, startPoint y: 284, endPoint x: 352, endPoint y: 283, distance: 69.1
click at [352, 283] on div at bounding box center [354, 285] width 74 height 4
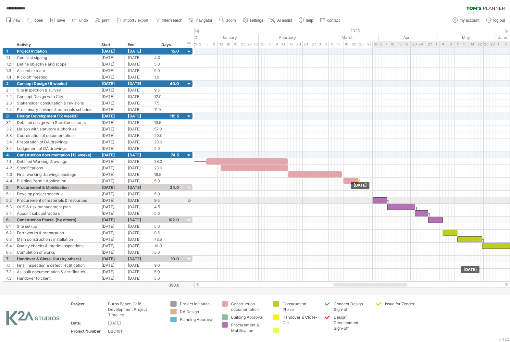
drag, startPoint x: 281, startPoint y: 194, endPoint x: 379, endPoint y: 199, distance: 98.5
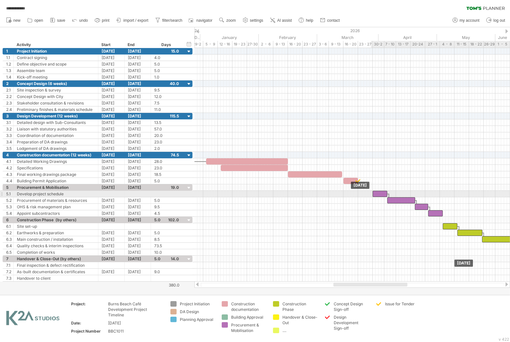
drag, startPoint x: 383, startPoint y: 199, endPoint x: 384, endPoint y: 194, distance: 5.7
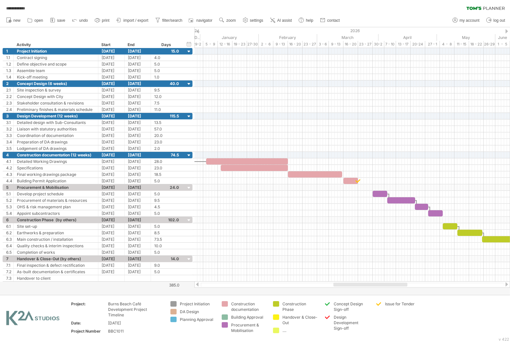
click at [393, 288] on div at bounding box center [255, 161] width 510 height 268
click at [393, 285] on div at bounding box center [370, 285] width 74 height 4
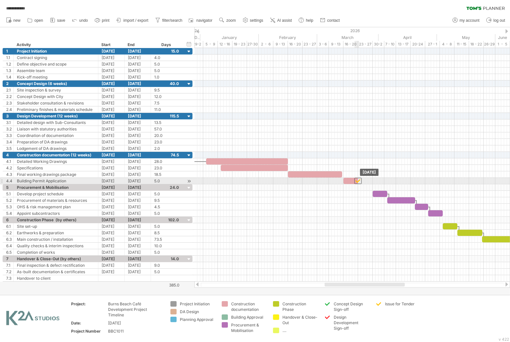
click at [359, 180] on div at bounding box center [357, 181] width 7 height 6
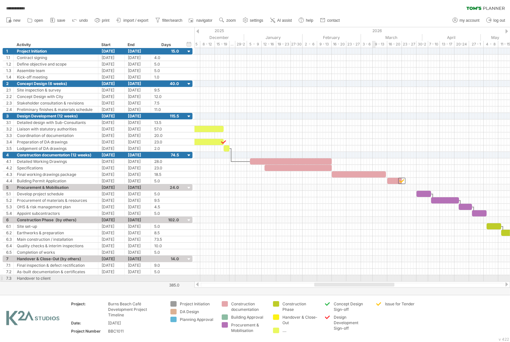
drag, startPoint x: 385, startPoint y: 285, endPoint x: 375, endPoint y: 278, distance: 12.2
click at [375, 278] on div "**********" at bounding box center [255, 171] width 510 height 342
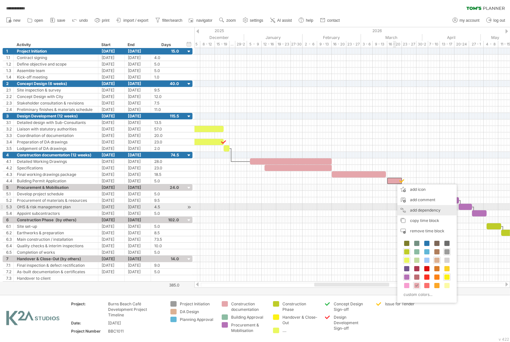
click at [420, 210] on div "add dependency You can use dependencies when you require tasks to be done in a …" at bounding box center [426, 210] width 59 height 10
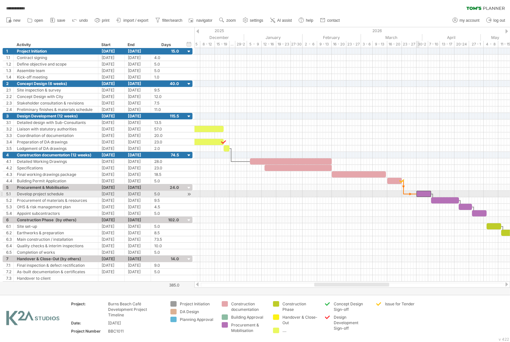
click at [416, 195] on span at bounding box center [416, 194] width 3 height 6
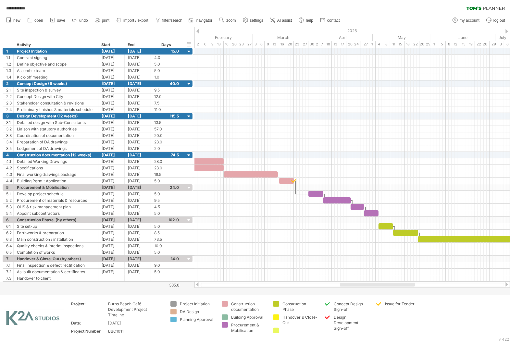
drag, startPoint x: 366, startPoint y: 285, endPoint x: 393, endPoint y: 284, distance: 27.6
click at [393, 284] on div at bounding box center [377, 285] width 75 height 4
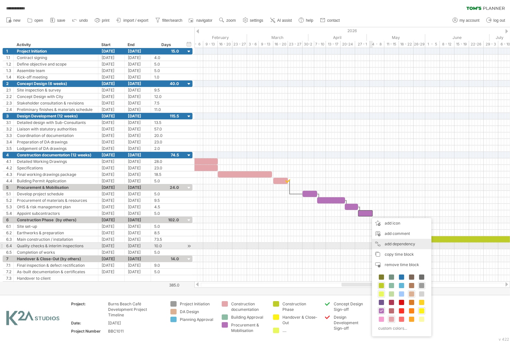
click at [392, 244] on div "add dependency You can use dependencies when you require tasks to be done in a …" at bounding box center [401, 244] width 59 height 10
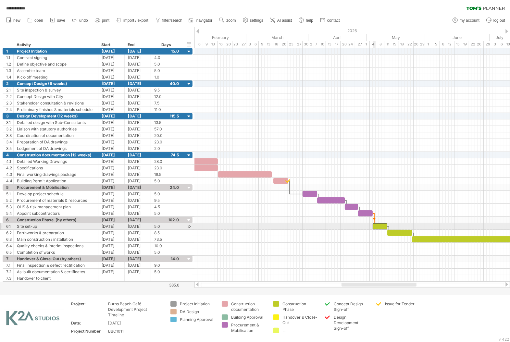
click at [374, 228] on div at bounding box center [379, 226] width 15 height 6
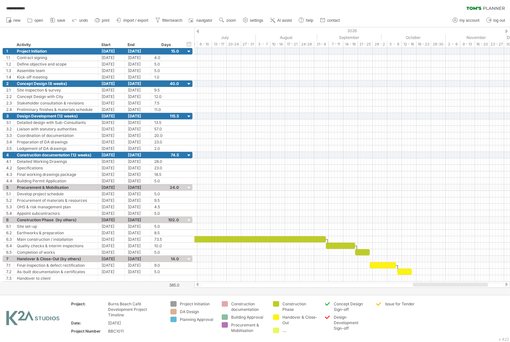
drag, startPoint x: 384, startPoint y: 286, endPoint x: 456, endPoint y: 288, distance: 71.4
click at [456, 288] on div "**********" at bounding box center [255, 171] width 510 height 342
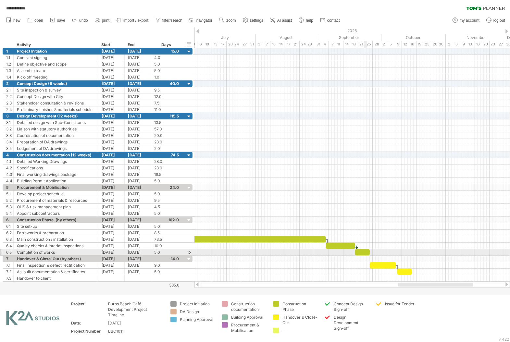
click at [365, 253] on div at bounding box center [362, 252] width 15 height 6
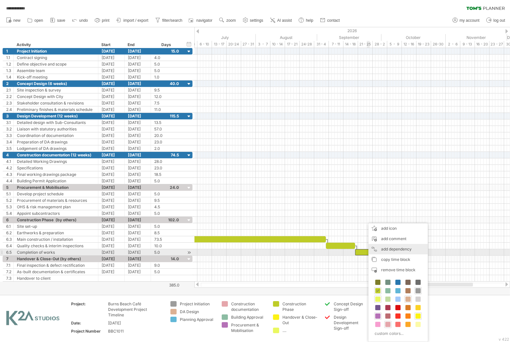
click at [398, 251] on div "add dependency You can use dependencies when you require tasks to be done in a …" at bounding box center [397, 249] width 59 height 10
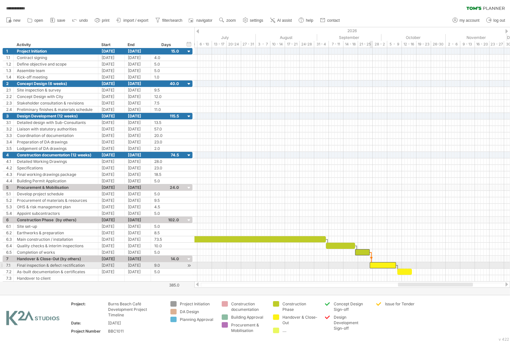
click at [371, 266] on div at bounding box center [383, 265] width 26 height 6
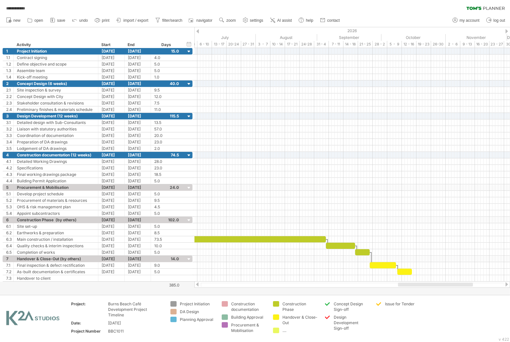
drag, startPoint x: 424, startPoint y: 287, endPoint x: 388, endPoint y: 284, distance: 35.9
click at [388, 284] on div at bounding box center [351, 284] width 315 height 6
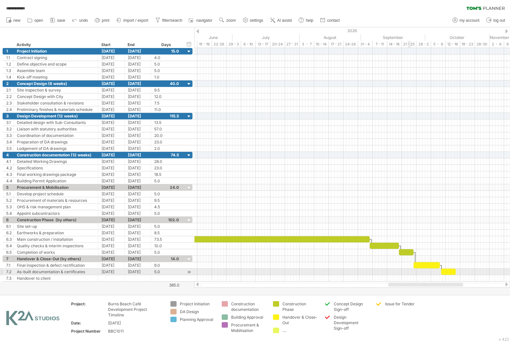
drag, startPoint x: 420, startPoint y: 284, endPoint x: 410, endPoint y: 269, distance: 17.3
click at [410, 269] on div "**********" at bounding box center [255, 171] width 510 height 342
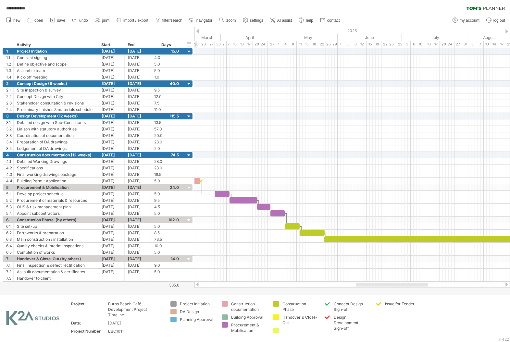
drag, startPoint x: 421, startPoint y: 285, endPoint x: 382, endPoint y: 283, distance: 38.7
click at [382, 283] on div at bounding box center [392, 285] width 72 height 4
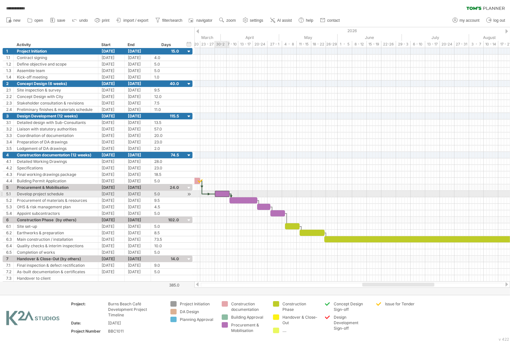
click at [222, 195] on div at bounding box center [222, 194] width 15 height 6
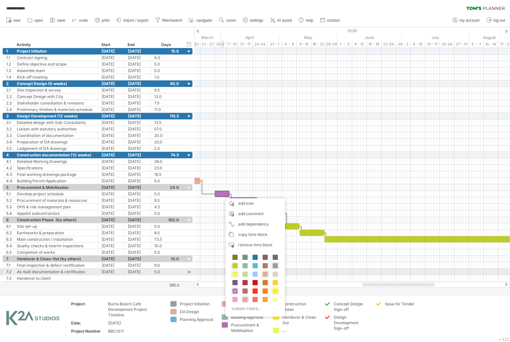
click at [276, 272] on span at bounding box center [275, 274] width 5 height 5
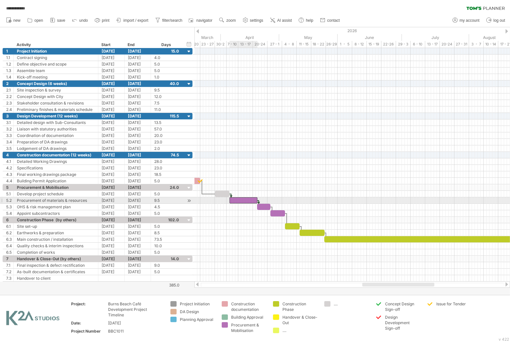
click at [251, 201] on div at bounding box center [243, 200] width 28 height 6
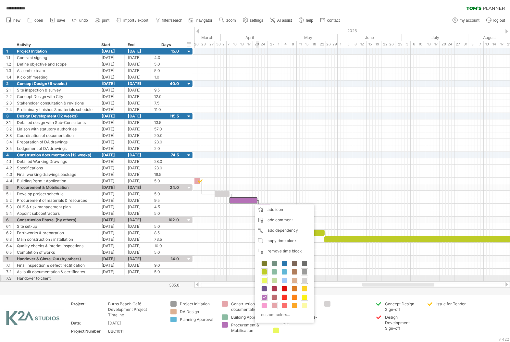
click at [306, 279] on span at bounding box center [304, 280] width 5 height 5
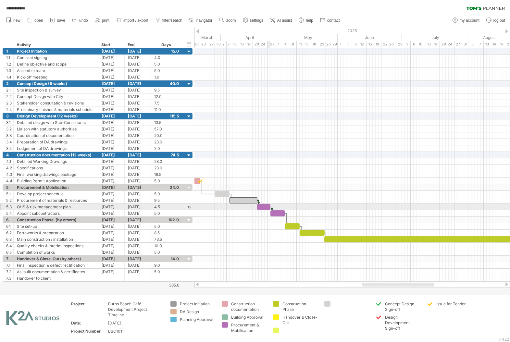
click at [267, 207] on div at bounding box center [263, 207] width 13 height 6
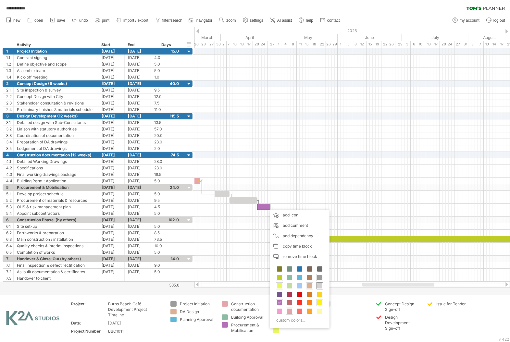
click at [321, 285] on span at bounding box center [319, 285] width 5 height 5
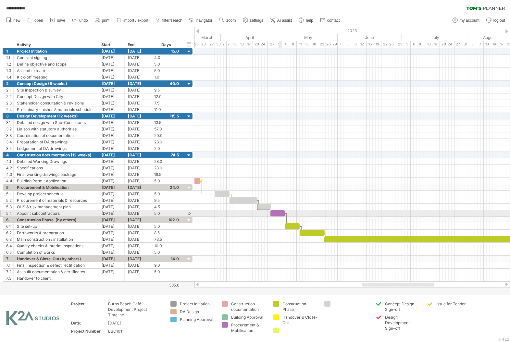
click at [280, 215] on div at bounding box center [277, 213] width 15 height 6
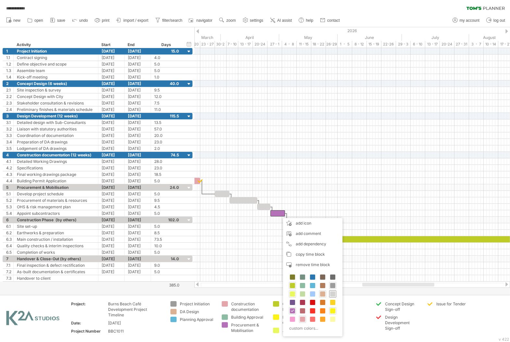
click at [332, 293] on span at bounding box center [332, 293] width 5 height 5
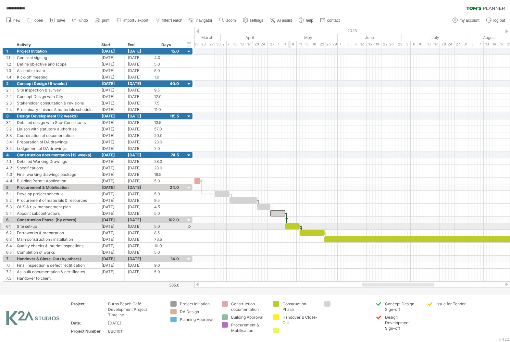
click at [289, 228] on div at bounding box center [292, 226] width 15 height 6
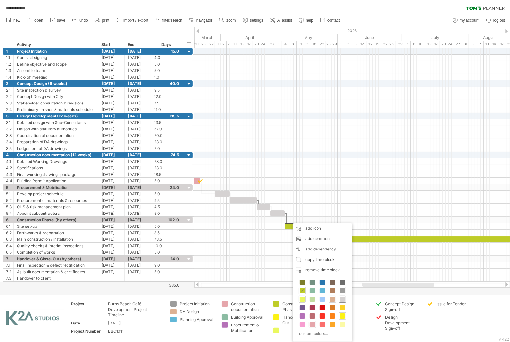
click at [340, 299] on span at bounding box center [342, 299] width 5 height 5
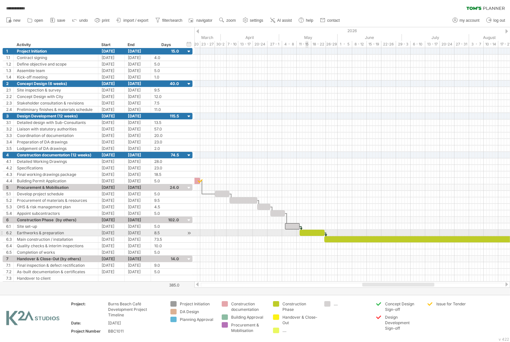
click at [310, 236] on div at bounding box center [311, 233] width 25 height 6
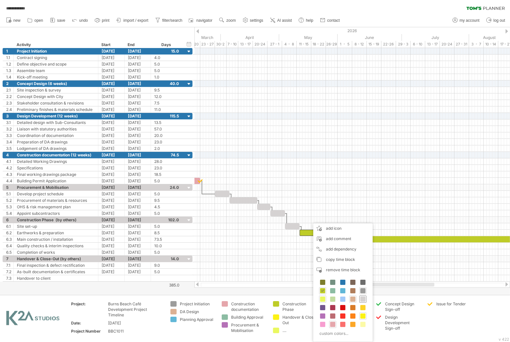
drag, startPoint x: 366, startPoint y: 300, endPoint x: 365, endPoint y: 293, distance: 6.9
click at [365, 300] on div at bounding box center [362, 299] width 7 height 7
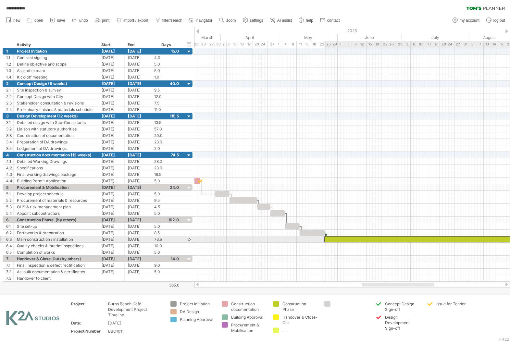
click at [331, 242] on div at bounding box center [431, 239] width 215 height 6
drag, startPoint x: 330, startPoint y: 242, endPoint x: 326, endPoint y: 242, distance: 4.6
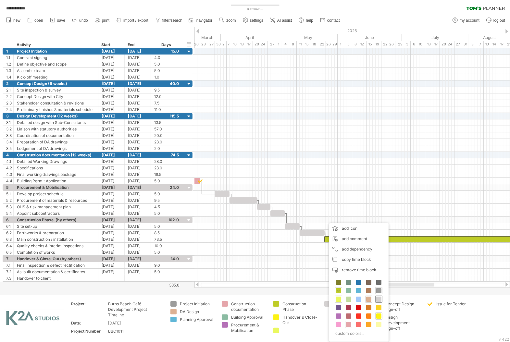
click at [382, 299] on div at bounding box center [378, 299] width 7 height 7
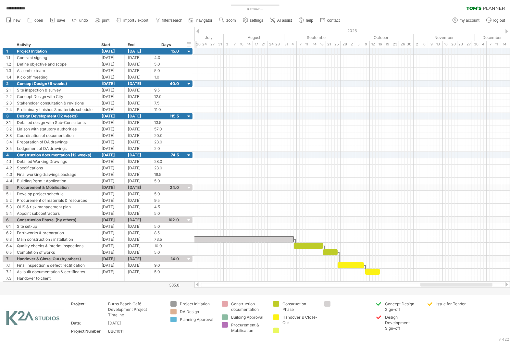
drag, startPoint x: 384, startPoint y: 286, endPoint x: 445, endPoint y: 284, distance: 61.0
click at [445, 284] on div at bounding box center [456, 285] width 72 height 4
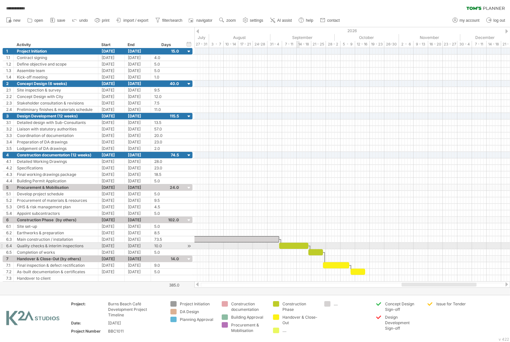
click at [293, 244] on div at bounding box center [293, 246] width 29 height 6
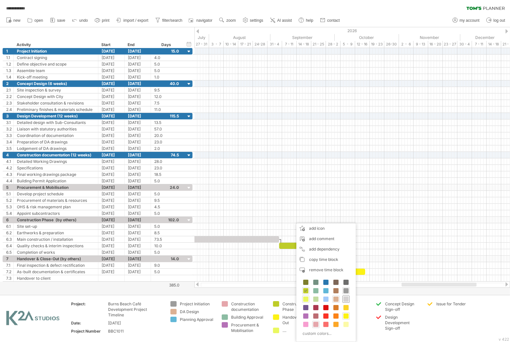
click at [345, 299] on span at bounding box center [345, 299] width 5 height 5
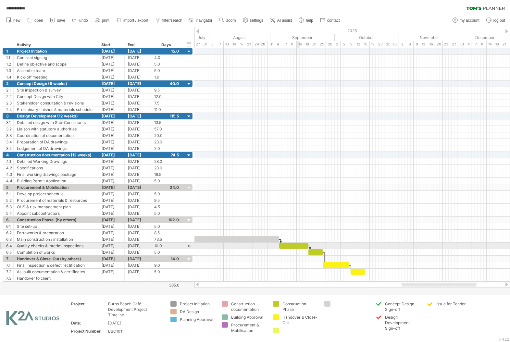
click at [296, 245] on div at bounding box center [293, 246] width 29 height 6
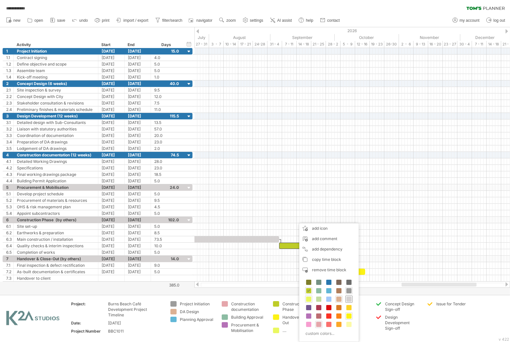
click at [347, 298] on span at bounding box center [348, 299] width 5 height 5
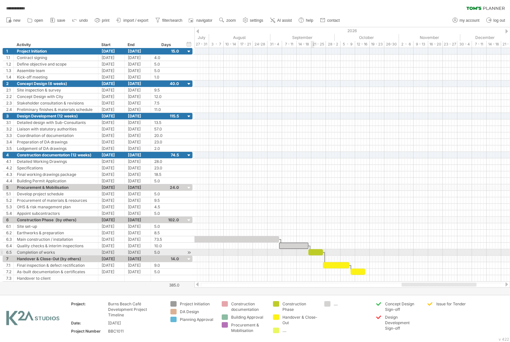
click at [313, 254] on div at bounding box center [315, 252] width 15 height 6
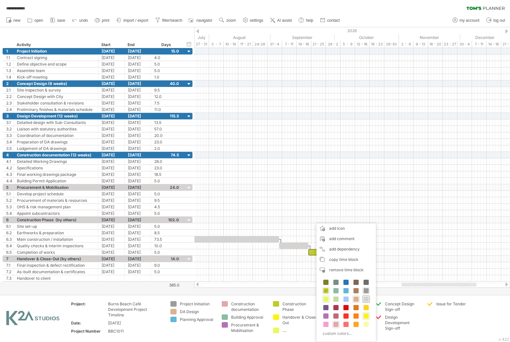
click at [365, 299] on span at bounding box center [365, 299] width 5 height 5
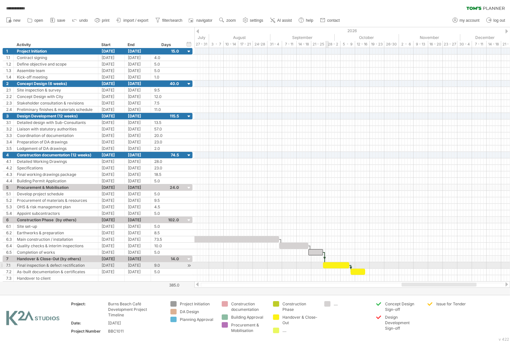
click at [329, 265] on div at bounding box center [336, 265] width 26 height 6
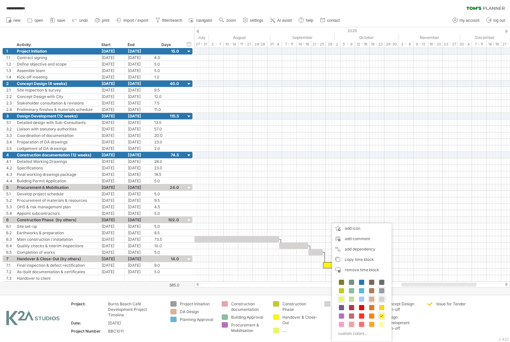
click at [381, 300] on span at bounding box center [381, 299] width 5 height 5
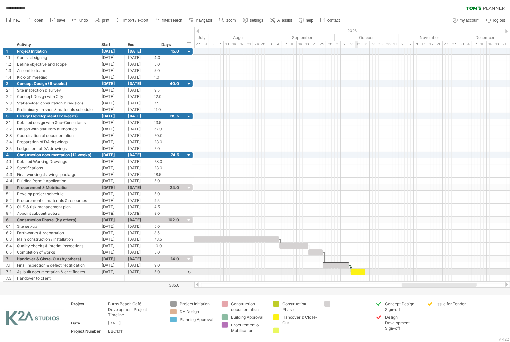
click at [357, 274] on div at bounding box center [357, 272] width 15 height 6
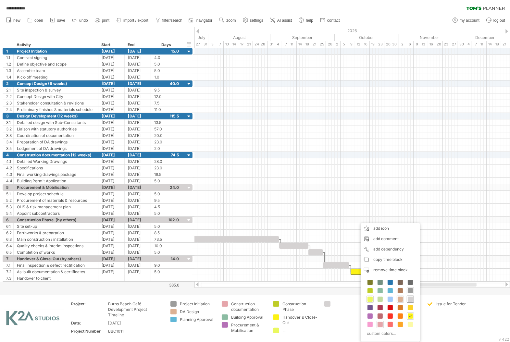
click at [409, 300] on span at bounding box center [410, 299] width 5 height 5
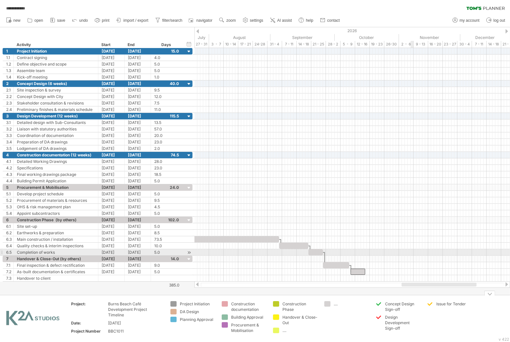
click at [415, 240] on div at bounding box center [351, 239] width 315 height 6
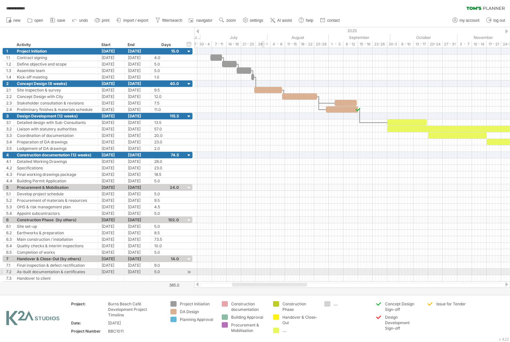
drag, startPoint x: 433, startPoint y: 283, endPoint x: 264, endPoint y: 270, distance: 169.5
click at [264, 270] on div "**********" at bounding box center [255, 171] width 510 height 342
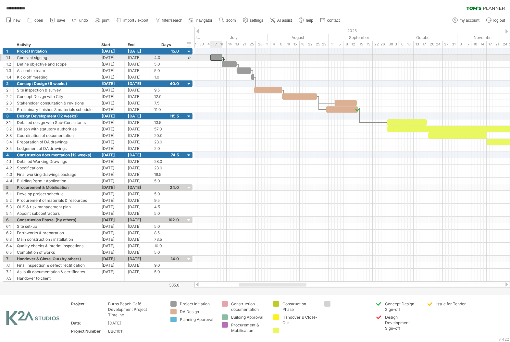
click at [215, 58] on div at bounding box center [216, 58] width 12 height 6
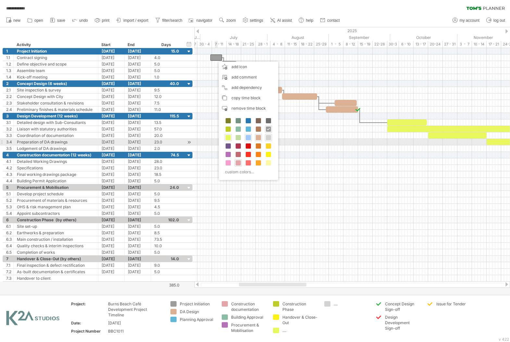
click at [250, 140] on span at bounding box center [248, 137] width 5 height 5
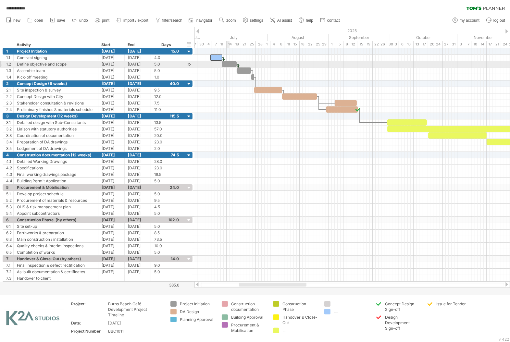
click at [227, 64] on div at bounding box center [229, 64] width 15 height 6
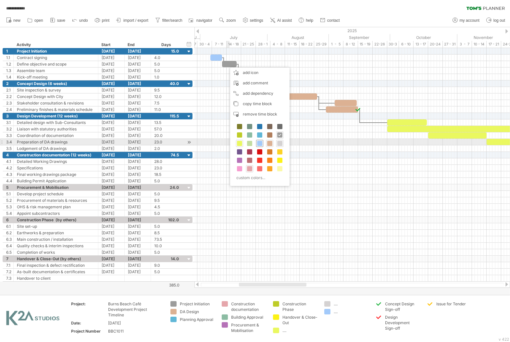
click at [259, 142] on span at bounding box center [259, 143] width 5 height 5
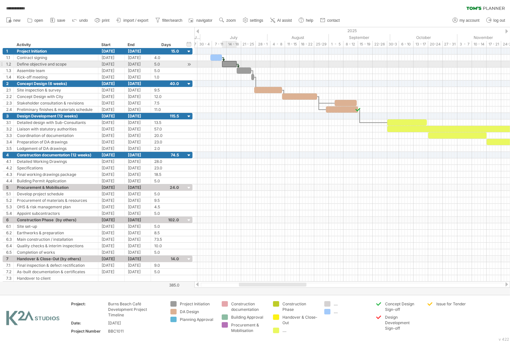
click at [230, 65] on div at bounding box center [229, 64] width 15 height 6
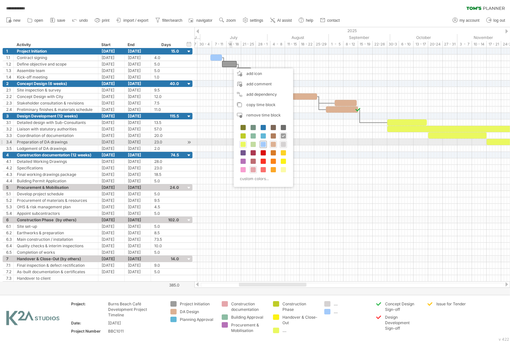
click at [265, 143] on span at bounding box center [263, 144] width 5 height 5
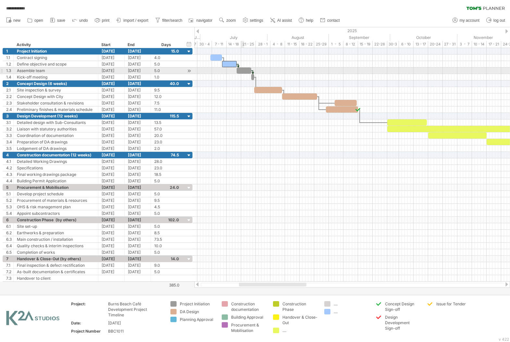
click at [241, 72] on div at bounding box center [244, 70] width 15 height 6
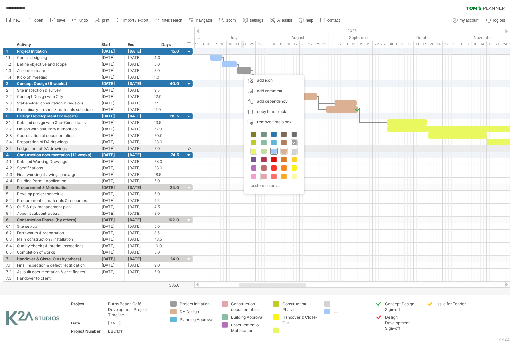
click at [274, 150] on span at bounding box center [273, 151] width 5 height 5
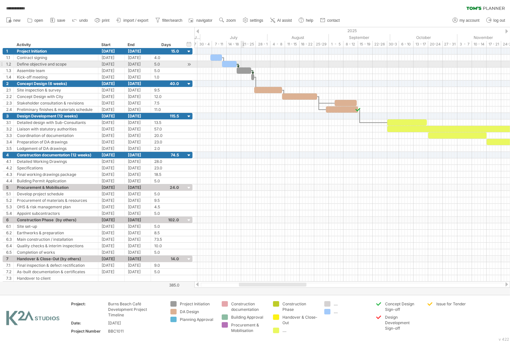
click at [242, 67] on div at bounding box center [244, 70] width 15 height 6
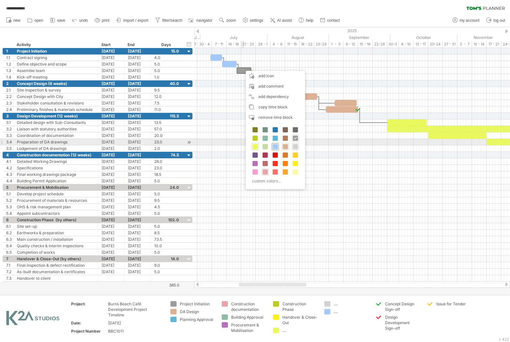
click at [273, 144] on span at bounding box center [275, 146] width 5 height 5
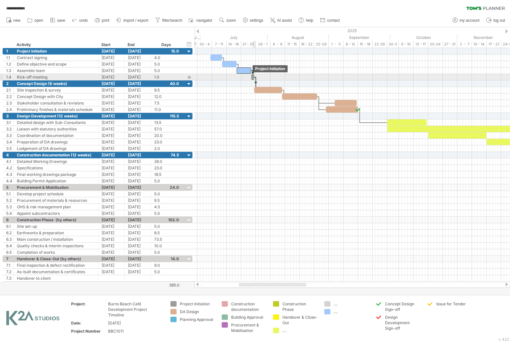
click at [253, 77] on span at bounding box center [254, 77] width 3 height 6
click at [251, 77] on span at bounding box center [251, 77] width 3 height 6
click at [251, 78] on span at bounding box center [251, 77] width 3 height 6
click at [253, 79] on span at bounding box center [254, 77] width 3 height 6
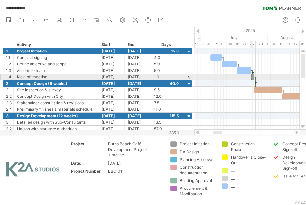
click at [253, 76] on span at bounding box center [254, 77] width 3 height 6
drag, startPoint x: 251, startPoint y: 77, endPoint x: 247, endPoint y: 77, distance: 4.9
click at [247, 77] on span at bounding box center [247, 77] width 3 height 6
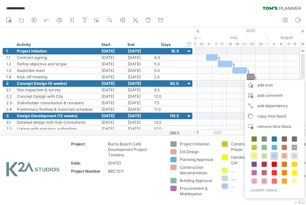
click at [272, 156] on span at bounding box center [274, 155] width 5 height 5
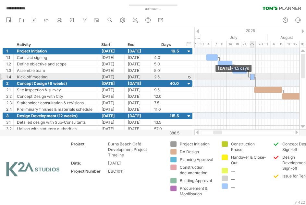
click at [250, 76] on span at bounding box center [250, 77] width 3 height 6
click at [251, 76] on span at bounding box center [251, 77] width 3 height 6
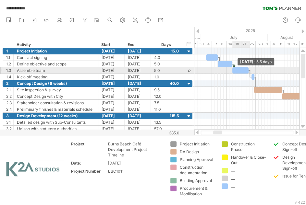
click at [249, 69] on span at bounding box center [248, 70] width 3 height 6
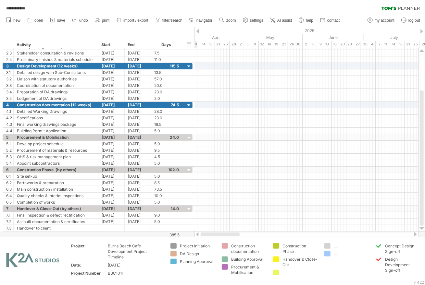
drag, startPoint x: 263, startPoint y: 235, endPoint x: 203, endPoint y: 229, distance: 59.9
click at [201, 236] on div at bounding box center [220, 235] width 39 height 4
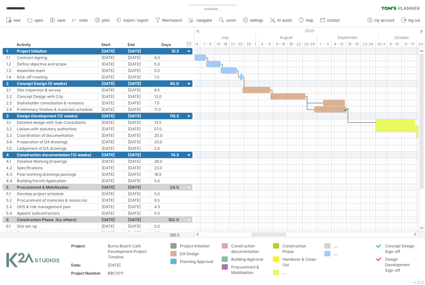
drag, startPoint x: 241, startPoint y: 233, endPoint x: 268, endPoint y: 235, distance: 26.7
click at [268, 235] on div at bounding box center [268, 235] width 35 height 4
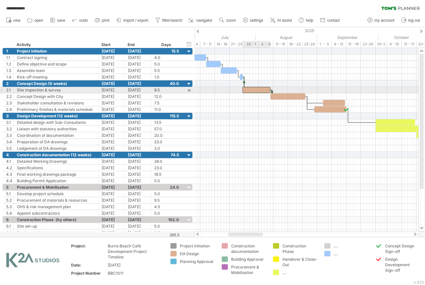
click at [256, 90] on div at bounding box center [256, 90] width 28 height 6
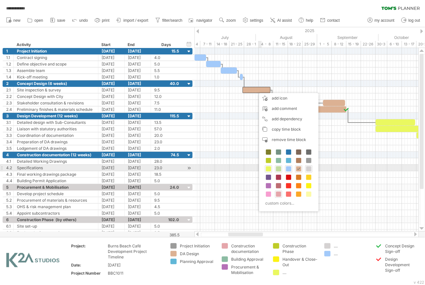
click at [278, 169] on span at bounding box center [278, 168] width 5 height 5
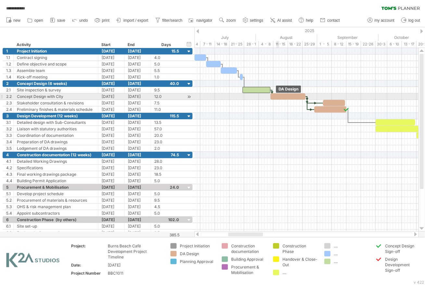
click at [278, 96] on div at bounding box center [287, 96] width 35 height 6
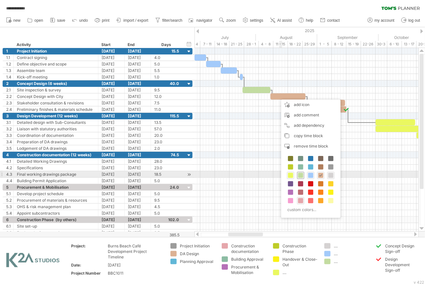
click at [300, 175] on span at bounding box center [300, 175] width 5 height 5
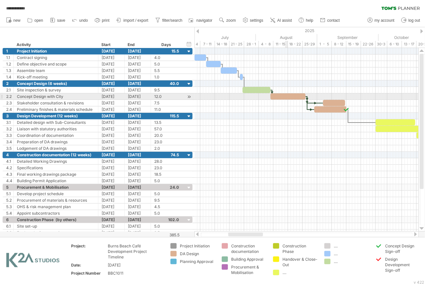
click at [287, 97] on div at bounding box center [287, 96] width 35 height 6
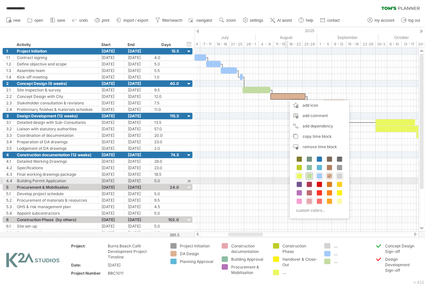
click at [310, 178] on span at bounding box center [309, 176] width 5 height 5
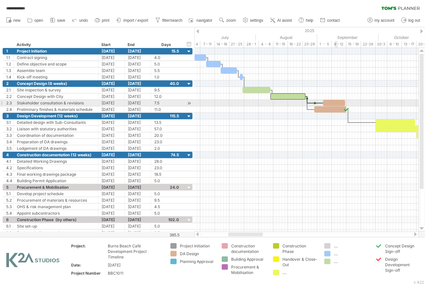
click at [333, 102] on div at bounding box center [334, 103] width 22 height 6
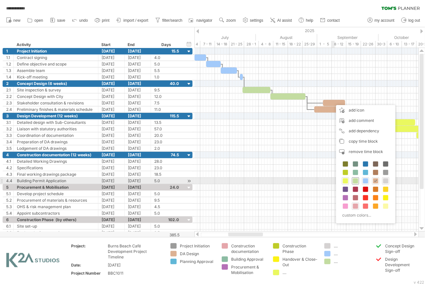
click at [356, 181] on span at bounding box center [355, 180] width 5 height 5
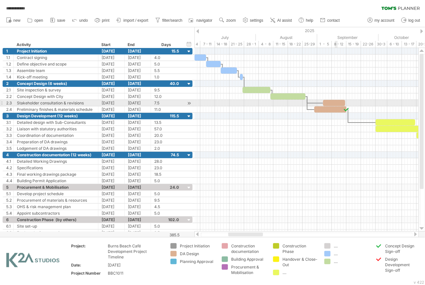
click at [335, 104] on div at bounding box center [334, 103] width 22 height 6
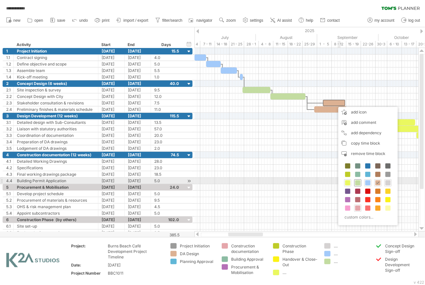
click at [356, 183] on span at bounding box center [357, 182] width 5 height 5
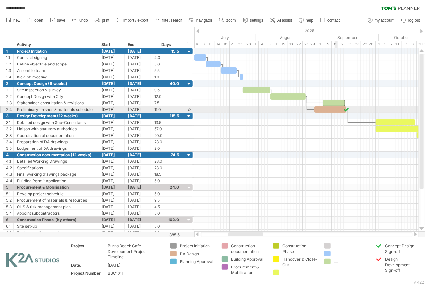
click at [335, 110] on div at bounding box center [330, 109] width 32 height 6
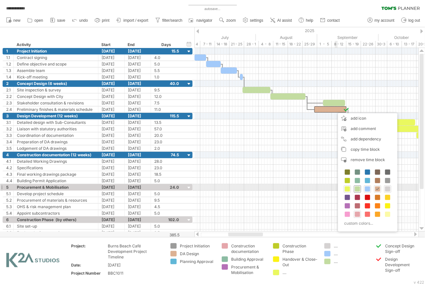
click at [357, 188] on span at bounding box center [357, 189] width 5 height 5
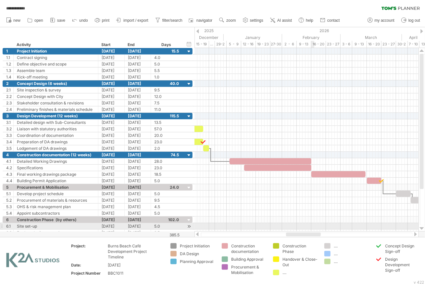
drag, startPoint x: 255, startPoint y: 235, endPoint x: 313, endPoint y: 224, distance: 59.2
click at [313, 228] on div "**********" at bounding box center [212, 142] width 425 height 285
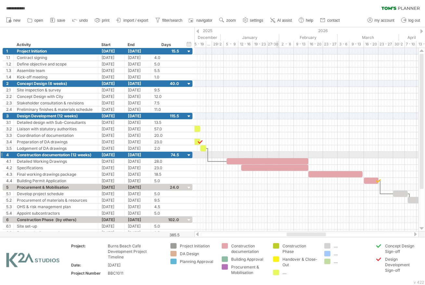
click at [278, 156] on div at bounding box center [306, 155] width 224 height 6
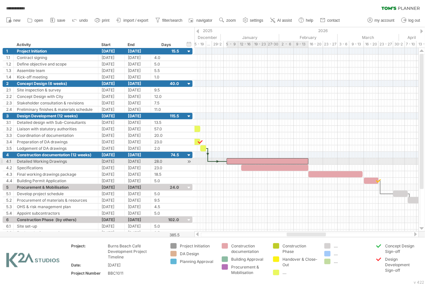
click at [281, 160] on div at bounding box center [267, 161] width 82 height 6
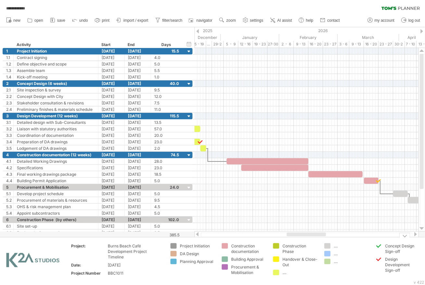
click at [264, 237] on div "Project: Burns Beach Café Development Project Timeline Date: [DATE] Project Num…" at bounding box center [212, 261] width 425 height 48
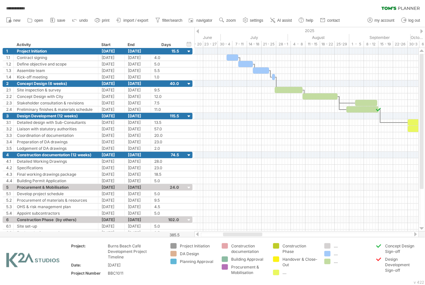
drag, startPoint x: 301, startPoint y: 235, endPoint x: 238, endPoint y: 235, distance: 63.6
click at [238, 235] on div at bounding box center [242, 235] width 39 height 4
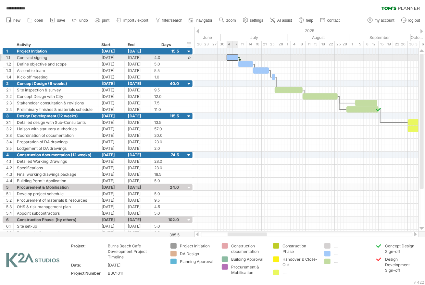
click at [230, 58] on div at bounding box center [232, 58] width 12 height 6
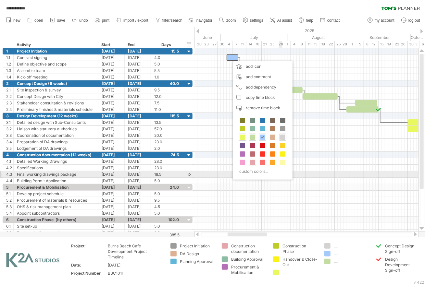
click at [273, 171] on div "custom colors..." at bounding box center [261, 171] width 51 height 9
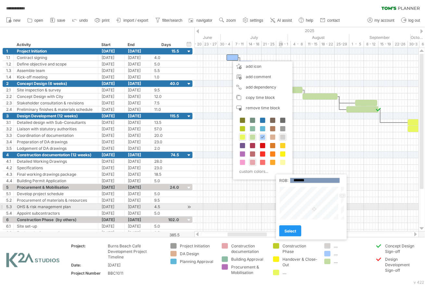
drag, startPoint x: 315, startPoint y: 202, endPoint x: 314, endPoint y: 210, distance: 7.2
click at [314, 210] on div at bounding box center [309, 203] width 60 height 33
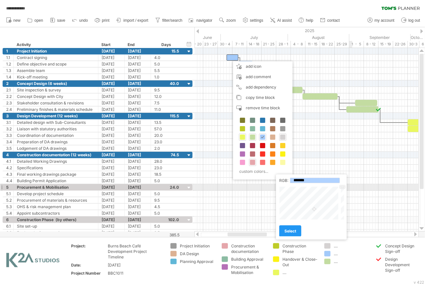
drag, startPoint x: 343, startPoint y: 196, endPoint x: 344, endPoint y: 187, distance: 8.6
click at [344, 187] on div "Close" at bounding box center [311, 203] width 65 height 33
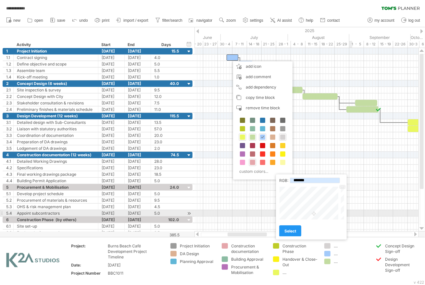
type input "*******"
click at [315, 213] on div at bounding box center [309, 203] width 60 height 33
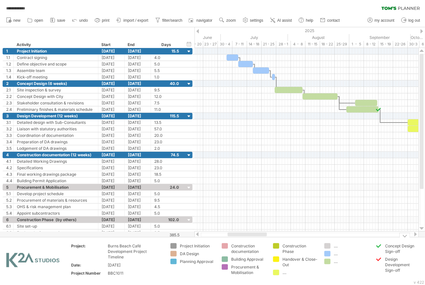
click at [346, 256] on div "...." at bounding box center [351, 254] width 35 height 6
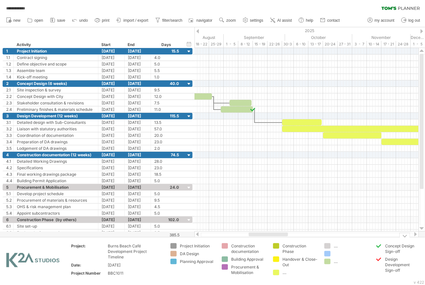
drag, startPoint x: 254, startPoint y: 235, endPoint x: 277, endPoint y: 218, distance: 28.3
click at [276, 237] on div "**********" at bounding box center [212, 142] width 425 height 285
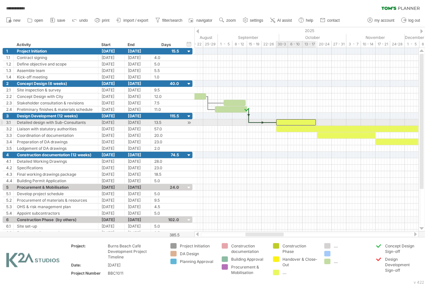
click at [289, 122] on div at bounding box center [296, 122] width 40 height 6
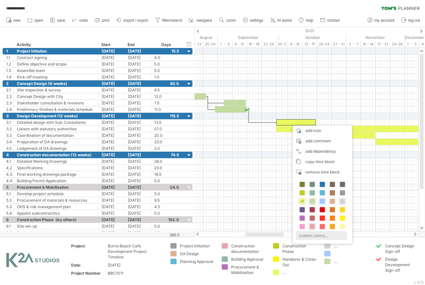
click at [320, 235] on div "custom colors..." at bounding box center [321, 235] width 51 height 9
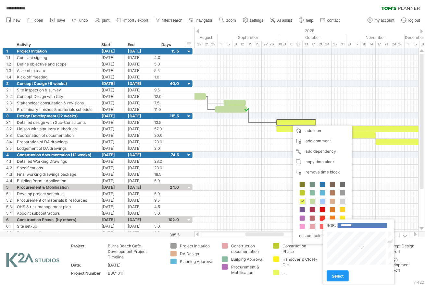
click at [308, 270] on td "Construction Phase Handover & Close-Out ...." at bounding box center [295, 261] width 51 height 36
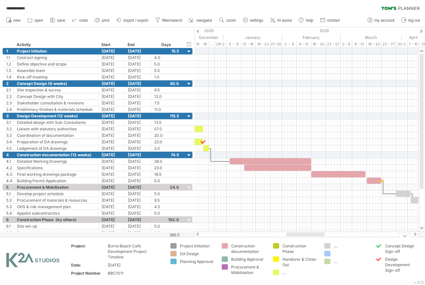
drag, startPoint x: 278, startPoint y: 236, endPoint x: 320, endPoint y: 238, distance: 41.6
click at [320, 238] on div "**********" at bounding box center [212, 142] width 425 height 285
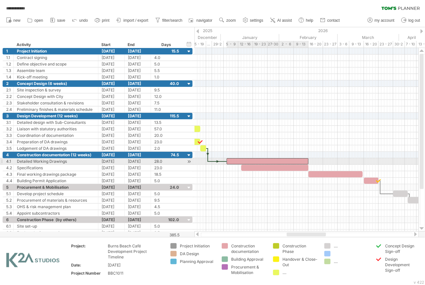
click at [281, 161] on div at bounding box center [267, 161] width 82 height 6
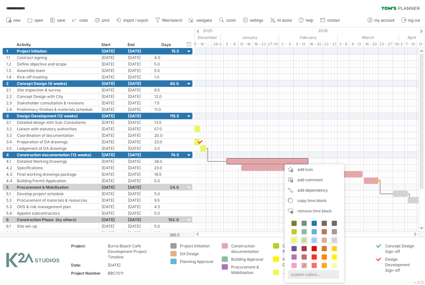
click at [306, 275] on div "custom colors..." at bounding box center [313, 274] width 51 height 9
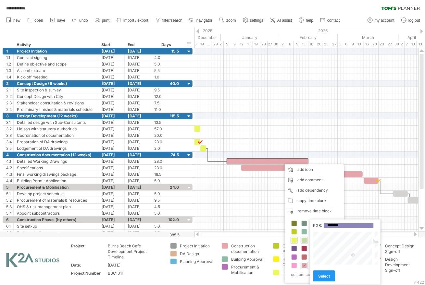
drag, startPoint x: 348, startPoint y: 247, endPoint x: 353, endPoint y: 256, distance: 10.1
click at [353, 256] on div at bounding box center [343, 248] width 60 height 33
drag, startPoint x: 377, startPoint y: 240, endPoint x: 378, endPoint y: 231, distance: 8.8
click at [378, 232] on div "Close" at bounding box center [345, 248] width 65 height 33
type input "*******"
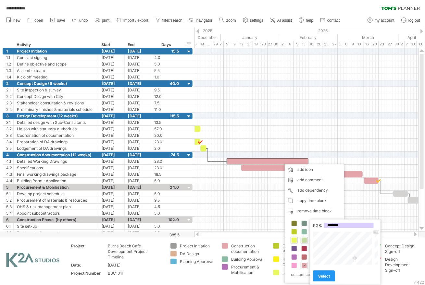
drag, startPoint x: 353, startPoint y: 255, endPoint x: 355, endPoint y: 259, distance: 3.9
click at [355, 259] on div at bounding box center [343, 248] width 60 height 33
click at [328, 274] on span "select" at bounding box center [324, 276] width 12 height 5
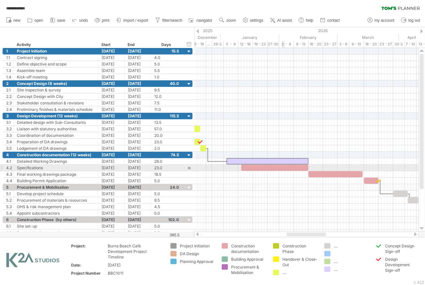
click at [282, 167] on div at bounding box center [274, 168] width 67 height 6
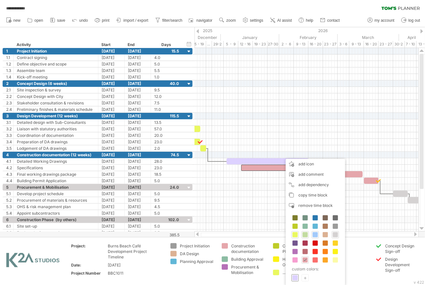
click at [296, 277] on span at bounding box center [294, 277] width 5 height 5
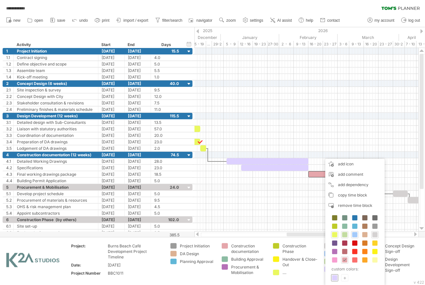
click at [333, 277] on span at bounding box center [334, 277] width 5 height 5
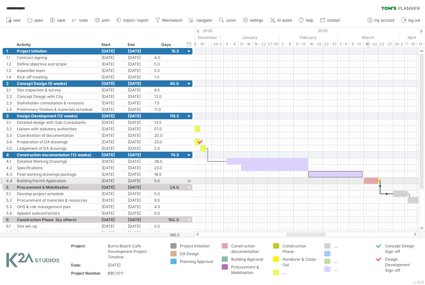
click at [369, 178] on div at bounding box center [371, 181] width 15 height 6
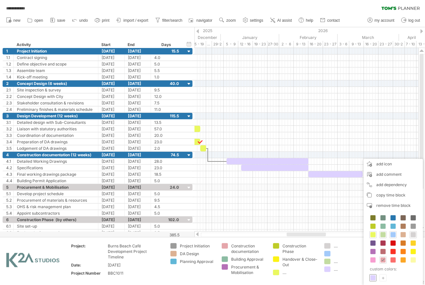
click at [369, 277] on div at bounding box center [372, 278] width 7 height 7
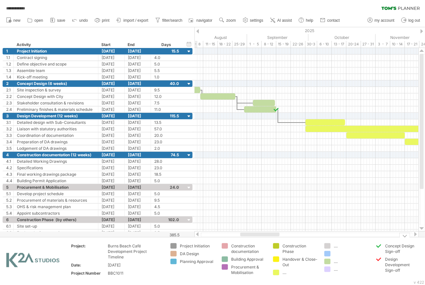
drag, startPoint x: 316, startPoint y: 235, endPoint x: 268, endPoint y: 255, distance: 52.2
click at [268, 255] on div "**********" at bounding box center [212, 142] width 425 height 285
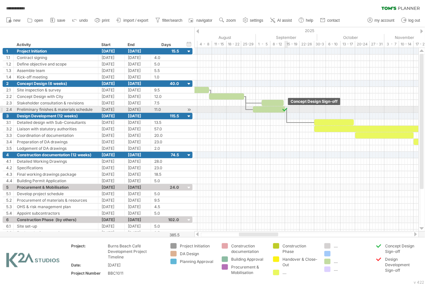
click at [286, 108] on div at bounding box center [285, 109] width 6 height 6
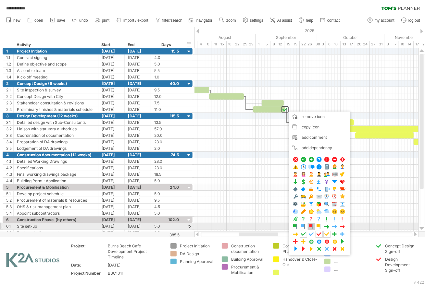
click at [310, 226] on span at bounding box center [311, 227] width 6 height 6
click at [339, 226] on span at bounding box center [342, 227] width 6 height 6
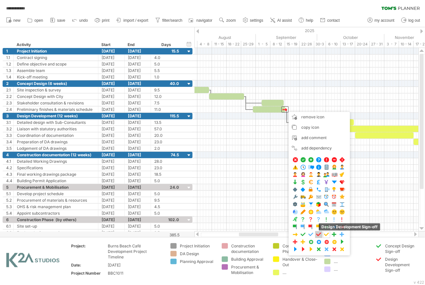
click at [319, 234] on span at bounding box center [318, 235] width 6 height 6
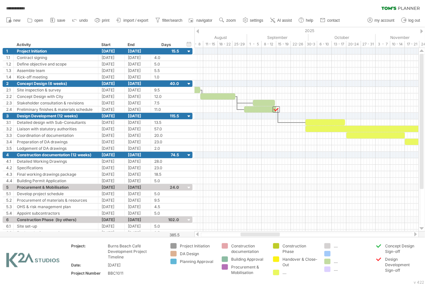
click at [276, 234] on div at bounding box center [259, 235] width 39 height 4
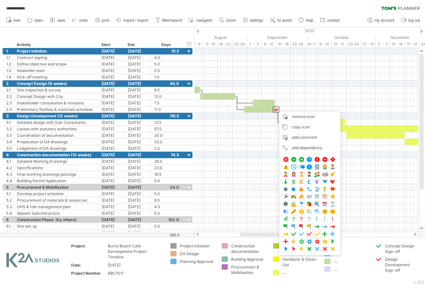
click at [267, 235] on div at bounding box center [259, 235] width 39 height 4
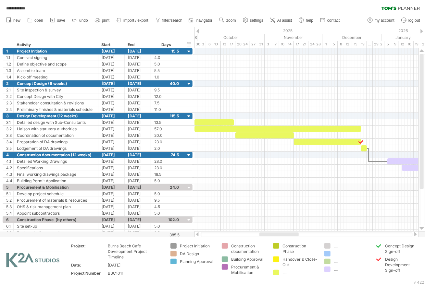
drag, startPoint x: 267, startPoint y: 235, endPoint x: 310, endPoint y: 214, distance: 47.0
click at [288, 236] on div at bounding box center [278, 235] width 39 height 4
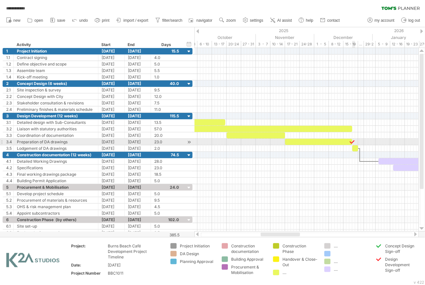
click at [354, 139] on div at bounding box center [352, 142] width 6 height 6
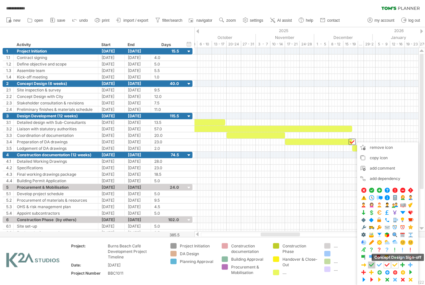
click at [371, 262] on span at bounding box center [371, 265] width 6 height 6
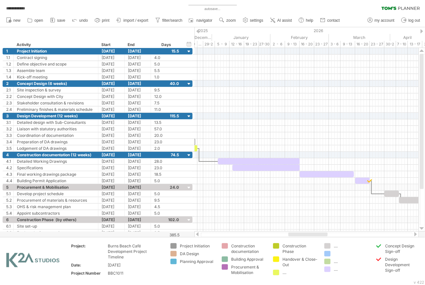
drag, startPoint x: 283, startPoint y: 235, endPoint x: 317, endPoint y: 236, distance: 33.4
click at [317, 236] on div at bounding box center [307, 235] width 39 height 4
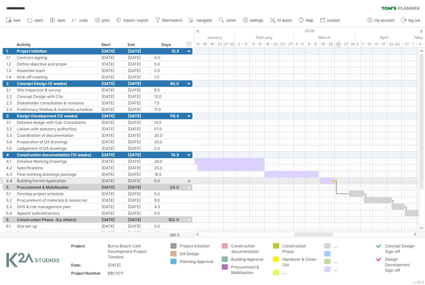
click at [338, 178] on div at bounding box center [306, 181] width 224 height 6
click at [336, 178] on div at bounding box center [334, 181] width 6 height 6
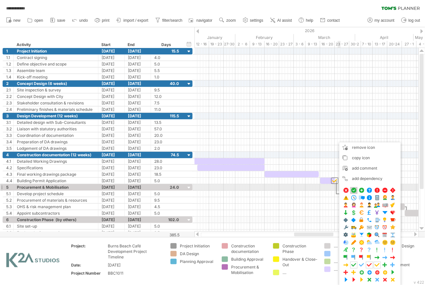
click at [353, 190] on span at bounding box center [353, 191] width 6 height 6
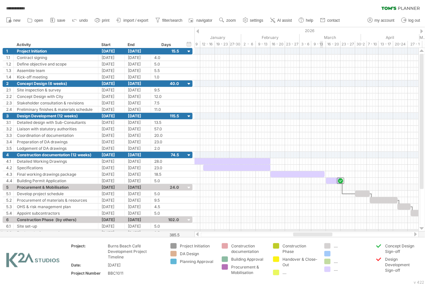
click at [323, 230] on div "**********" at bounding box center [212, 142] width 425 height 285
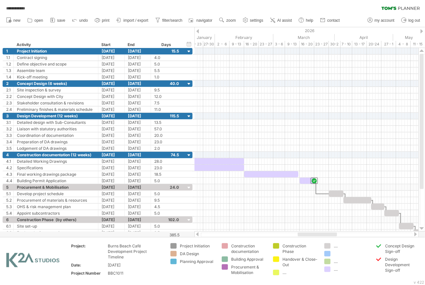
drag, startPoint x: 330, startPoint y: 235, endPoint x: 334, endPoint y: 234, distance: 4.0
click at [334, 234] on div at bounding box center [317, 235] width 39 height 4
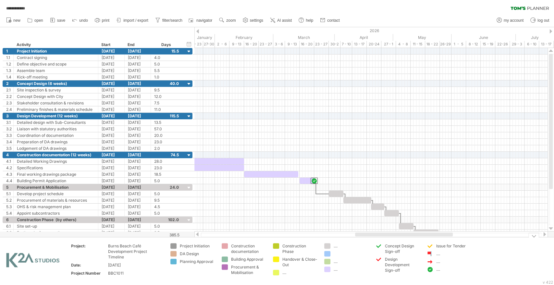
click at [437, 271] on div "...." at bounding box center [453, 270] width 35 height 6
type input "**********"
click at [436, 263] on div "...." at bounding box center [453, 262] width 35 height 6
click at [430, 262] on div at bounding box center [430, 262] width 6 height 6
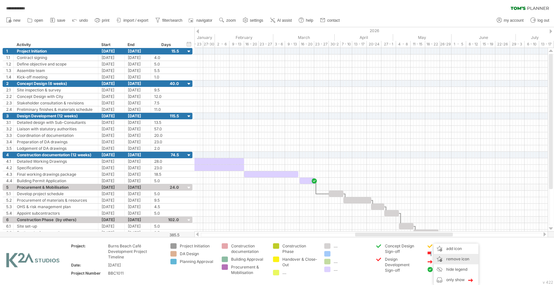
click at [452, 262] on span "remove icon" at bounding box center [457, 259] width 23 height 5
click at [447, 260] on span "remove icon" at bounding box center [457, 259] width 23 height 5
click at [321, 277] on td ".... .... ...." at bounding box center [346, 261] width 51 height 36
click at [402, 263] on div "Design Development Sign-off" at bounding box center [402, 265] width 35 height 17
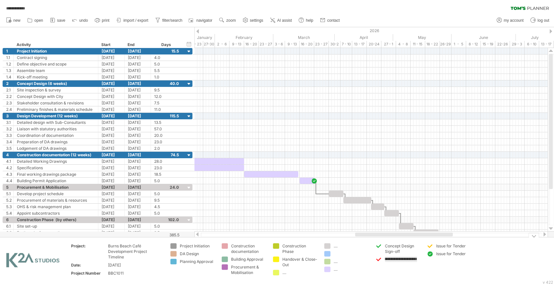
click at [395, 261] on input "**********" at bounding box center [401, 260] width 32 height 6
drag, startPoint x: 416, startPoint y: 260, endPoint x: 356, endPoint y: 265, distance: 60.3
click at [357, 265] on tr "**********" at bounding box center [237, 261] width 475 height 36
click at [455, 261] on td "Issue for Tender Issue for Tender" at bounding box center [448, 261] width 51 height 36
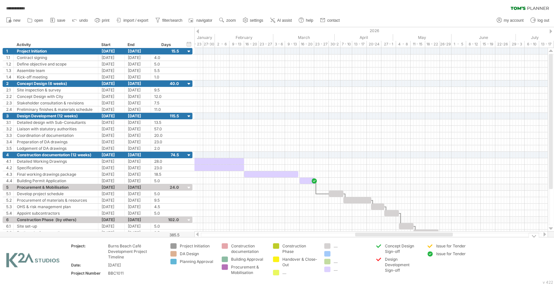
click at [452, 249] on td "Issue for Tender Issue for Tender" at bounding box center [448, 261] width 51 height 36
click at [452, 246] on div "Issue for Tender" at bounding box center [453, 246] width 35 height 6
click at [455, 246] on input "**********" at bounding box center [452, 246] width 32 height 6
drag, startPoint x: 466, startPoint y: 246, endPoint x: 406, endPoint y: 249, distance: 59.7
click at [407, 249] on tr "**********" at bounding box center [237, 261] width 475 height 36
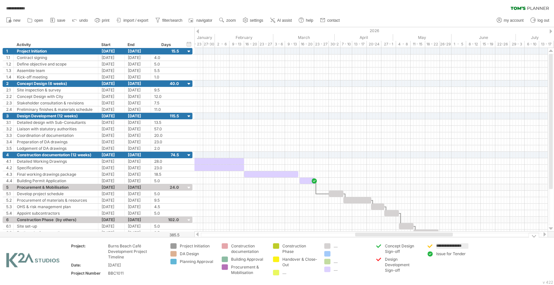
type input "**********"
click at [454, 267] on td "Design Development Sign-off Issue for Tender" at bounding box center [448, 261] width 51 height 36
click at [377, 258] on div "**********" at bounding box center [277, 142] width 554 height 285
click at [394, 249] on div "Concept Design Sign-off" at bounding box center [402, 248] width 35 height 11
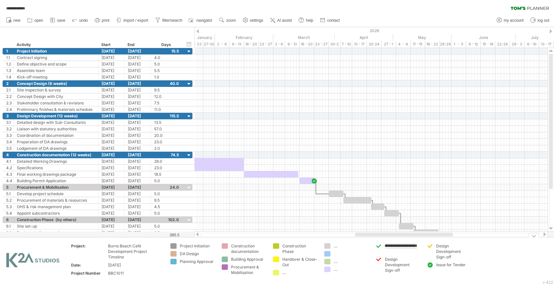
scroll to position [0, 0]
drag, startPoint x: 417, startPoint y: 246, endPoint x: 360, endPoint y: 248, distance: 56.5
click at [360, 248] on tr "**********" at bounding box center [237, 261] width 475 height 36
click at [395, 262] on div "Design Development Sign-off" at bounding box center [402, 265] width 35 height 17
drag, startPoint x: 416, startPoint y: 259, endPoint x: 362, endPoint y: 260, distance: 53.9
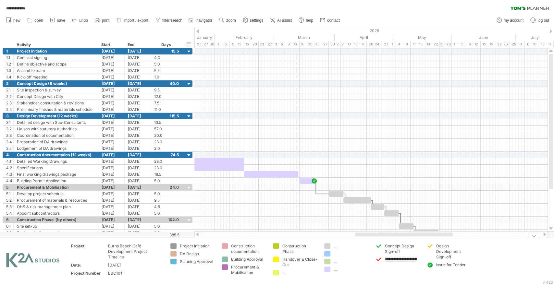
click at [363, 260] on tr "**********" at bounding box center [237, 261] width 475 height 36
type input "**********"
click at [414, 274] on td "**********" at bounding box center [397, 261] width 51 height 36
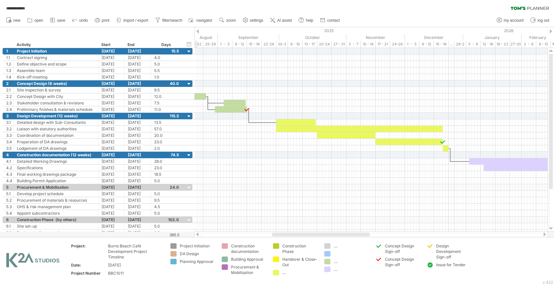
drag, startPoint x: 391, startPoint y: 236, endPoint x: 308, endPoint y: 236, distance: 82.7
click at [308, 236] on div at bounding box center [321, 235] width 98 height 4
click at [394, 261] on div "Concept Design Sign-off" at bounding box center [402, 262] width 35 height 11
click at [451, 249] on div "Design Development Sign-off" at bounding box center [453, 251] width 35 height 17
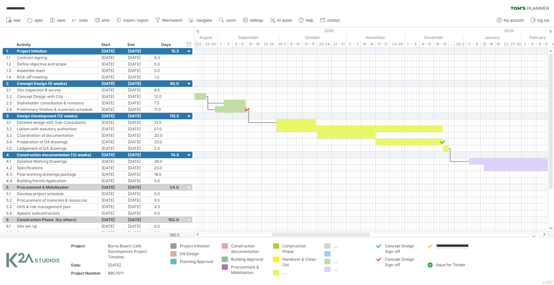
scroll to position [0, 22]
click at [469, 245] on div "Design Development Sign-off" at bounding box center [453, 251] width 35 height 17
drag, startPoint x: 467, startPoint y: 246, endPoint x: 384, endPoint y: 248, distance: 83.4
click at [384, 248] on tr "**********" at bounding box center [237, 261] width 475 height 36
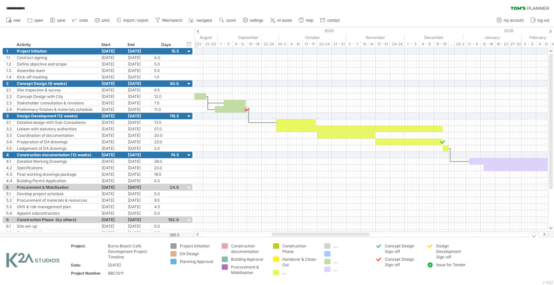
click at [394, 250] on div "Concept Design Sign-off" at bounding box center [402, 248] width 35 height 11
drag, startPoint x: 417, startPoint y: 246, endPoint x: 353, endPoint y: 247, distance: 63.9
click at [354, 247] on tr "**********" at bounding box center [237, 261] width 475 height 36
type input "**********"
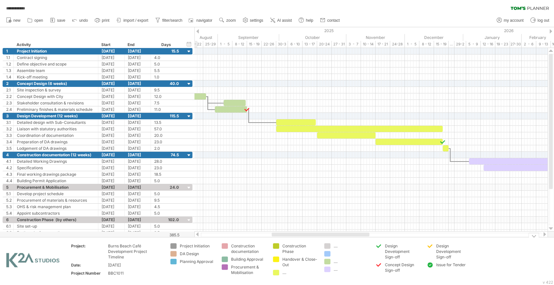
click at [418, 268] on td "Design Development Sign-off Concept Design Sign-off" at bounding box center [397, 261] width 51 height 36
click at [467, 259] on span "remove icon" at bounding box center [462, 259] width 23 height 5
drag, startPoint x: 385, startPoint y: 265, endPoint x: 377, endPoint y: 250, distance: 17.0
click at [374, 252] on td "Design Development Sign-off Concept Design Sign-off" at bounding box center [397, 261] width 51 height 36
drag, startPoint x: 379, startPoint y: 248, endPoint x: 386, endPoint y: 275, distance: 27.5
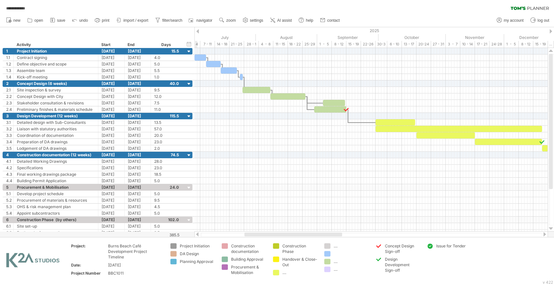
drag, startPoint x: 356, startPoint y: 234, endPoint x: 328, endPoint y: 235, distance: 27.3
click at [328, 235] on div at bounding box center [293, 235] width 98 height 4
click at [175, 245] on div "**********" at bounding box center [277, 142] width 554 height 285
click at [175, 246] on div "**********" at bounding box center [277, 142] width 554 height 285
click at [174, 246] on div "**********" at bounding box center [277, 142] width 554 height 285
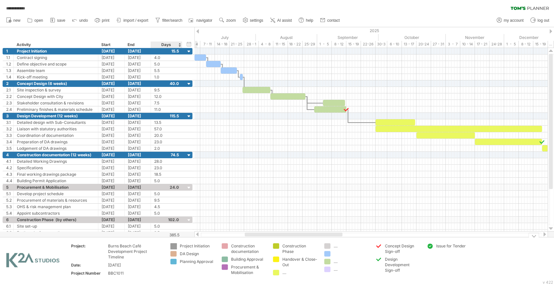
click at [174, 246] on div "**********" at bounding box center [277, 142] width 554 height 285
drag, startPoint x: 326, startPoint y: 254, endPoint x: 173, endPoint y: 246, distance: 154.0
click at [182, 253] on div at bounding box center [197, 254] width 35 height 6
type input "**********"
click at [189, 246] on div "Project Initiation" at bounding box center [197, 246] width 35 height 6
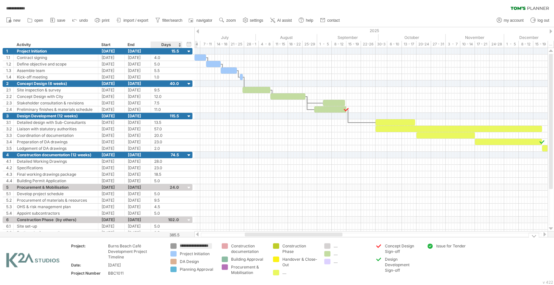
click at [174, 246] on div "**********" at bounding box center [277, 142] width 554 height 285
click at [207, 260] on div "remove color" at bounding box center [206, 259] width 43 height 10
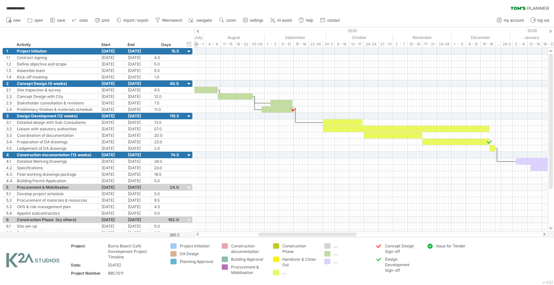
drag, startPoint x: 274, startPoint y: 236, endPoint x: 288, endPoint y: 236, distance: 14.0
click at [288, 236] on div at bounding box center [308, 235] width 98 height 4
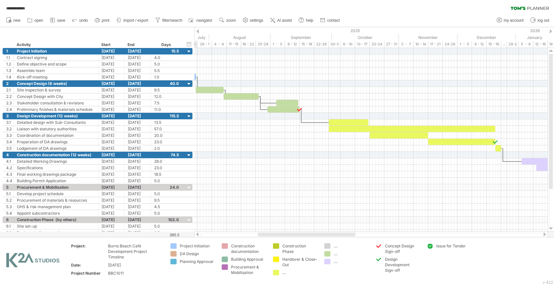
click at [287, 236] on div at bounding box center [307, 235] width 98 height 4
click at [334, 254] on div "...." at bounding box center [351, 254] width 35 height 6
type input "*"
type input "**********"
drag, startPoint x: 325, startPoint y: 254, endPoint x: 187, endPoint y: 252, distance: 137.9
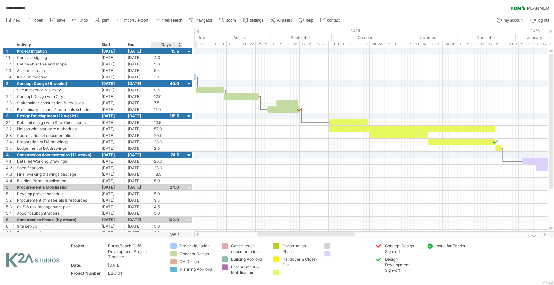
click at [187, 262] on div "DA Design" at bounding box center [197, 262] width 35 height 6
click at [209, 262] on div "remove color" at bounding box center [211, 259] width 43 height 10
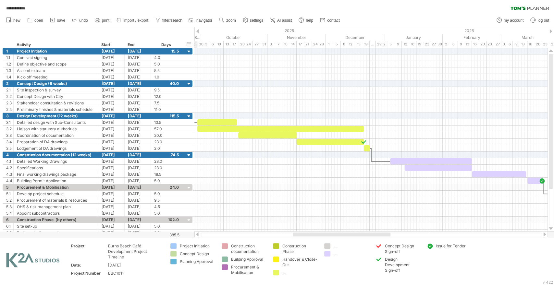
drag, startPoint x: 266, startPoint y: 234, endPoint x: 301, endPoint y: 234, distance: 35.4
click at [301, 234] on div at bounding box center [342, 235] width 98 height 4
click at [285, 274] on div "...." at bounding box center [299, 273] width 35 height 6
type input "**********"
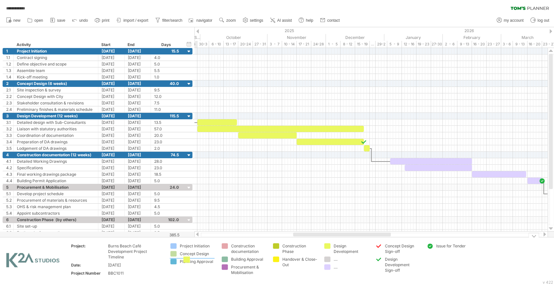
drag, startPoint x: 323, startPoint y: 248, endPoint x: 187, endPoint y: 261, distance: 136.2
click at [334, 268] on div "...." at bounding box center [351, 267] width 35 height 6
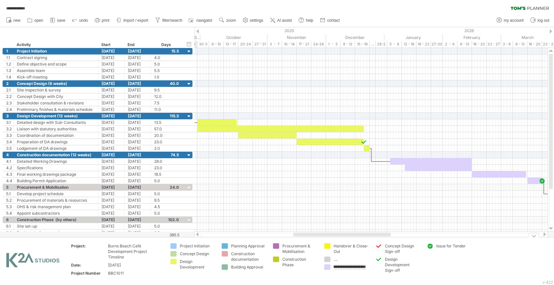
type input "**********"
click at [339, 275] on td "**********" at bounding box center [346, 261] width 51 height 36
drag, startPoint x: 327, startPoint y: 267, endPoint x: 175, endPoint y: 268, distance: 152.2
click at [232, 258] on div "Planning Approval" at bounding box center [248, 260] width 35 height 6
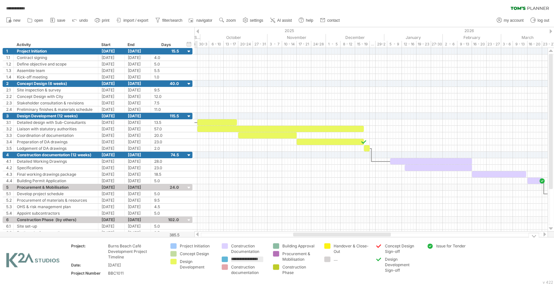
scroll to position [0, 1]
click at [248, 260] on div "remove color" at bounding box center [256, 259] width 43 height 10
click at [252, 259] on div "remove color" at bounding box center [264, 259] width 43 height 10
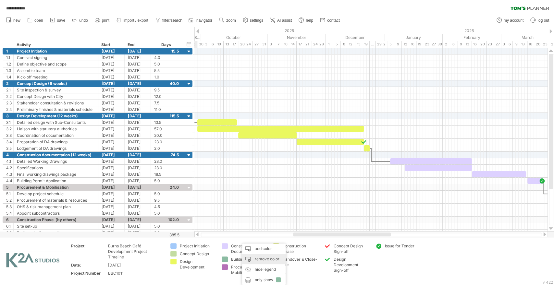
click at [257, 261] on div "remove color" at bounding box center [263, 259] width 43 height 10
click at [259, 262] on div "remove color" at bounding box center [268, 259] width 43 height 10
click at [233, 261] on div "Construction Phase" at bounding box center [248, 262] width 35 height 11
click at [253, 261] on div "remove color" at bounding box center [251, 259] width 43 height 10
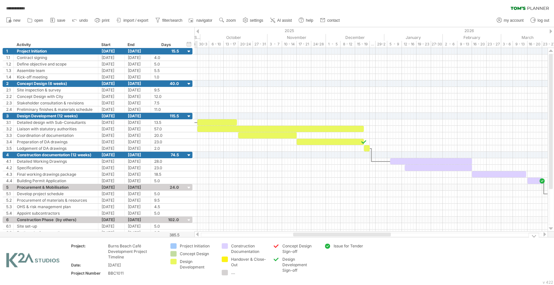
click at [233, 273] on div "...." at bounding box center [248, 273] width 35 height 6
click at [241, 271] on div at bounding box center [248, 273] width 35 height 6
type input "**********"
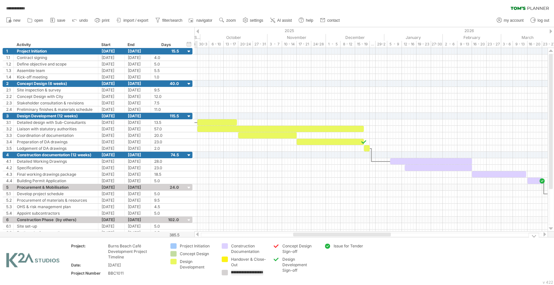
click at [284, 248] on div "Construction Phase (by others)" at bounding box center [299, 248] width 35 height 11
click at [287, 246] on input "**********" at bounding box center [298, 246] width 32 height 6
click at [282, 247] on input "**********" at bounding box center [298, 246] width 32 height 6
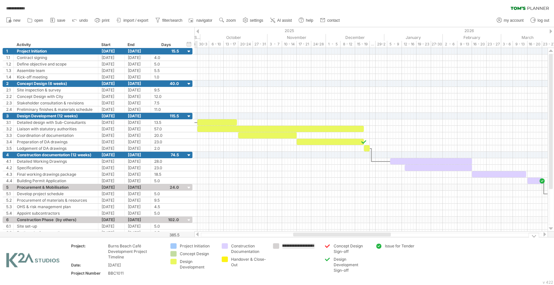
scroll to position [0, 0]
drag, startPoint x: 284, startPoint y: 246, endPoint x: 271, endPoint y: 246, distance: 12.3
click at [271, 246] on td "**********" at bounding box center [295, 261] width 51 height 36
click at [291, 251] on div "**********" at bounding box center [295, 248] width 45 height 11
click at [402, 263] on td "Issue for Tender" at bounding box center [397, 261] width 51 height 36
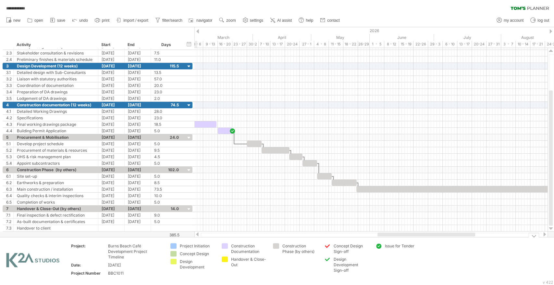
drag, startPoint x: 319, startPoint y: 235, endPoint x: 404, endPoint y: 237, distance: 84.4
click at [404, 237] on div "**********" at bounding box center [277, 142] width 554 height 285
click at [300, 248] on div "Construction Phase (by others)" at bounding box center [299, 248] width 35 height 11
drag, startPoint x: 314, startPoint y: 246, endPoint x: 292, endPoint y: 246, distance: 22.1
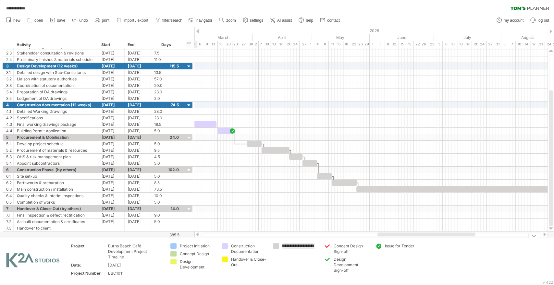
click at [292, 246] on input "**********" at bounding box center [298, 246] width 32 height 6
type input "**********"
drag, startPoint x: 390, startPoint y: 237, endPoint x: 397, endPoint y: 236, distance: 7.2
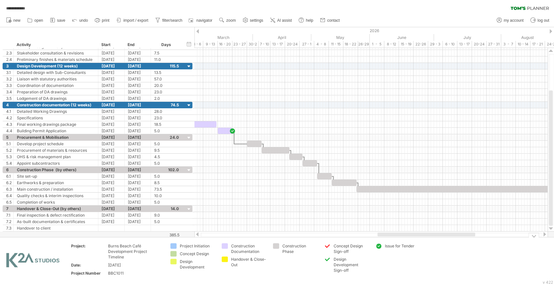
click at [397, 236] on div "**********" at bounding box center [277, 142] width 554 height 285
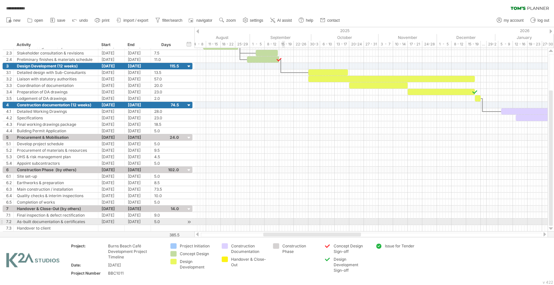
drag, startPoint x: 397, startPoint y: 234, endPoint x: 283, endPoint y: 223, distance: 114.7
click at [283, 223] on div "**********" at bounding box center [277, 142] width 554 height 285
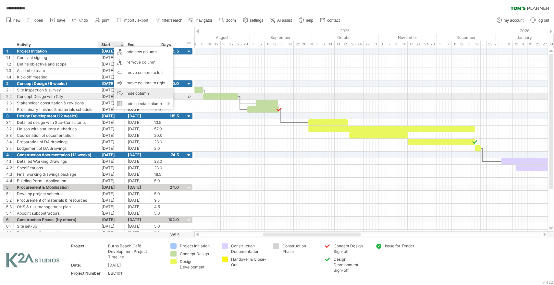
click at [139, 94] on div "hide column" at bounding box center [143, 93] width 59 height 10
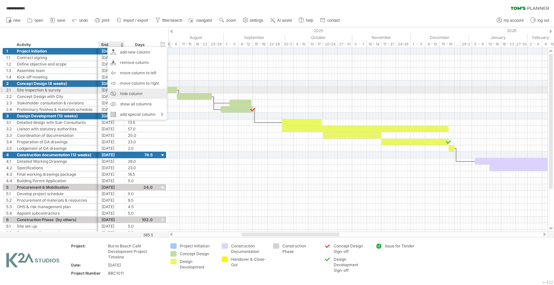
click at [126, 92] on div "hide column" at bounding box center [136, 94] width 59 height 10
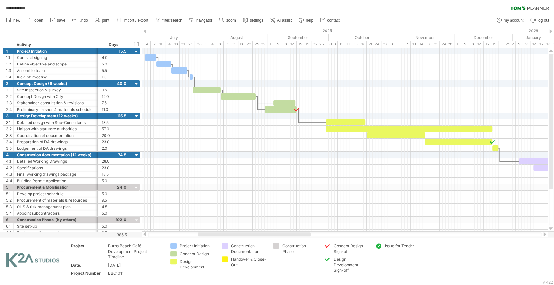
drag, startPoint x: 319, startPoint y: 236, endPoint x: 297, endPoint y: 232, distance: 22.3
click at [297, 232] on div at bounding box center [345, 234] width 406 height 6
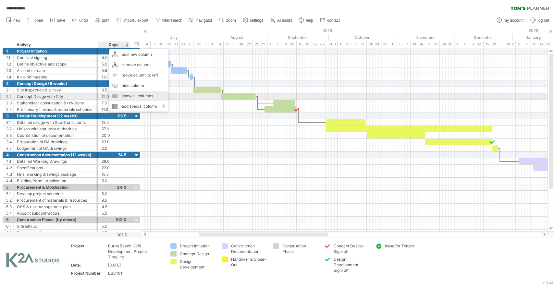
click at [150, 98] on div "show all columns" at bounding box center [138, 96] width 59 height 10
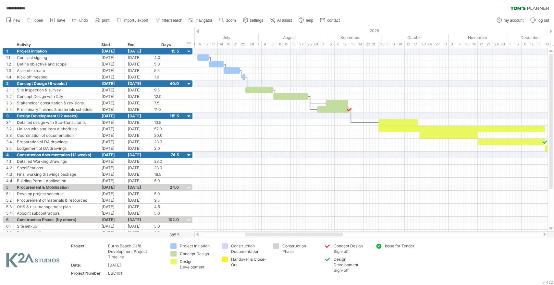
click at [304, 234] on div at bounding box center [294, 235] width 98 height 4
click at [78, 51] on div "Project Initiation" at bounding box center [56, 51] width 78 height 6
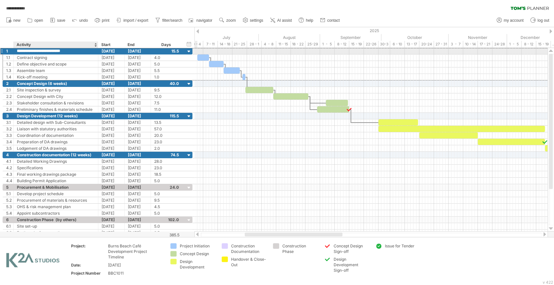
type input "**********"
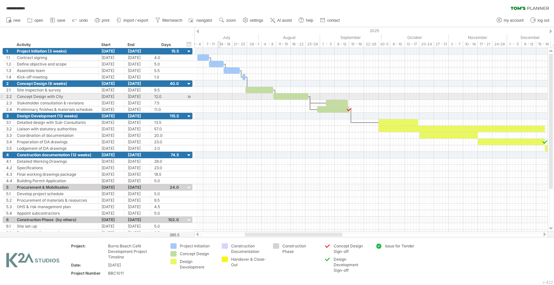
click at [220, 99] on div at bounding box center [370, 96] width 353 height 6
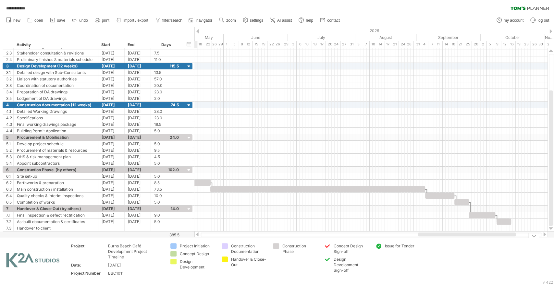
drag, startPoint x: 278, startPoint y: 234, endPoint x: 450, endPoint y: 240, distance: 171.7
click at [450, 240] on div "**********" at bounding box center [277, 142] width 554 height 285
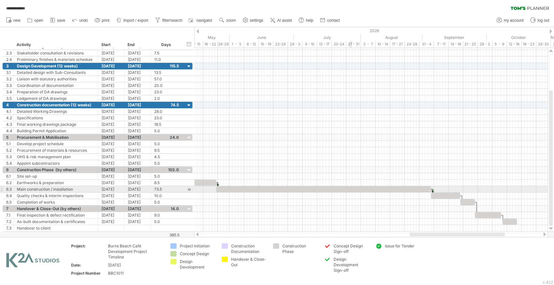
click at [349, 188] on div at bounding box center [323, 189] width 215 height 6
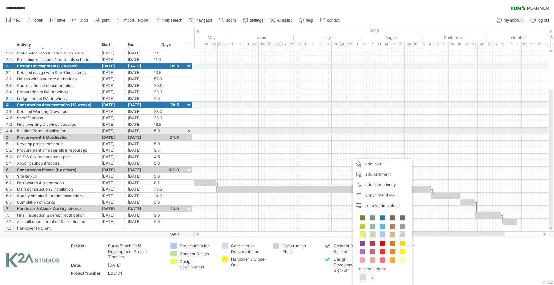
click at [337, 127] on div at bounding box center [370, 124] width 353 height 6
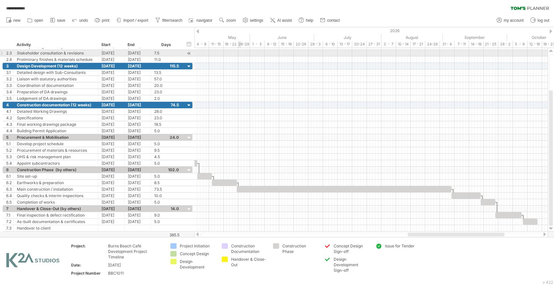
drag, startPoint x: 220, startPoint y: 35, endPoint x: 236, endPoint y: 52, distance: 22.7
click at [236, 55] on div "**********" at bounding box center [277, 142] width 554 height 285
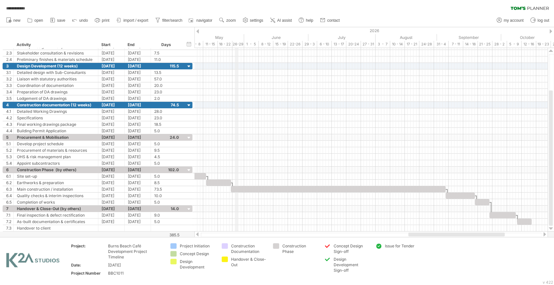
click at [238, 44] on div "26-29" at bounding box center [238, 44] width 12 height 7
click at [251, 42] on div "1 - 5" at bounding box center [251, 44] width 15 height 7
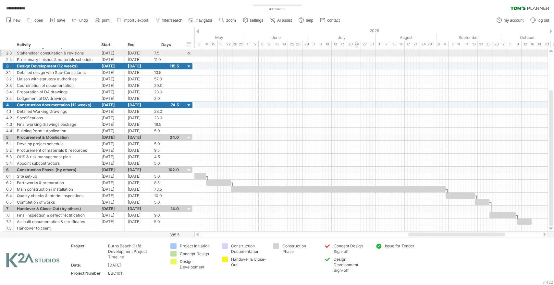
click at [358, 55] on div at bounding box center [370, 53] width 353 height 6
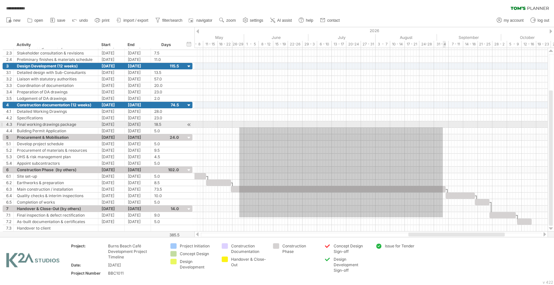
drag, startPoint x: 239, startPoint y: 217, endPoint x: 447, endPoint y: 127, distance: 226.7
click at [446, 127] on div at bounding box center [370, 137] width 353 height 188
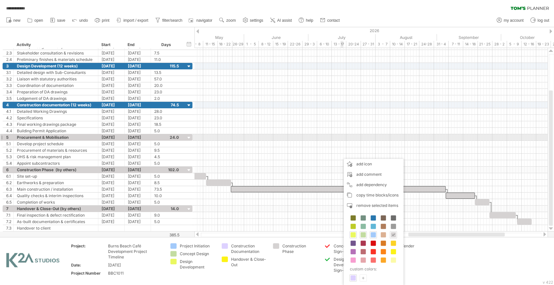
click at [343, 134] on div at bounding box center [370, 137] width 353 height 6
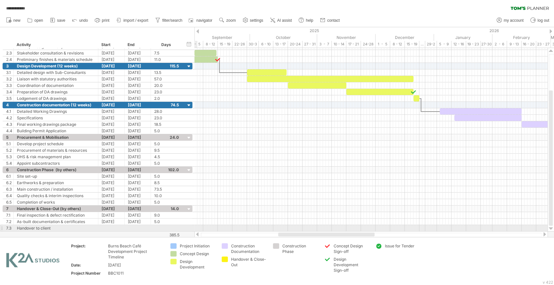
drag, startPoint x: 423, startPoint y: 234, endPoint x: 293, endPoint y: 232, distance: 129.5
click at [293, 232] on div at bounding box center [370, 234] width 353 height 6
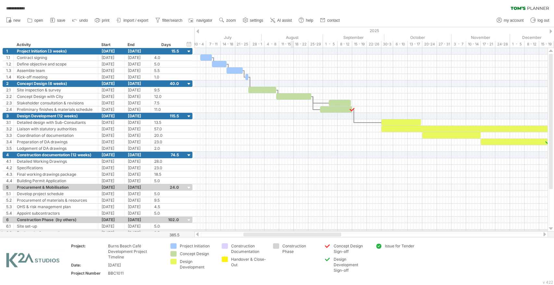
drag, startPoint x: 328, startPoint y: 235, endPoint x: 268, endPoint y: 235, distance: 59.7
click at [291, 230] on div "**********" at bounding box center [277, 142] width 554 height 285
click at [57, 20] on span "save" at bounding box center [61, 20] width 8 height 5
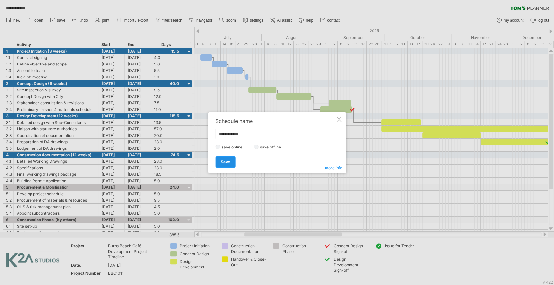
click at [228, 158] on link "Save" at bounding box center [225, 161] width 20 height 11
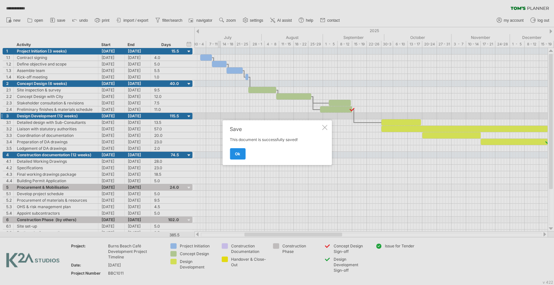
click at [239, 153] on span "ok" at bounding box center [237, 154] width 5 height 5
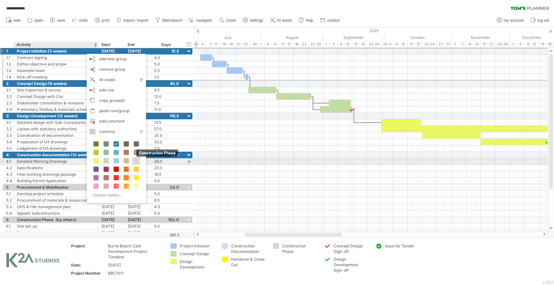
click at [139, 160] on div "Construction Phase" at bounding box center [136, 160] width 7 height 7
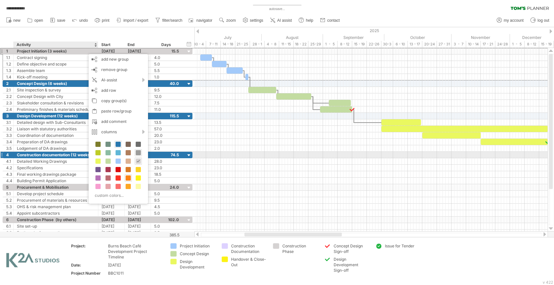
click at [138, 154] on span at bounding box center [138, 152] width 5 height 5
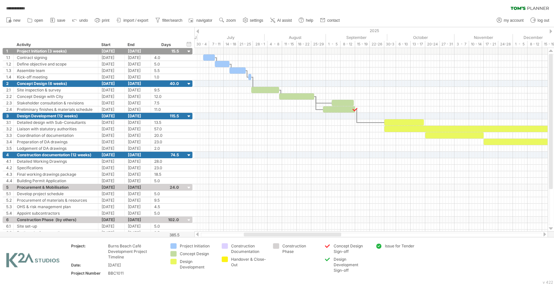
click at [293, 237] on div at bounding box center [371, 235] width 341 height 4
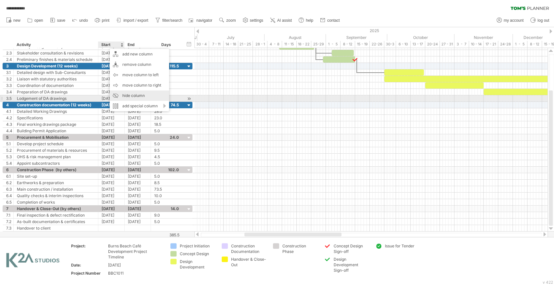
click at [125, 97] on div "hide column" at bounding box center [139, 96] width 59 height 10
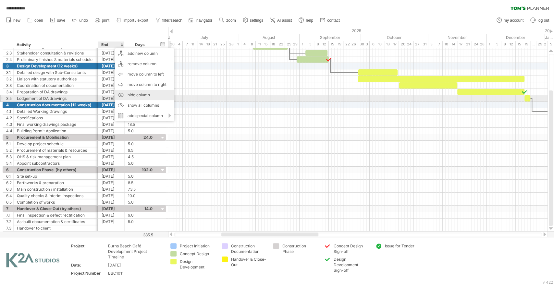
click at [140, 96] on div "hide column" at bounding box center [144, 95] width 59 height 10
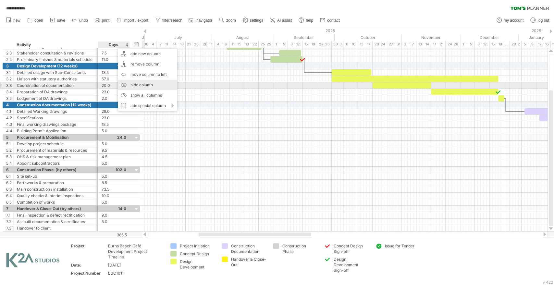
click at [144, 84] on div "hide column" at bounding box center [147, 85] width 59 height 10
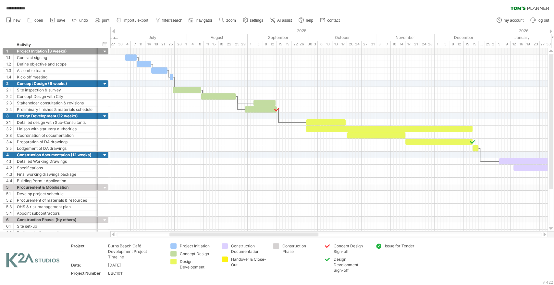
click at [226, 234] on div at bounding box center [243, 235] width 149 height 4
click at [104, 46] on div "hide start/end/duration show start/end/duration" at bounding box center [105, 44] width 6 height 7
click at [105, 45] on div "hide start/end/duration show start/end/duration" at bounding box center [105, 44] width 6 height 7
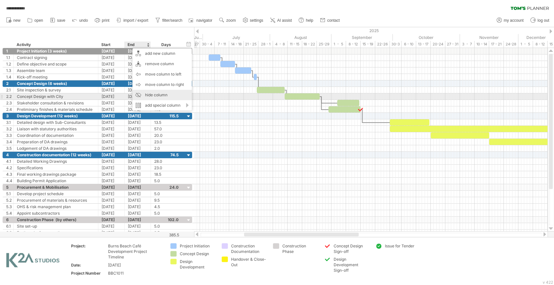
click at [155, 94] on div "hide column" at bounding box center [161, 95] width 59 height 10
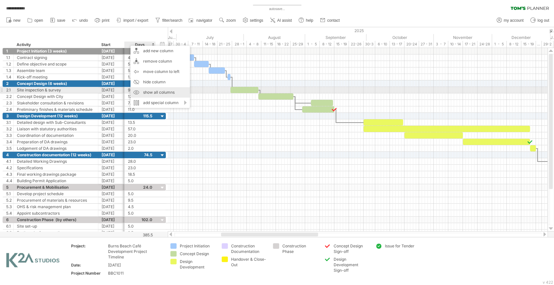
click at [163, 92] on div "show all columns" at bounding box center [159, 92] width 59 height 10
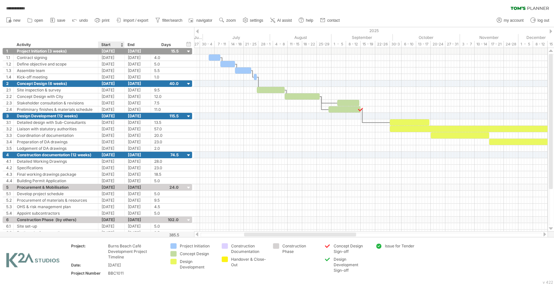
click at [151, 35] on div "hide start/end/duration show start/end/duration ******** Activity Start End Days" at bounding box center [97, 37] width 194 height 21
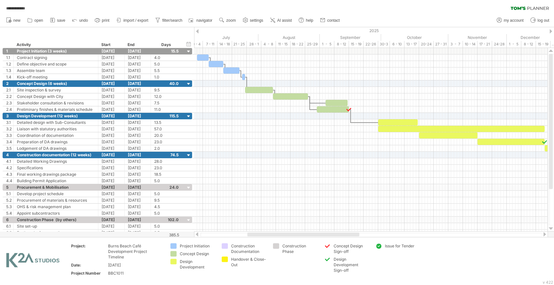
drag, startPoint x: 340, startPoint y: 236, endPoint x: 343, endPoint y: 234, distance: 3.8
click at [343, 234] on div at bounding box center [303, 235] width 112 height 4
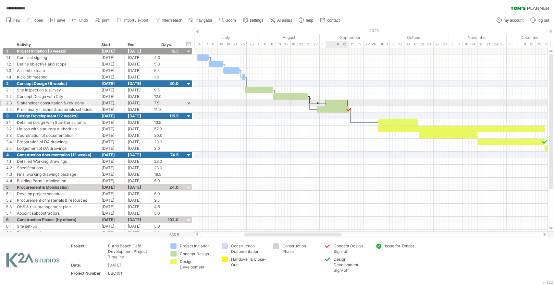
click at [340, 102] on div at bounding box center [336, 103] width 22 height 6
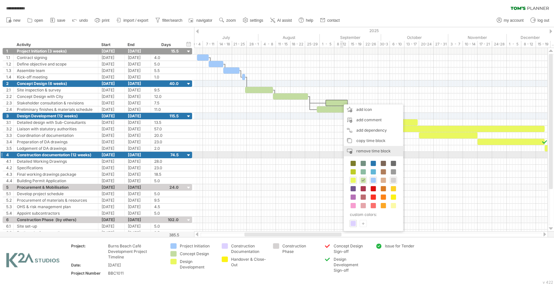
click at [366, 153] on span "remove time block" at bounding box center [373, 151] width 34 height 5
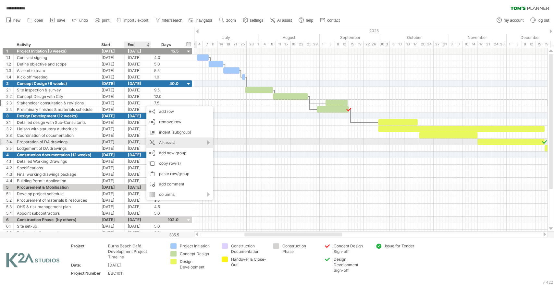
click at [201, 142] on div "AI-assist" at bounding box center [179, 143] width 67 height 10
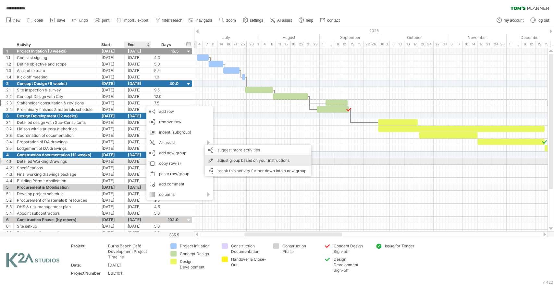
click at [217, 161] on div "adjust group based on your instructions" at bounding box center [258, 160] width 106 height 10
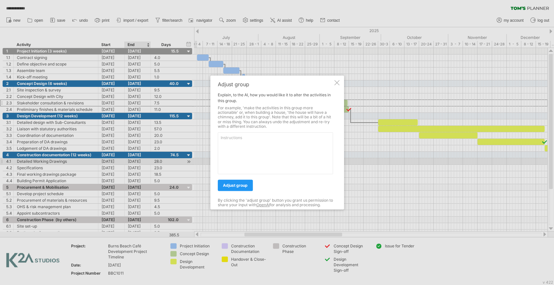
click at [337, 81] on div at bounding box center [336, 82] width 5 height 5
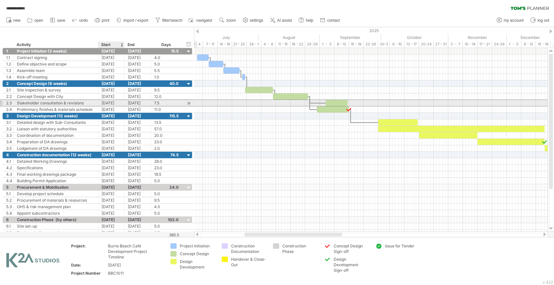
click at [129, 103] on div "[DATE]" at bounding box center [138, 103] width 26 height 6
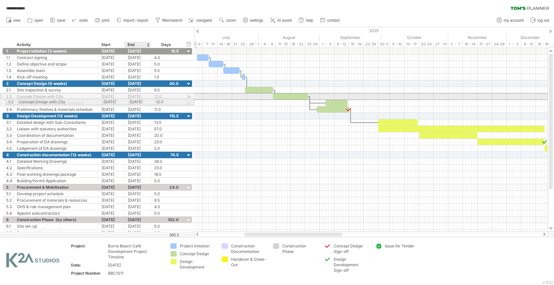
drag, startPoint x: 131, startPoint y: 96, endPoint x: 131, endPoint y: 101, distance: 4.3
click at [131, 101] on div "**********" at bounding box center [97, 96] width 189 height 32
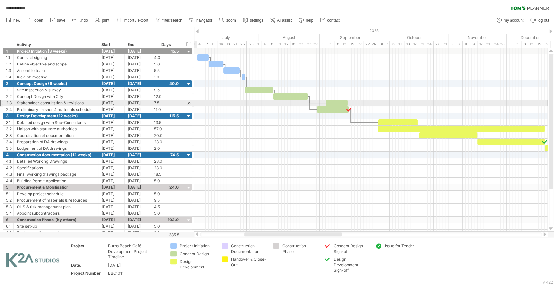
click at [0, 101] on div at bounding box center [1, 103] width 3 height 7
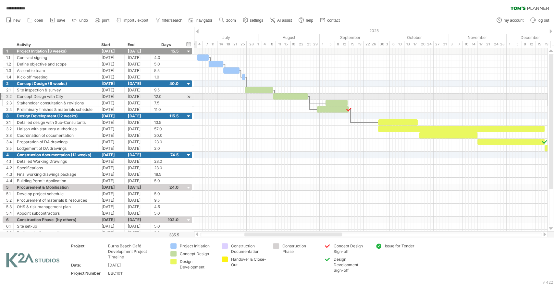
click at [2, 95] on div at bounding box center [1, 96] width 3 height 7
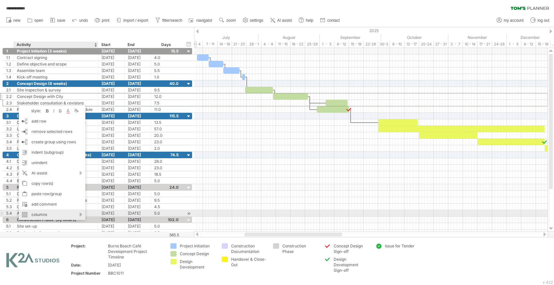
click at [81, 214] on div "columns" at bounding box center [52, 215] width 67 height 10
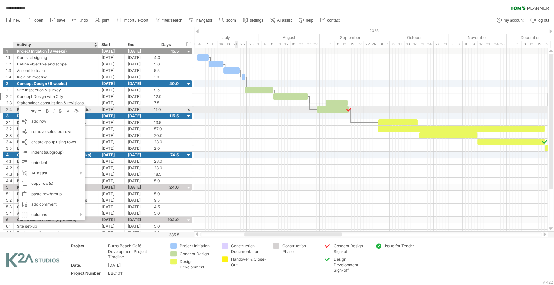
click at [236, 111] on div at bounding box center [370, 109] width 353 height 6
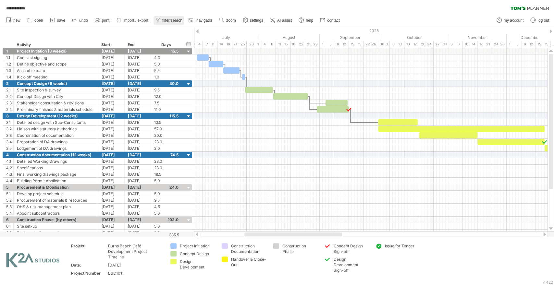
click at [176, 18] on span "filter/search" at bounding box center [172, 20] width 20 height 5
type input "**********"
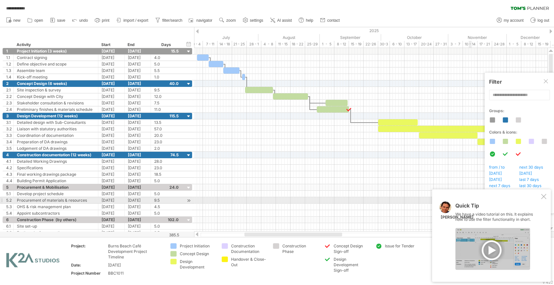
click at [544, 199] on div at bounding box center [543, 196] width 5 height 5
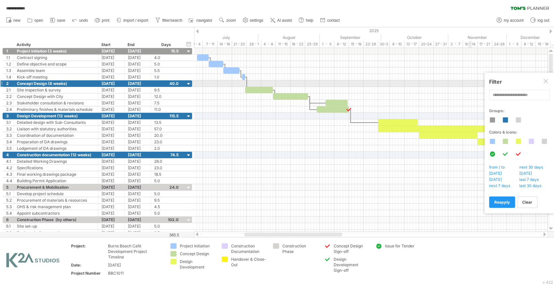
click at [544, 82] on div at bounding box center [545, 81] width 5 height 5
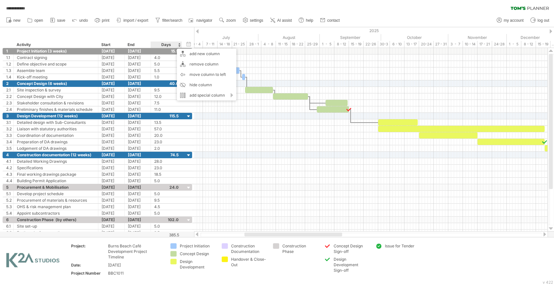
click at [169, 45] on div "Days" at bounding box center [166, 45] width 31 height 6
click at [178, 45] on div "Days" at bounding box center [166, 45] width 31 height 6
click at [179, 43] on div "Days" at bounding box center [166, 45] width 31 height 6
click at [179, 47] on div "Days" at bounding box center [166, 45] width 31 height 6
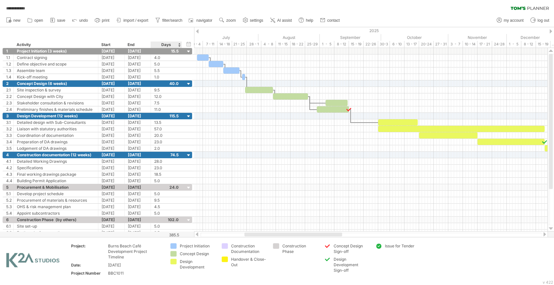
click at [179, 47] on div "Days" at bounding box center [166, 45] width 31 height 6
click at [179, 45] on div "Days" at bounding box center [166, 45] width 31 height 6
click at [173, 43] on div "Days" at bounding box center [166, 45] width 31 height 6
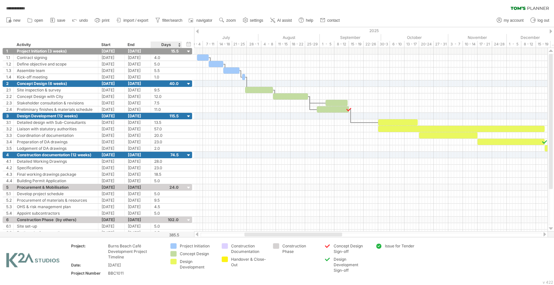
click at [168, 43] on div "Days" at bounding box center [166, 45] width 31 height 6
click at [187, 44] on div "hide start/end/duration show start/end/duration" at bounding box center [189, 44] width 6 height 7
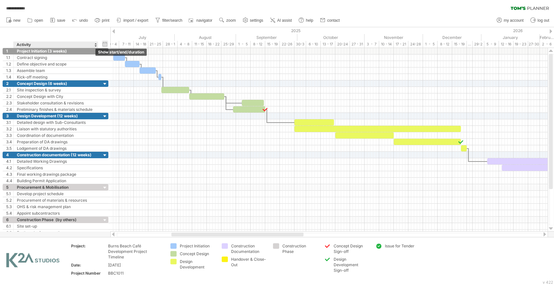
click at [105, 43] on div "hide start/end/duration show start/end/duration" at bounding box center [105, 44] width 6 height 7
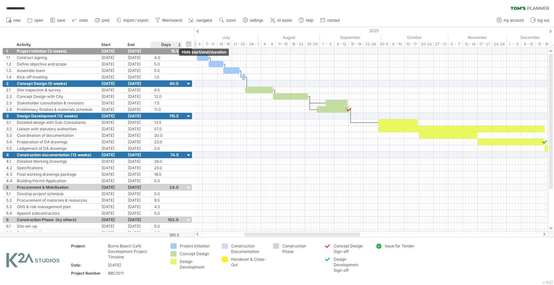
click at [189, 43] on div "hide start/end/duration show start/end/duration" at bounding box center [189, 44] width 6 height 7
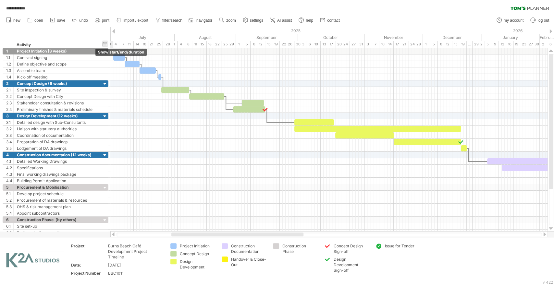
click at [106, 43] on div "hide start/end/duration show start/end/duration" at bounding box center [105, 44] width 6 height 7
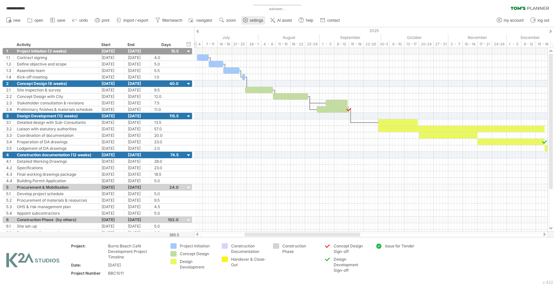
click at [254, 21] on span "settings" at bounding box center [256, 20] width 13 height 5
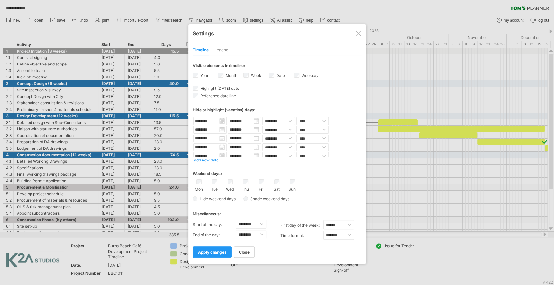
click at [225, 48] on div "Legend" at bounding box center [221, 50] width 14 height 10
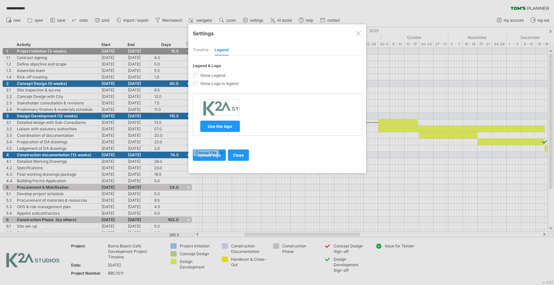
click at [203, 47] on div "Timeline" at bounding box center [201, 50] width 16 height 10
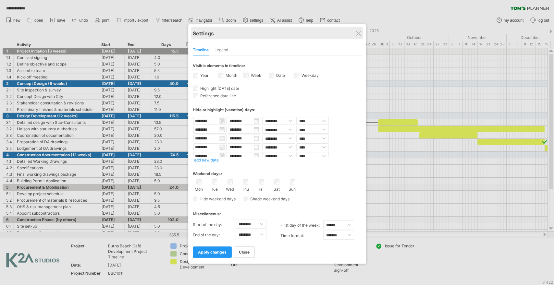
click at [340, 34] on div "Settings" at bounding box center [277, 33] width 169 height 12
click at [355, 34] on div "Settings" at bounding box center [277, 33] width 169 height 12
click at [359, 33] on div at bounding box center [358, 33] width 5 height 5
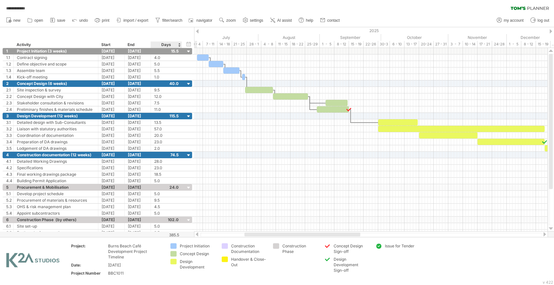
click at [166, 44] on div "Days" at bounding box center [166, 45] width 31 height 6
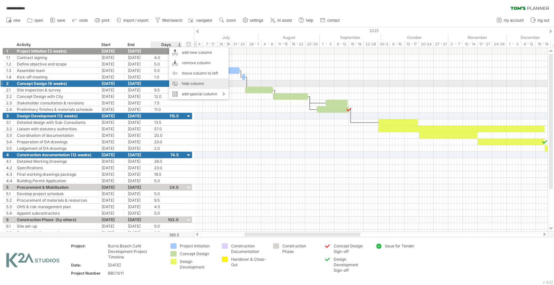
click at [193, 82] on div "hide column" at bounding box center [198, 84] width 59 height 10
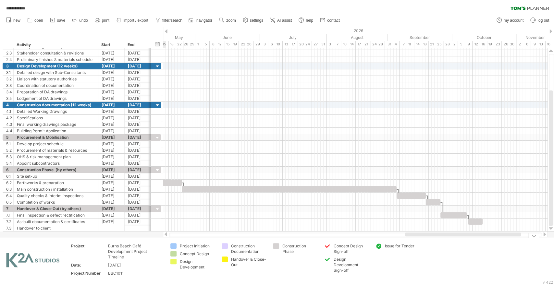
drag, startPoint x: 286, startPoint y: 234, endPoint x: 473, endPoint y: 239, distance: 187.9
click at [473, 239] on div "**********" at bounding box center [277, 142] width 554 height 285
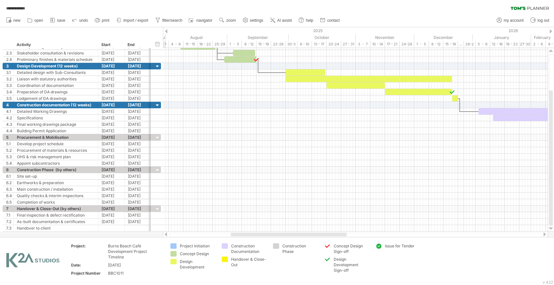
drag, startPoint x: 470, startPoint y: 236, endPoint x: 302, endPoint y: 234, distance: 168.4
click at [302, 234] on div at bounding box center [289, 235] width 116 height 4
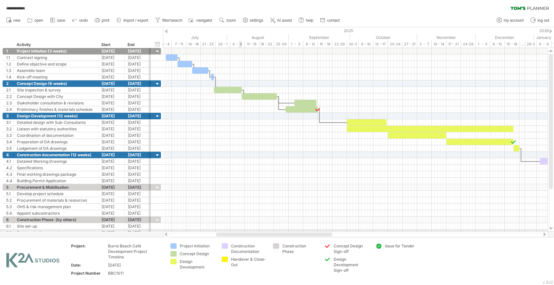
drag, startPoint x: 251, startPoint y: 235, endPoint x: 241, endPoint y: 231, distance: 11.6
click at [241, 231] on div "**********" at bounding box center [277, 142] width 554 height 285
click at [54, 20] on icon at bounding box center [52, 20] width 6 height 6
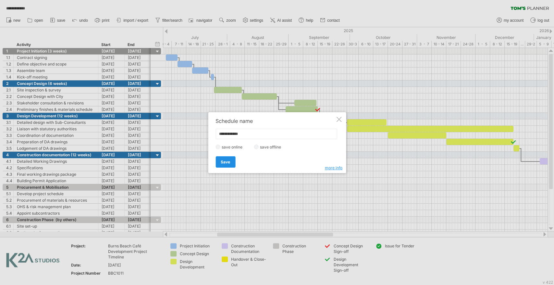
click at [232, 161] on link "Save" at bounding box center [225, 161] width 20 height 11
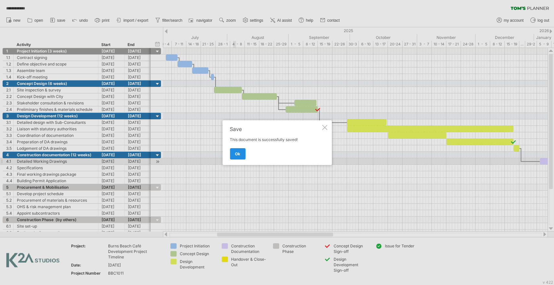
click at [240, 153] on link "ok" at bounding box center [238, 153] width 16 height 11
